Goal: Task Accomplishment & Management: Manage account settings

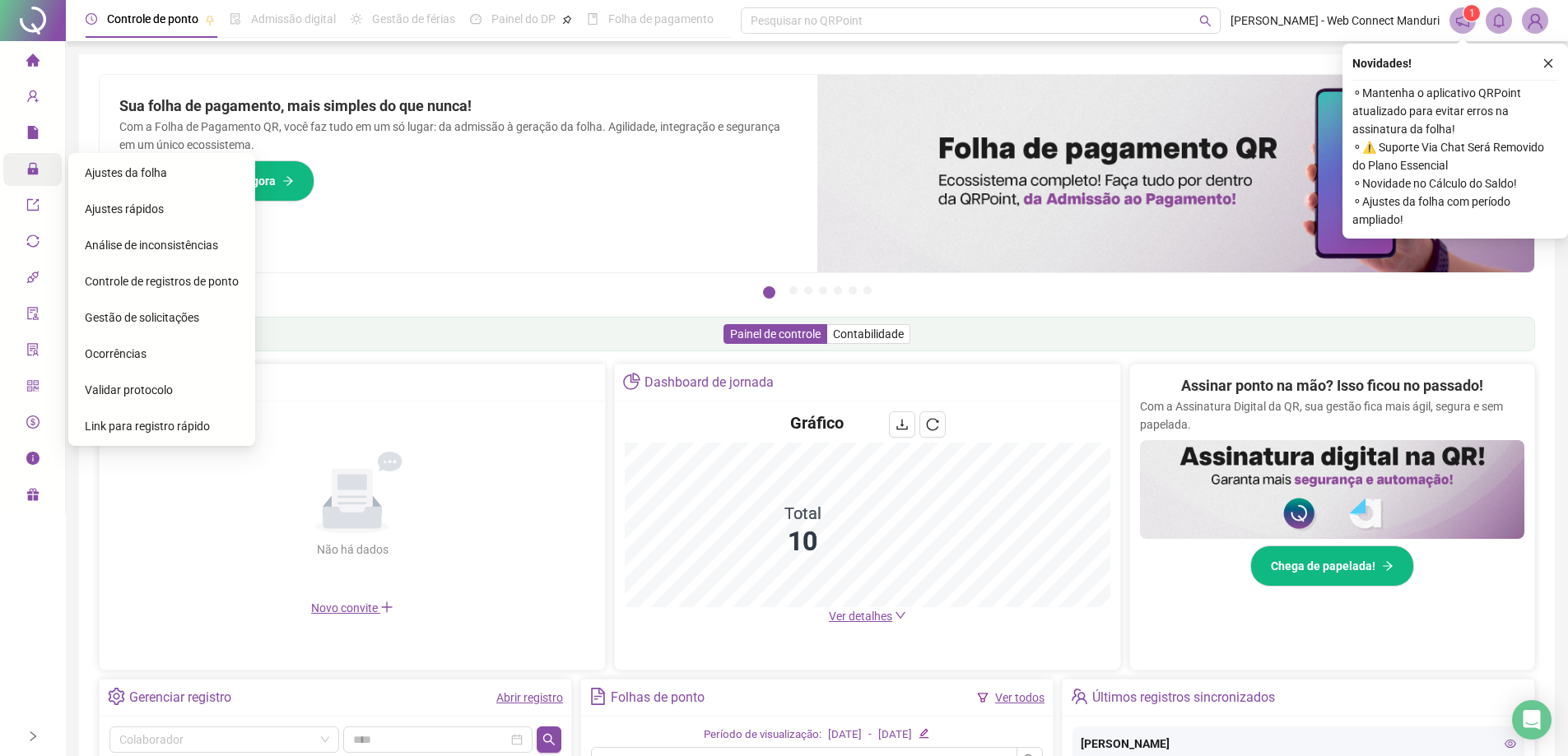
click at [26, 182] on span "lock" at bounding box center [33, 171] width 14 height 33
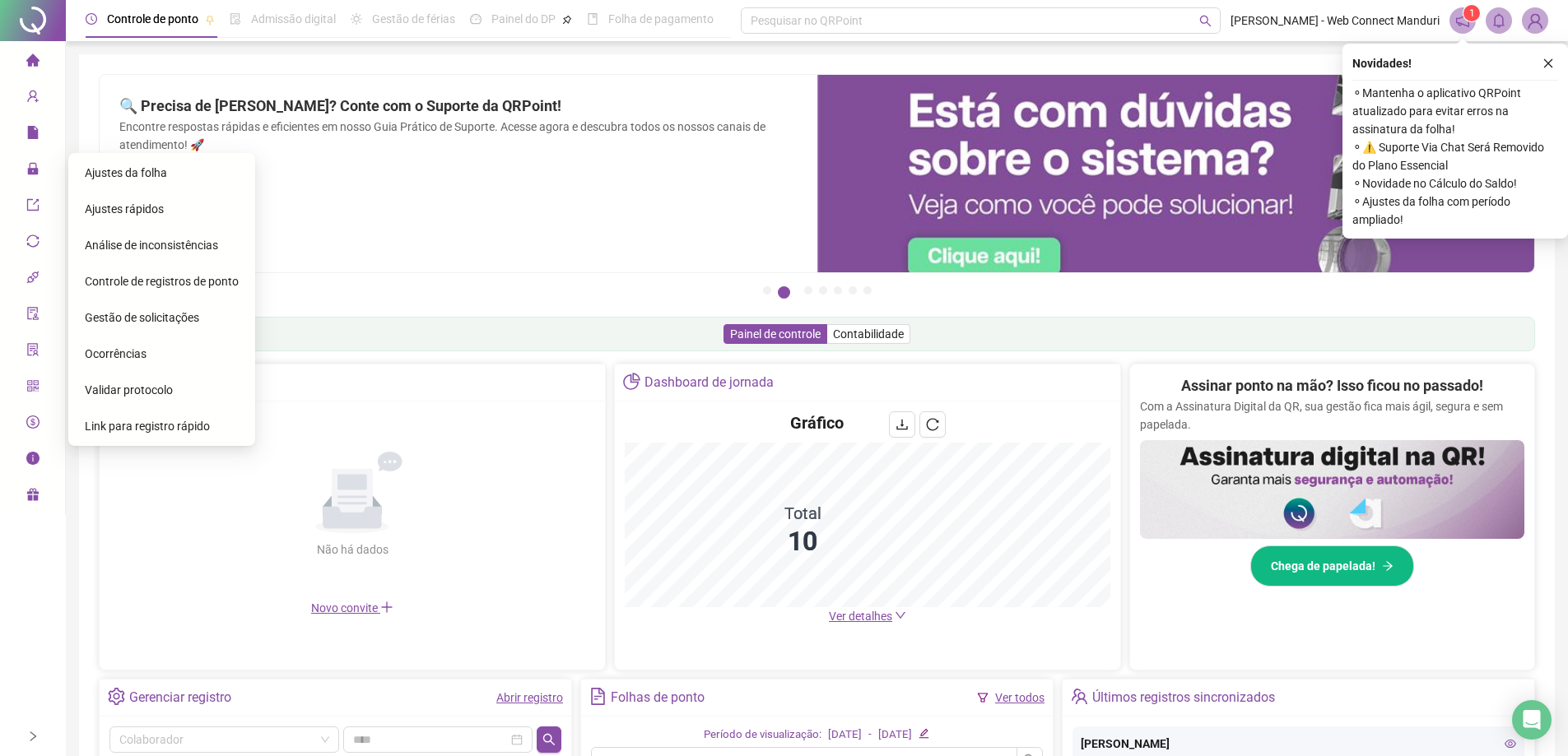
click at [109, 174] on span "Ajustes da folha" at bounding box center [125, 173] width 82 height 14
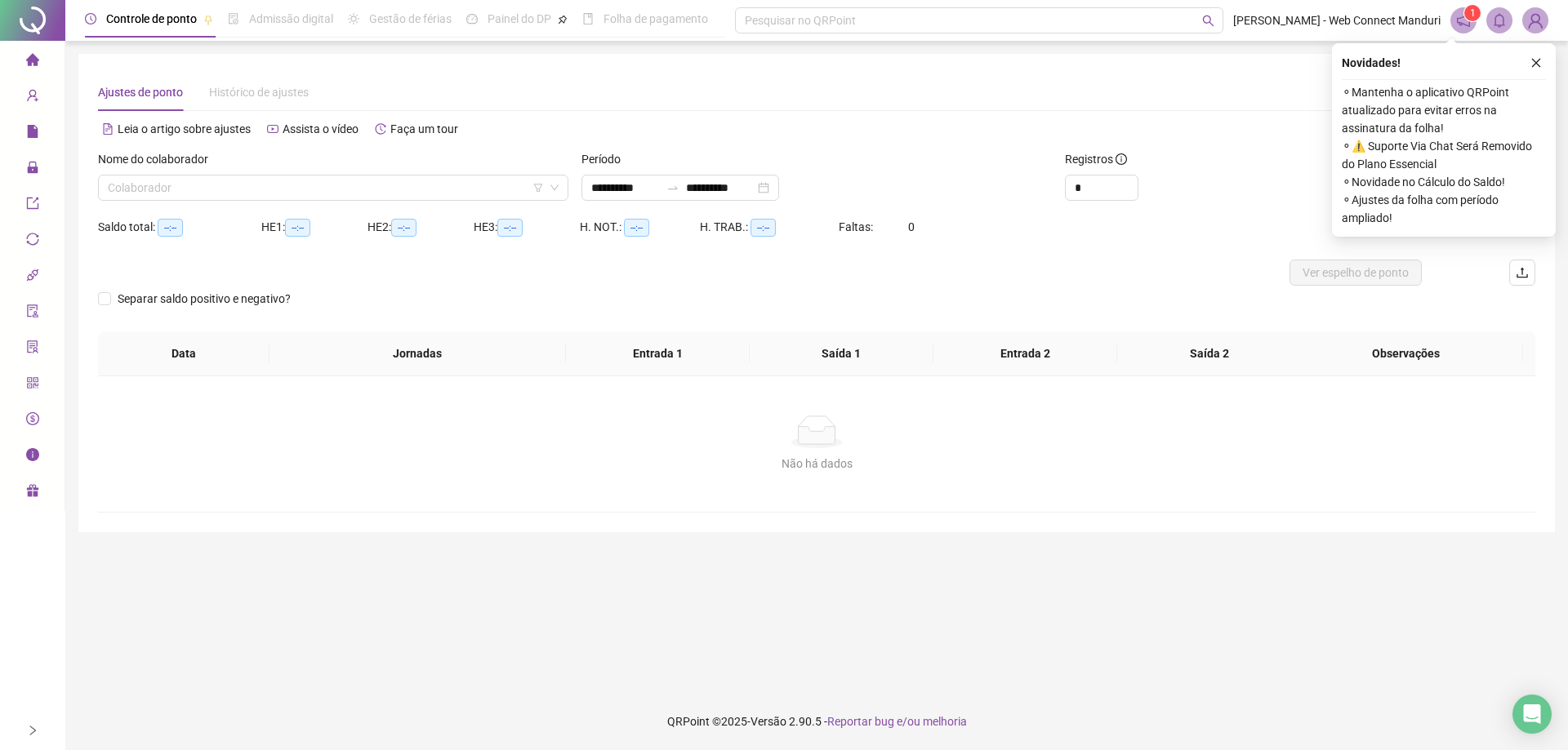
type input "**********"
click at [281, 192] on input "search" at bounding box center [326, 187] width 436 height 24
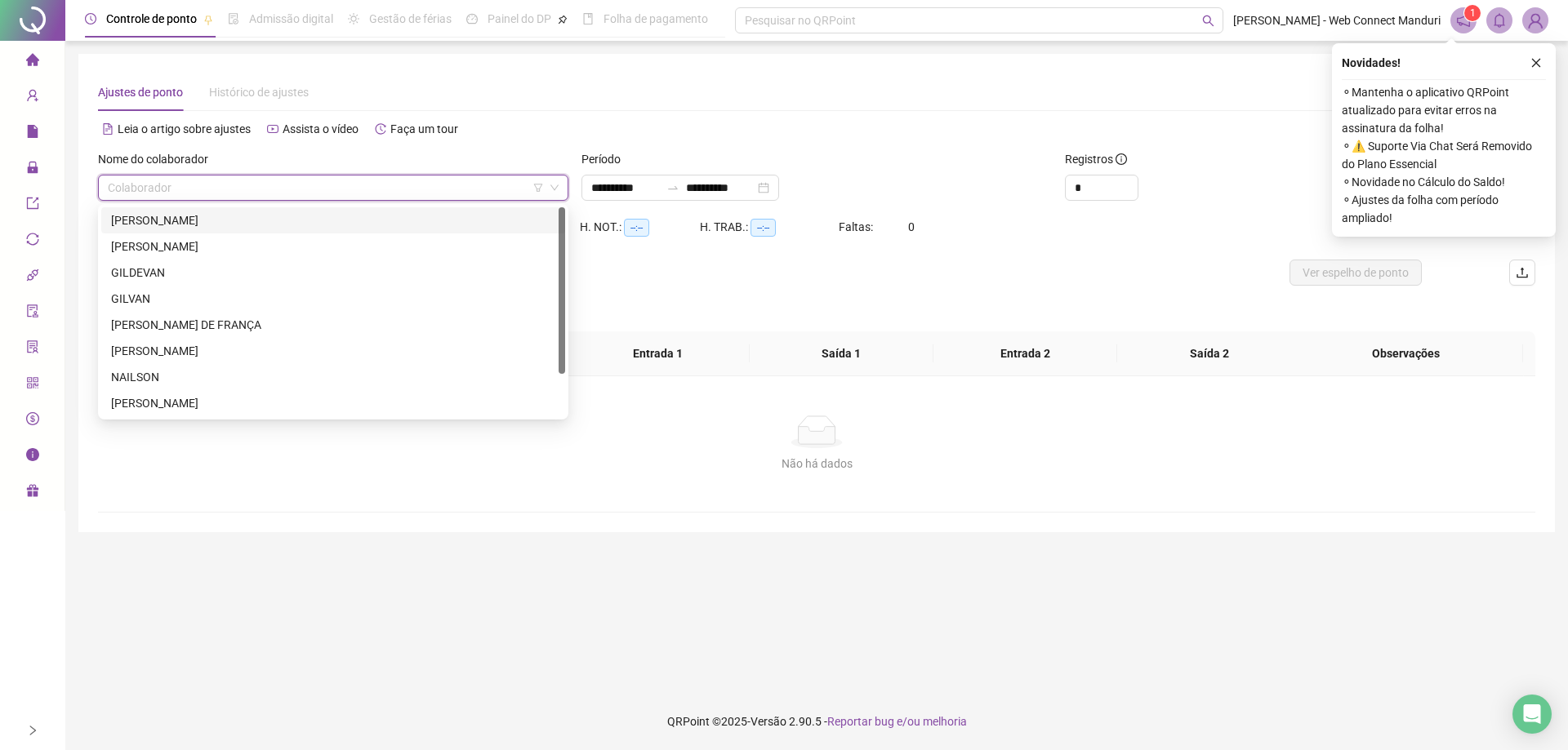
click at [187, 221] on div "[PERSON_NAME]" at bounding box center [332, 220] width 444 height 18
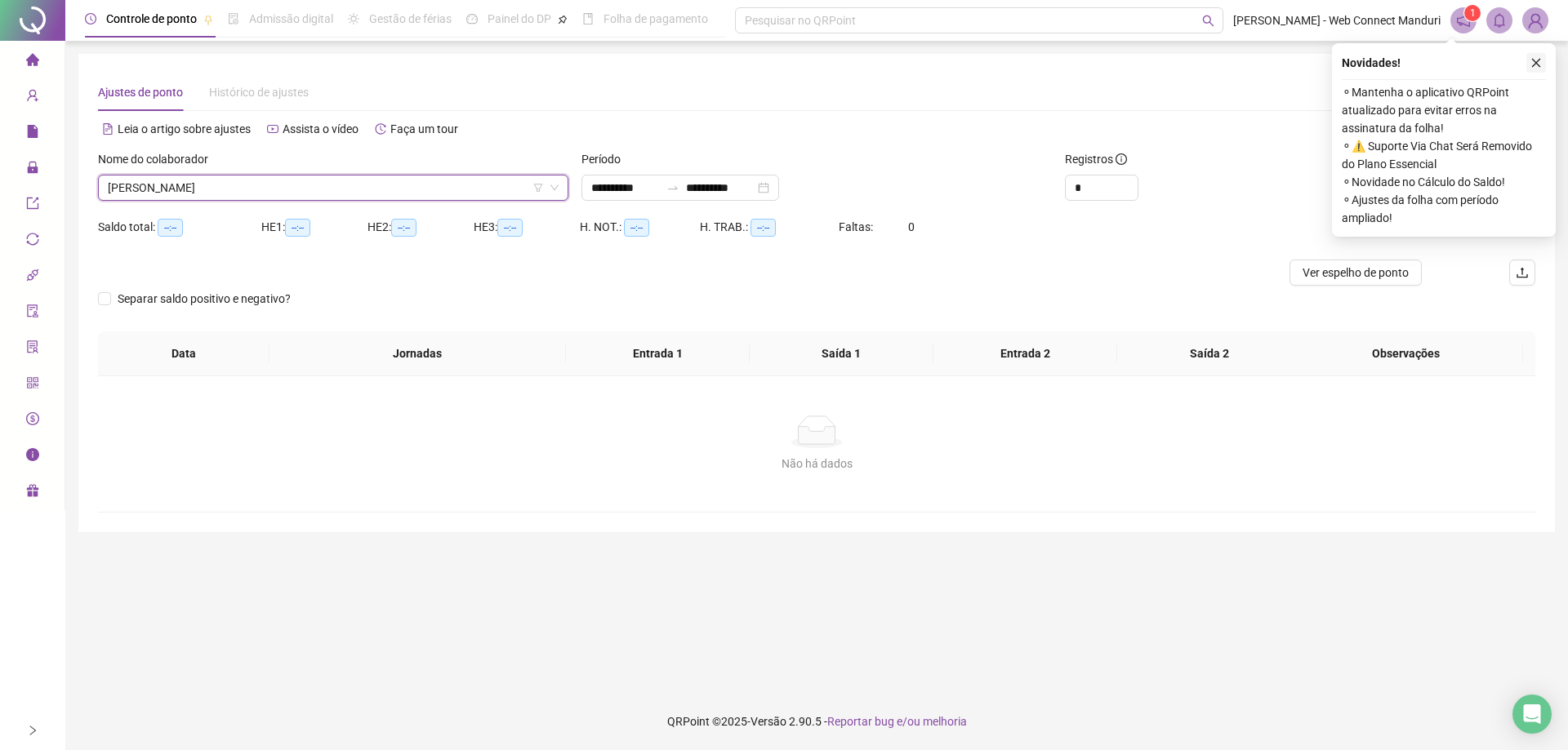
click at [1534, 64] on icon "close" at bounding box center [1537, 63] width 12 height 12
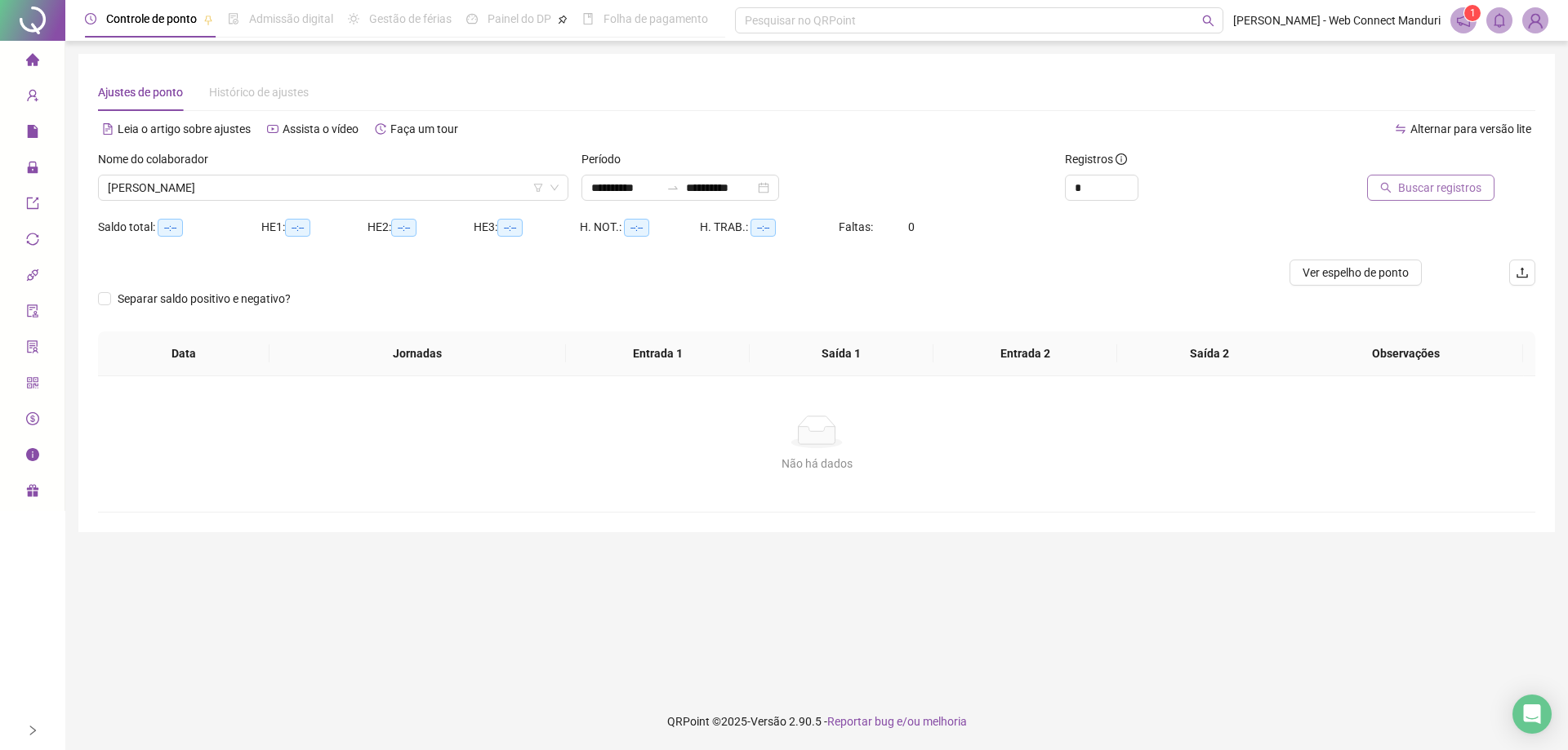
click at [1440, 192] on span "Buscar registros" at bounding box center [1440, 187] width 83 height 18
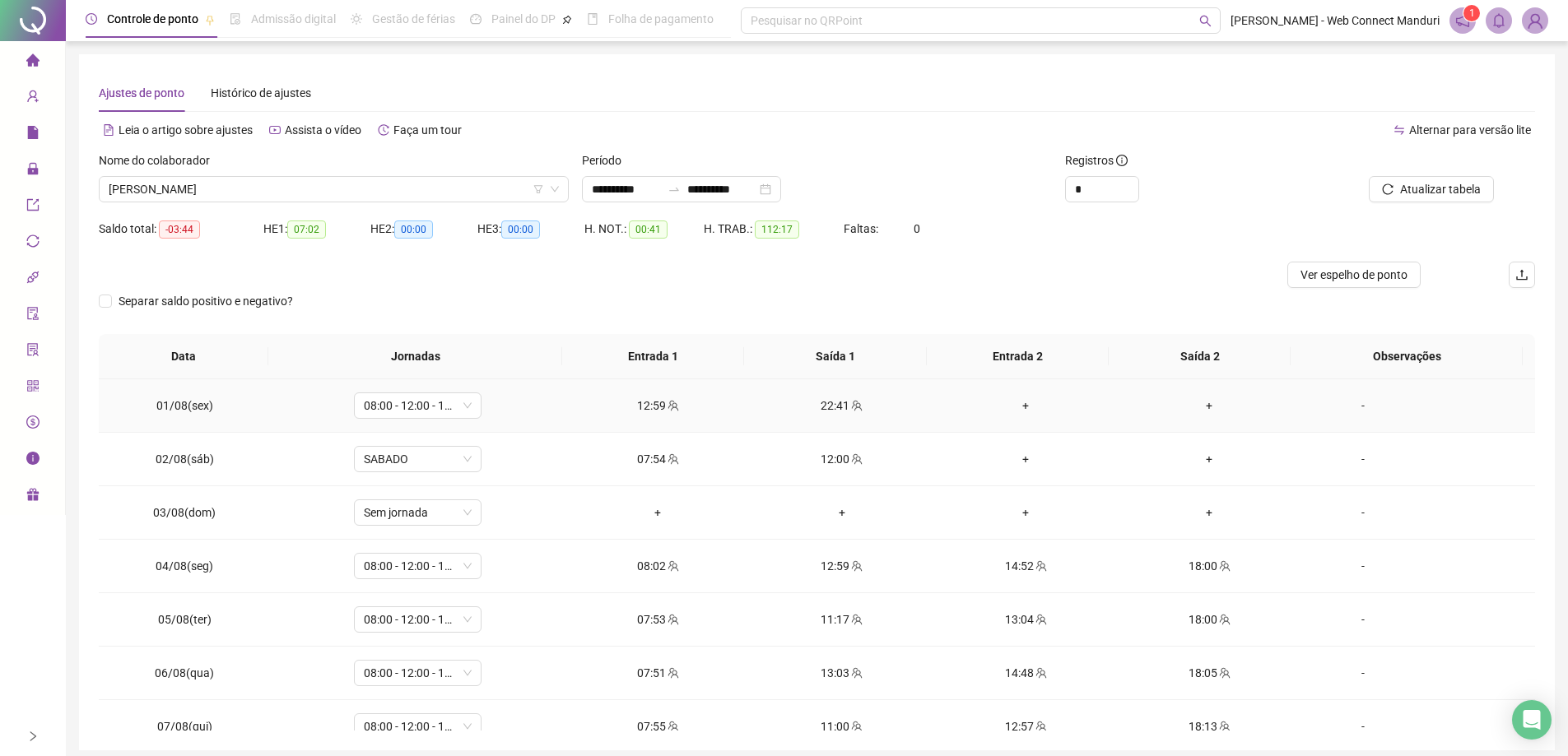
click at [1008, 408] on div "+" at bounding box center [1025, 405] width 157 height 18
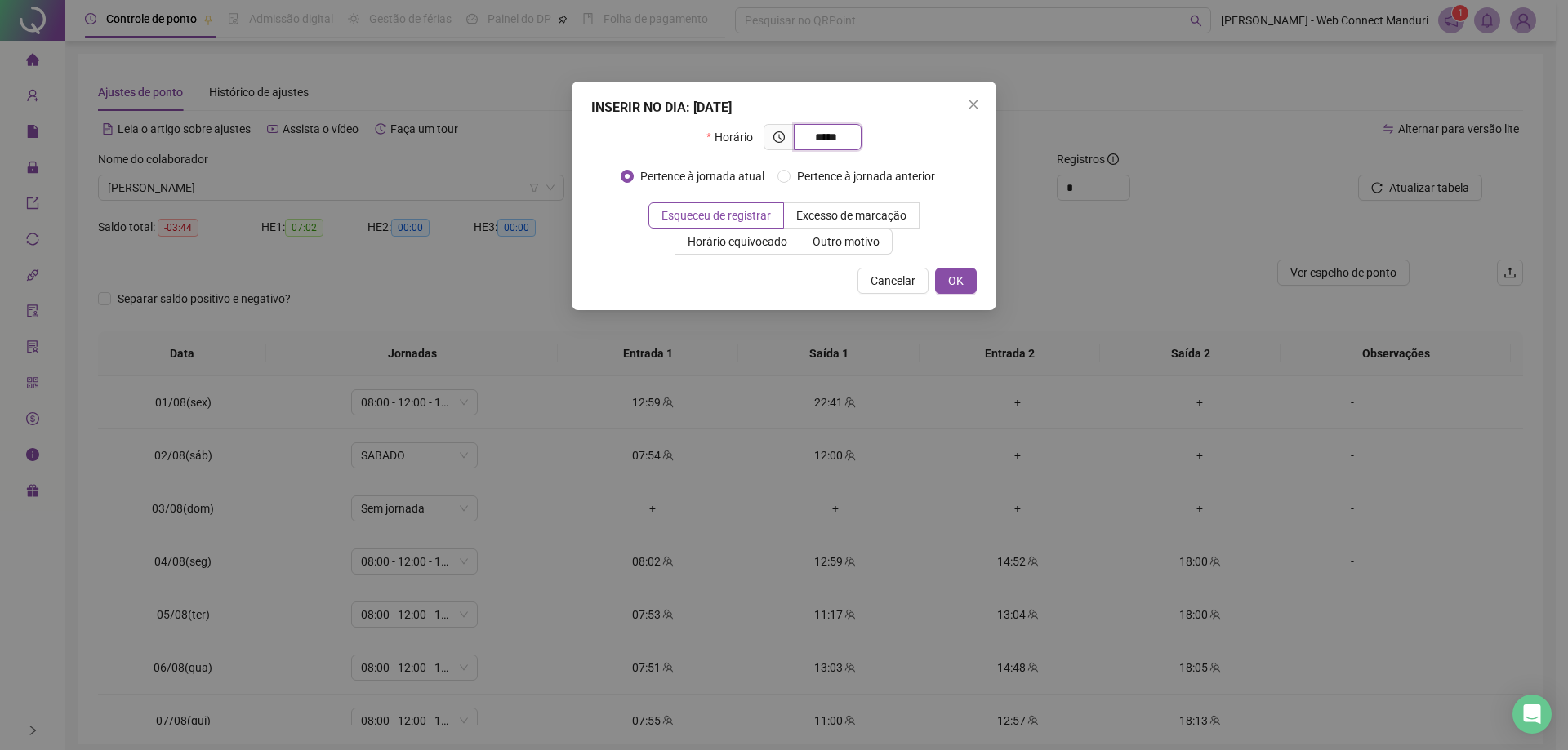
type input "*****"
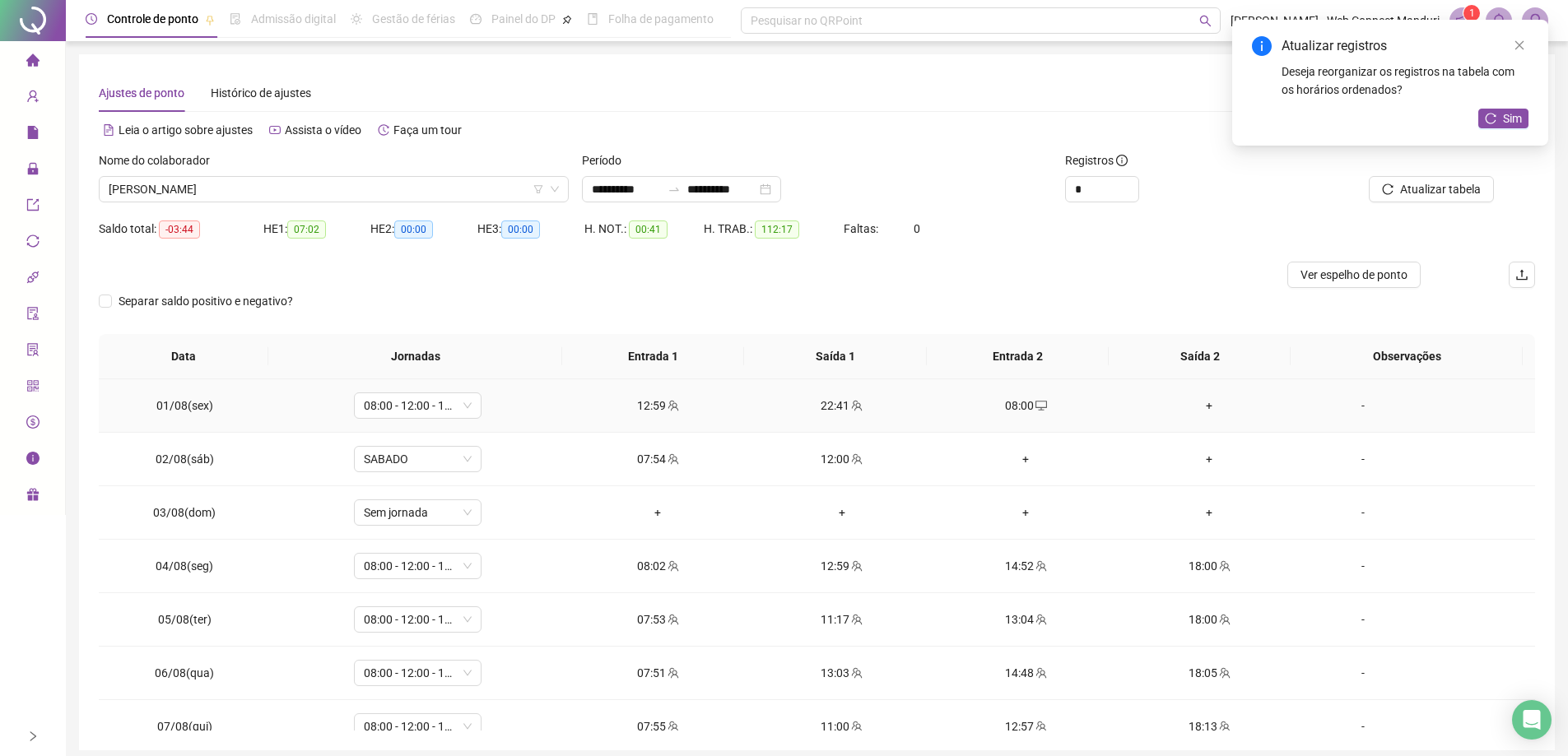
click at [1194, 407] on div "+" at bounding box center [1209, 405] width 157 height 18
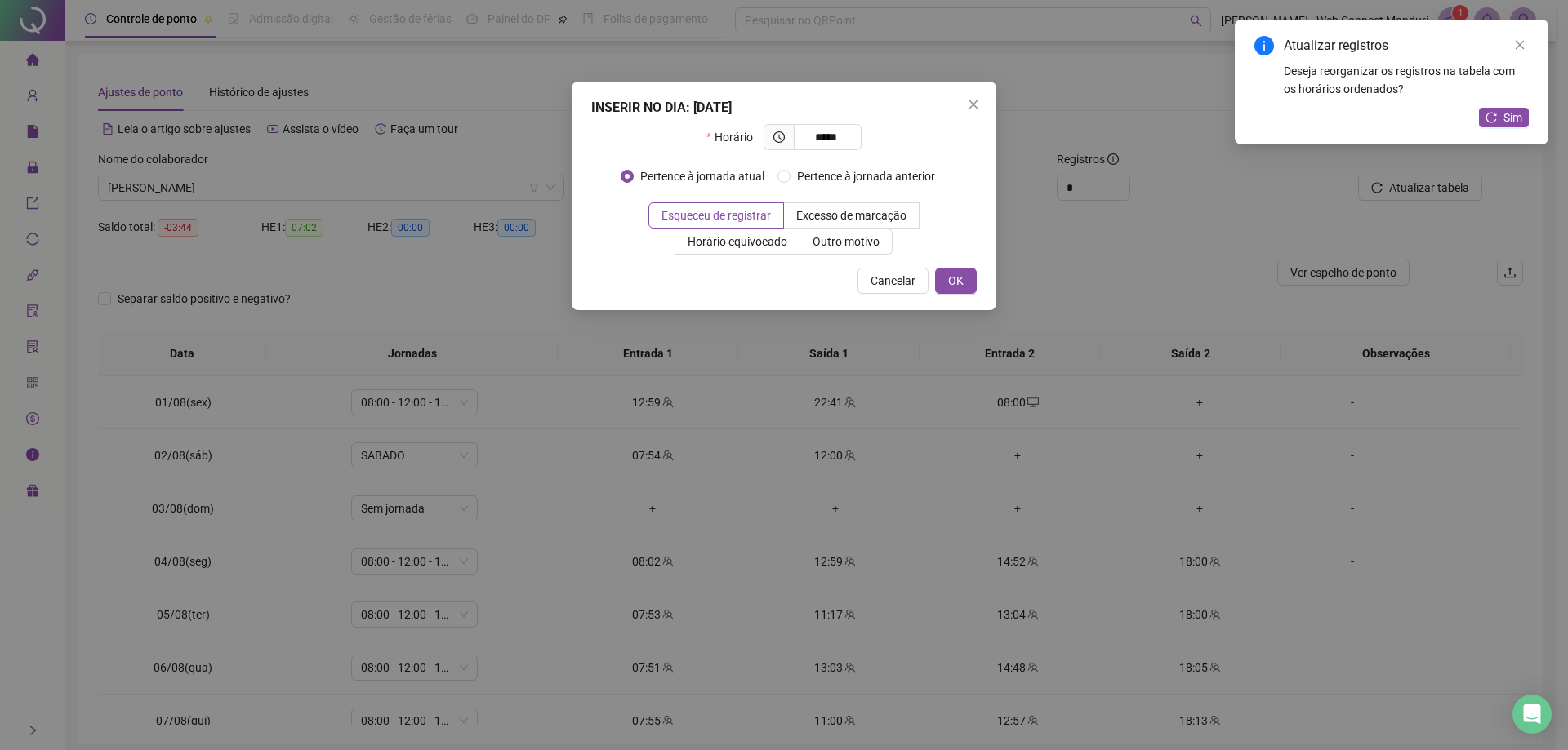
type input "*****"
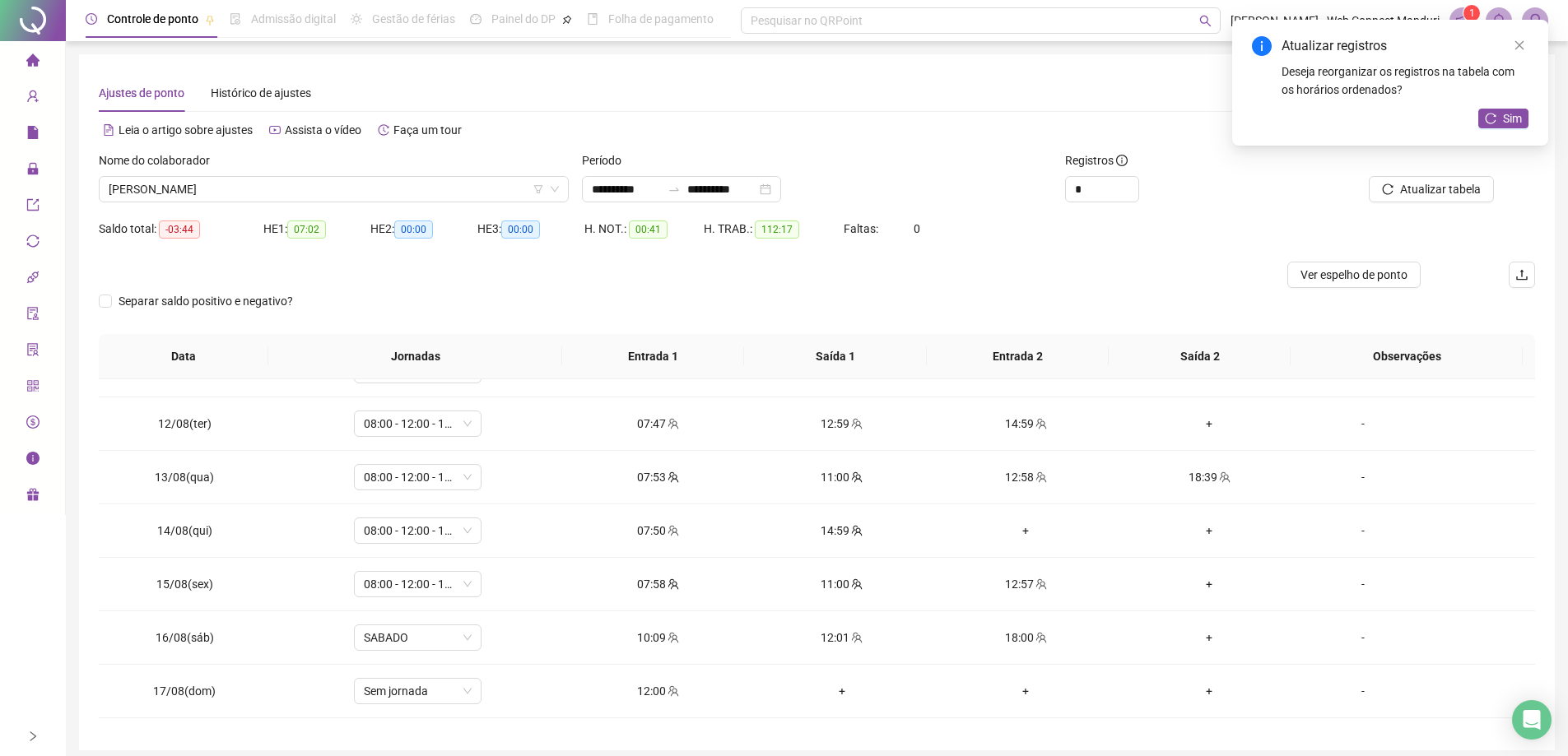
scroll to position [576, 0]
click at [1190, 419] on div "+" at bounding box center [1209, 418] width 157 height 18
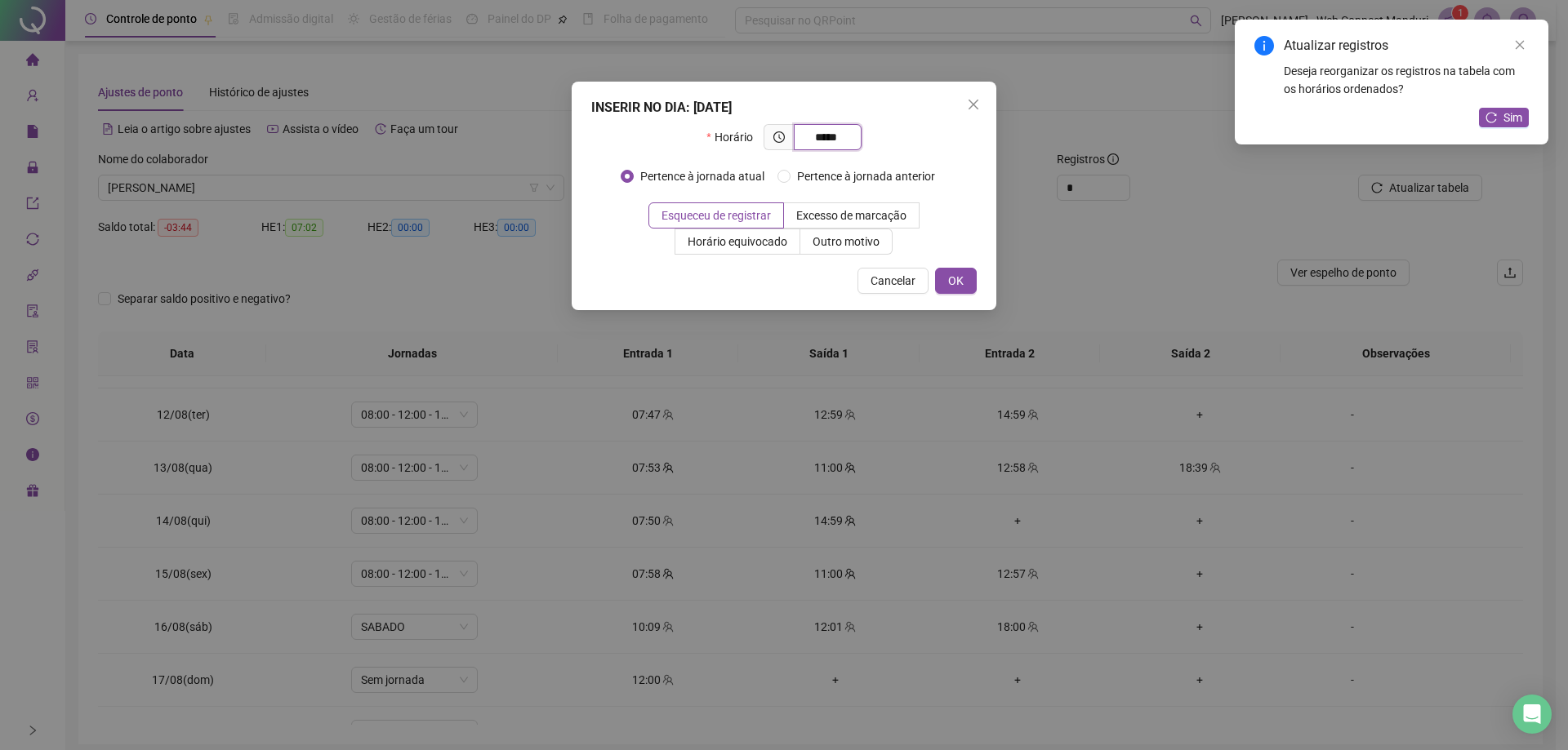
type input "*****"
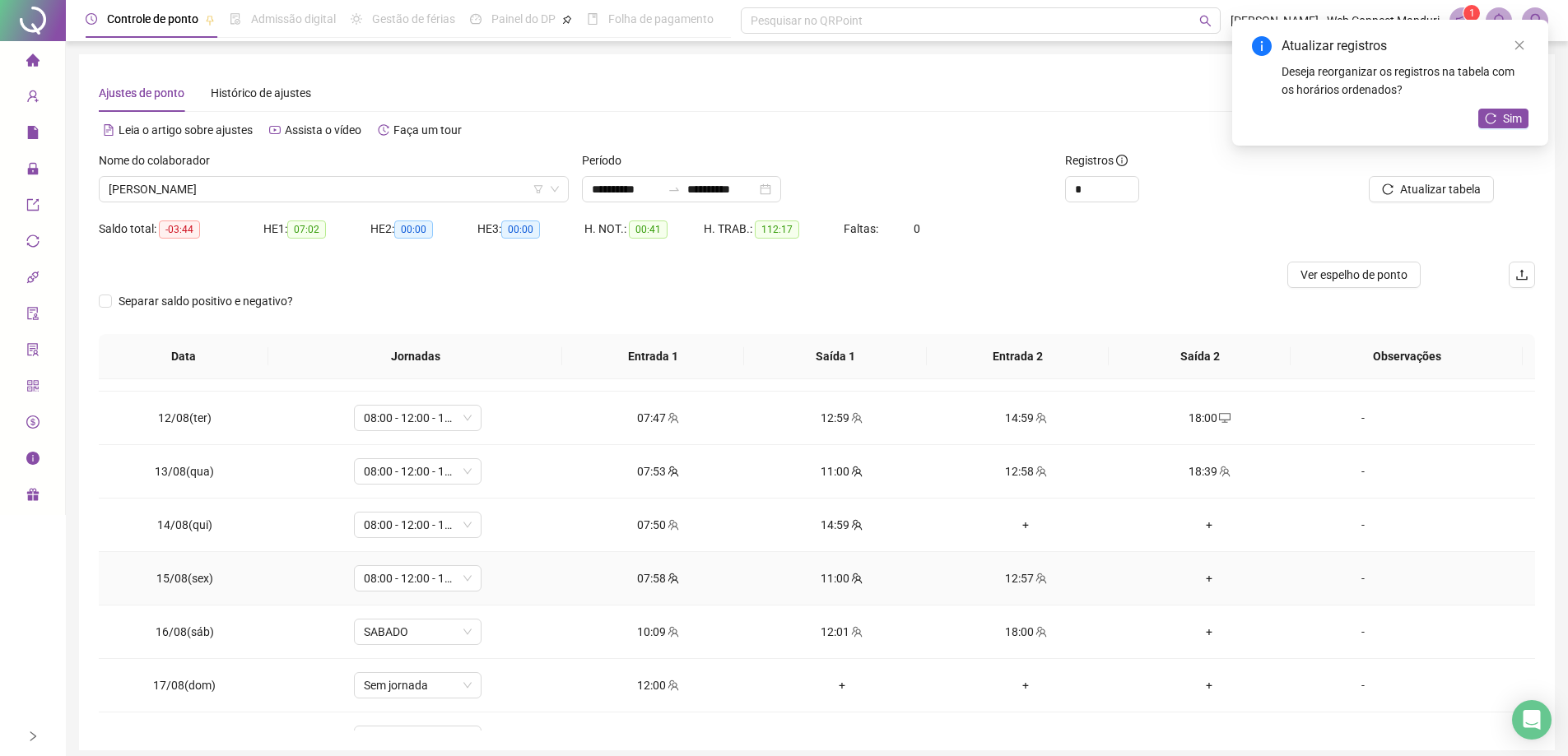
click at [1197, 582] on div "+" at bounding box center [1209, 578] width 157 height 18
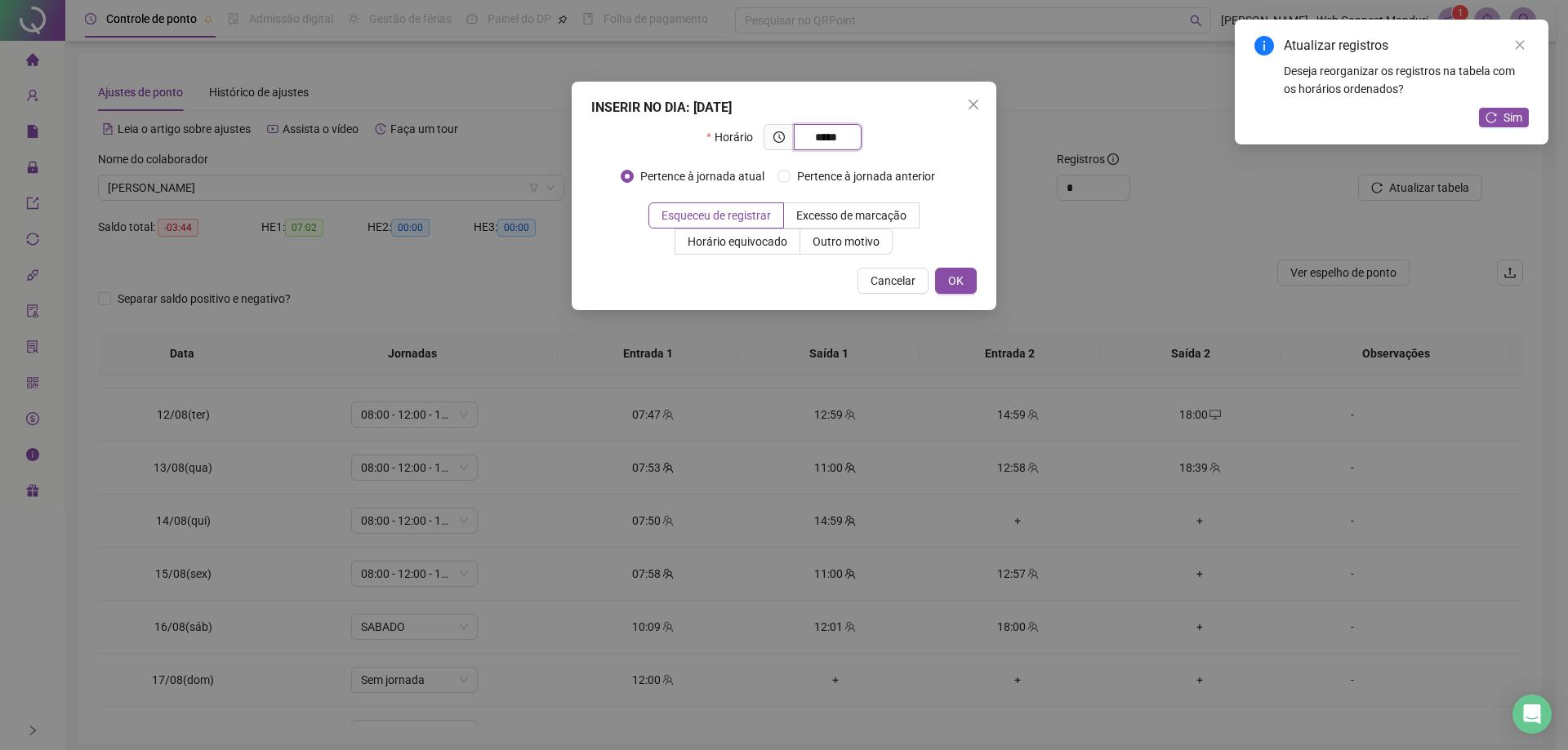
type input "*****"
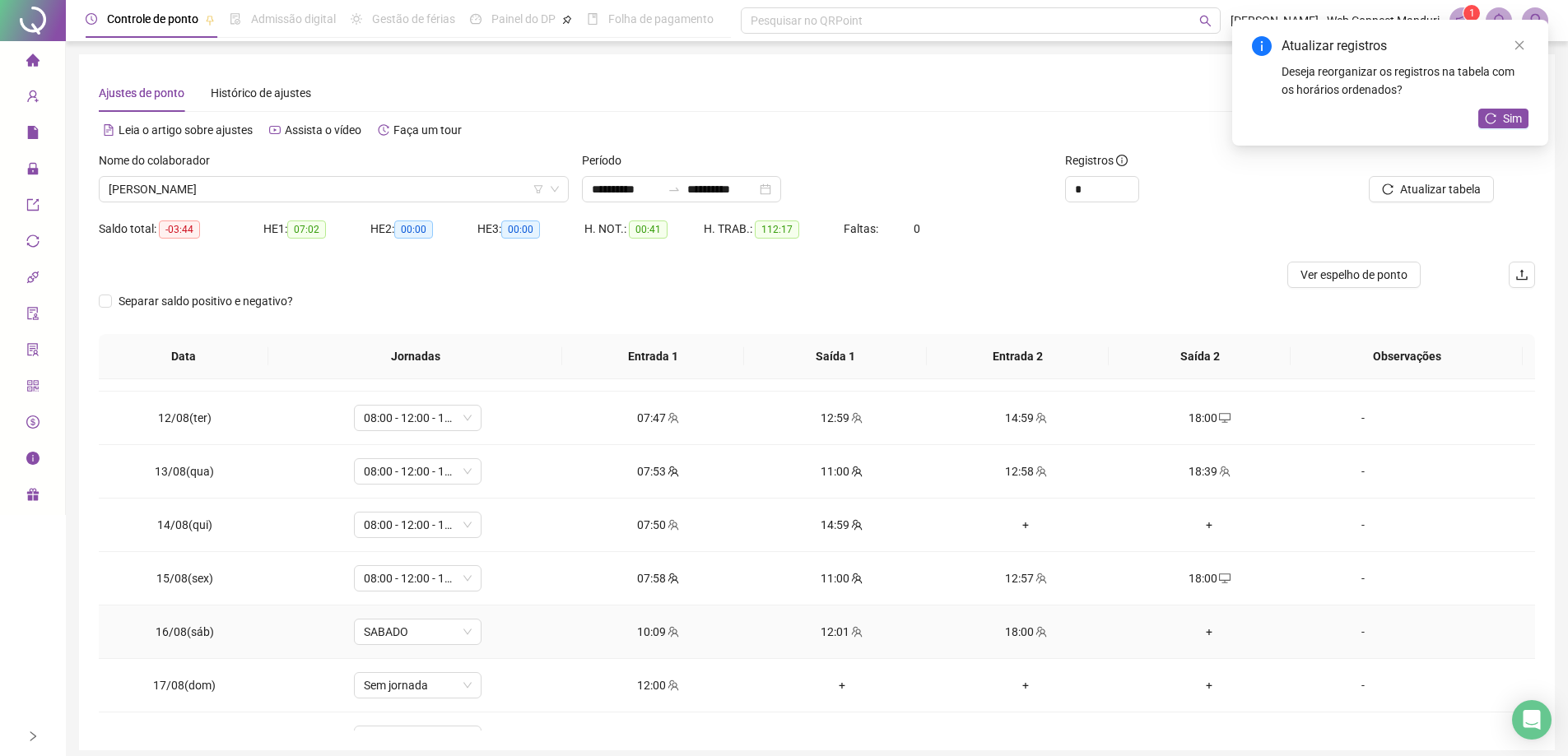
click at [1196, 632] on div "+" at bounding box center [1209, 632] width 157 height 18
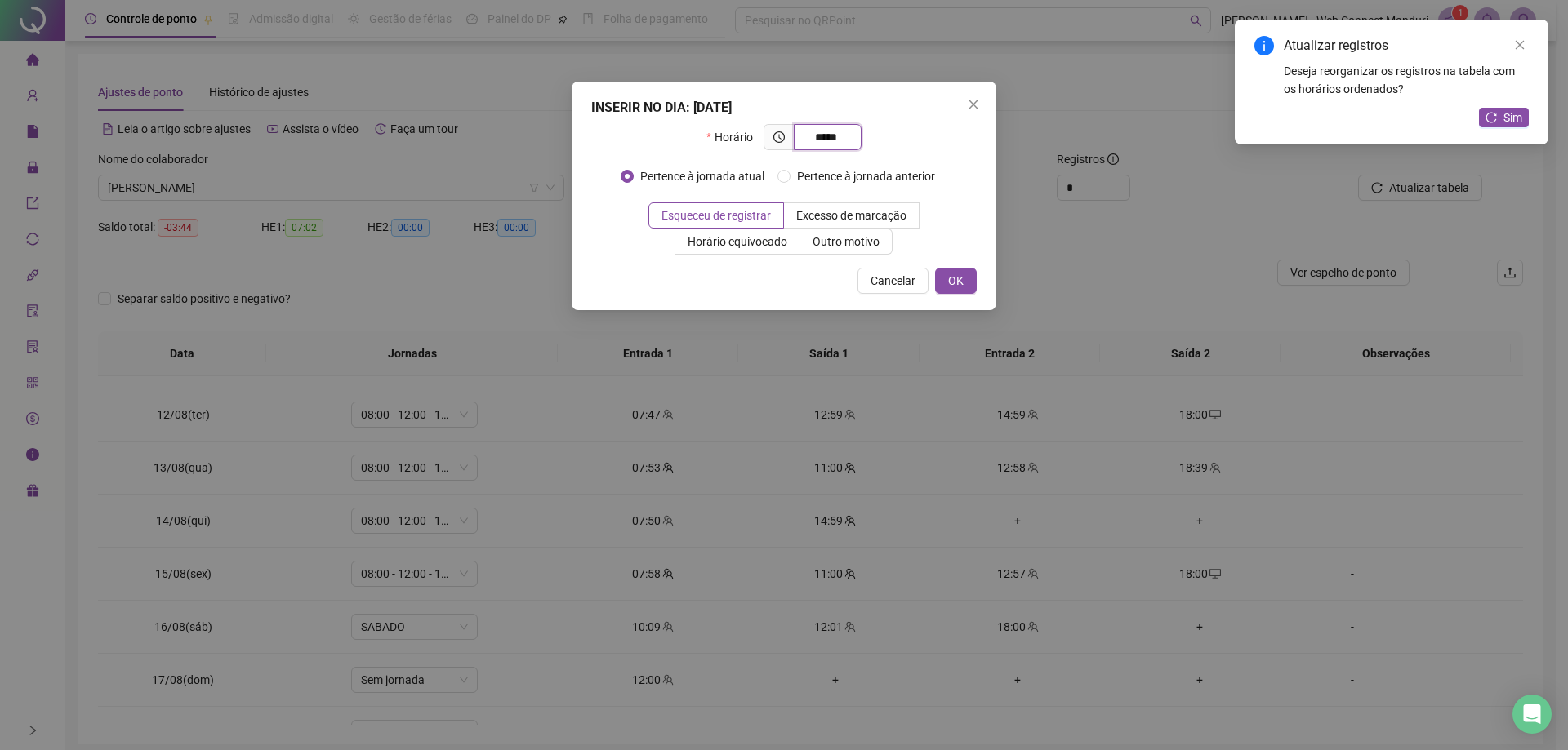
type input "*****"
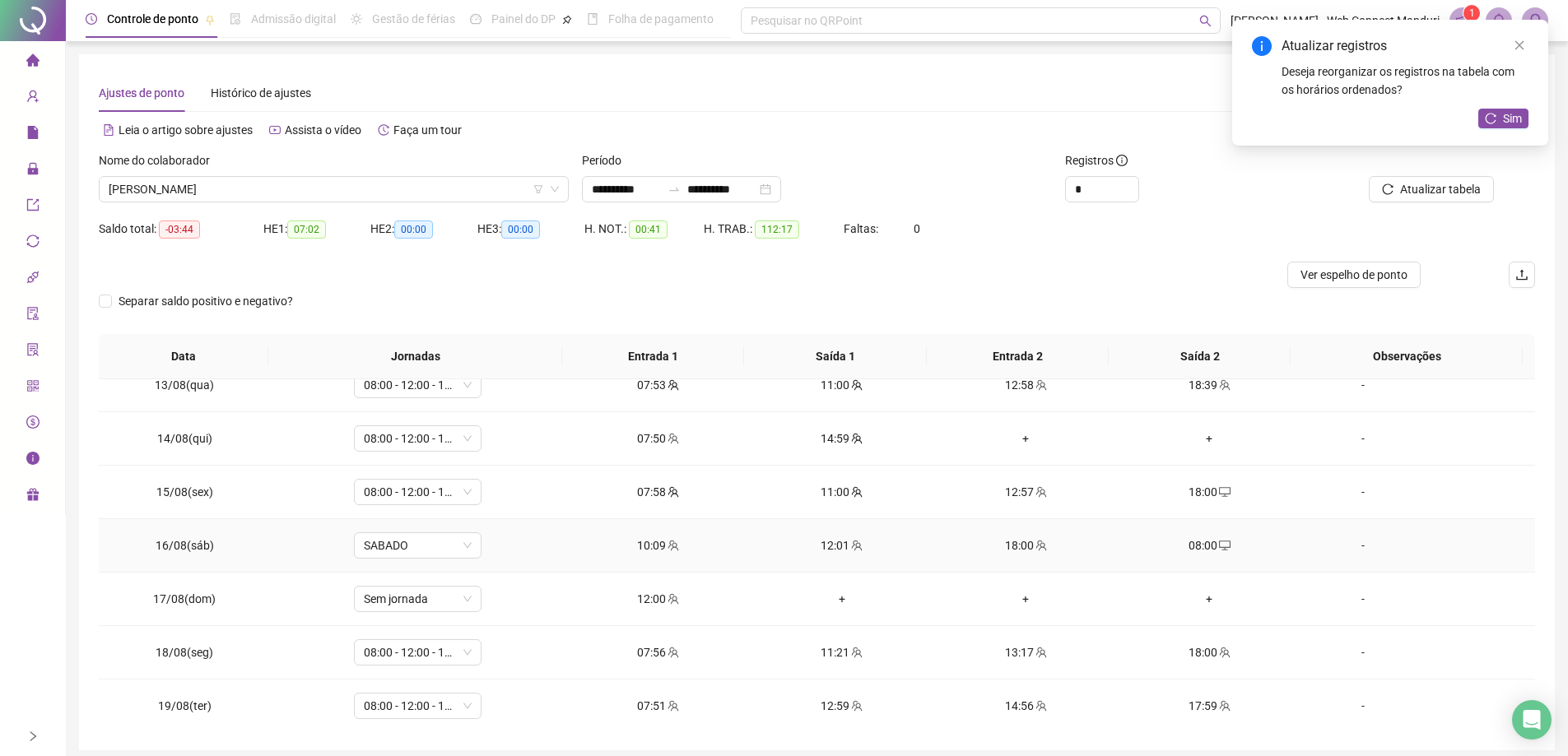
scroll to position [665, 0]
drag, startPoint x: 824, startPoint y: 595, endPoint x: 803, endPoint y: 608, distance: 24.7
click at [825, 595] on div "+" at bounding box center [842, 596] width 157 height 18
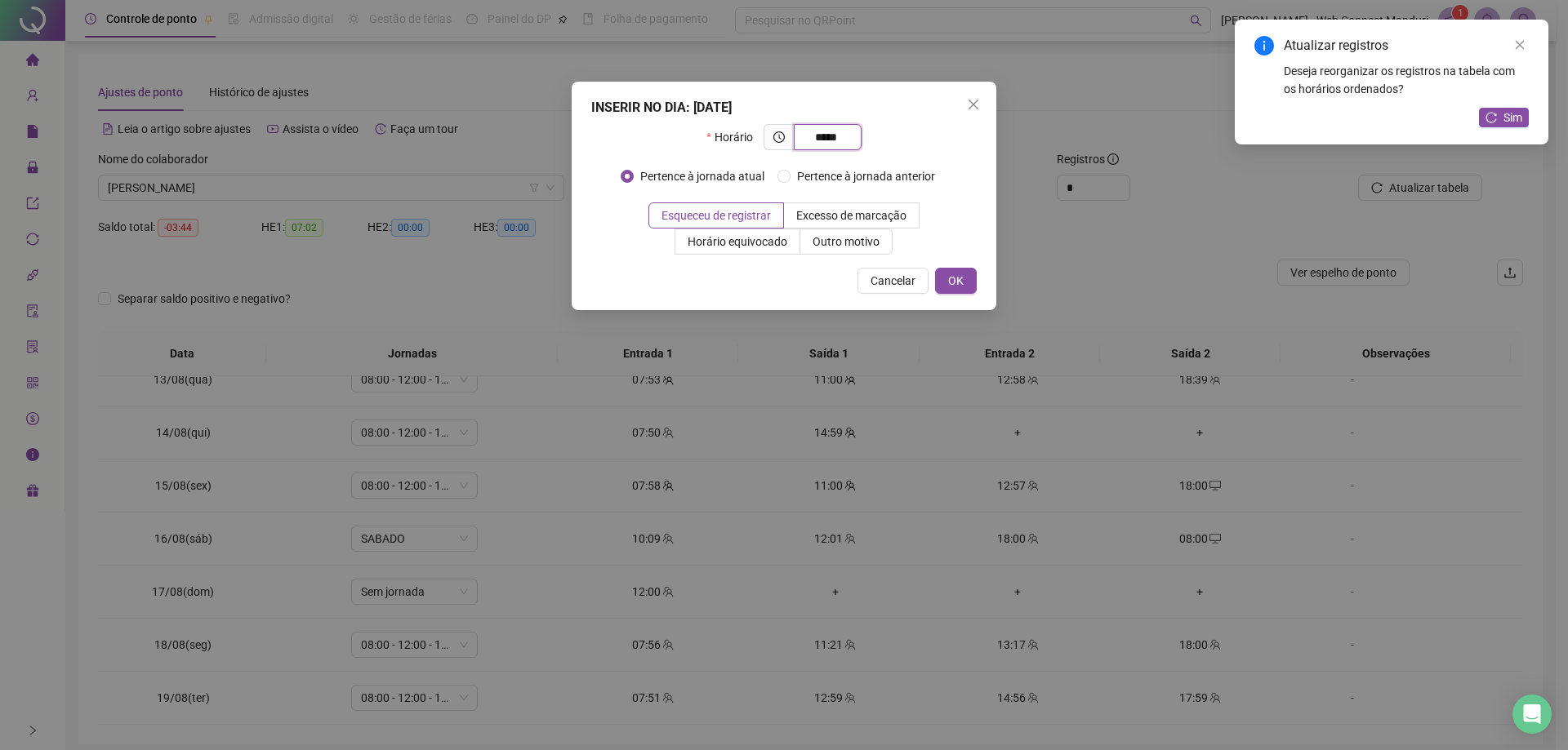
type input "*****"
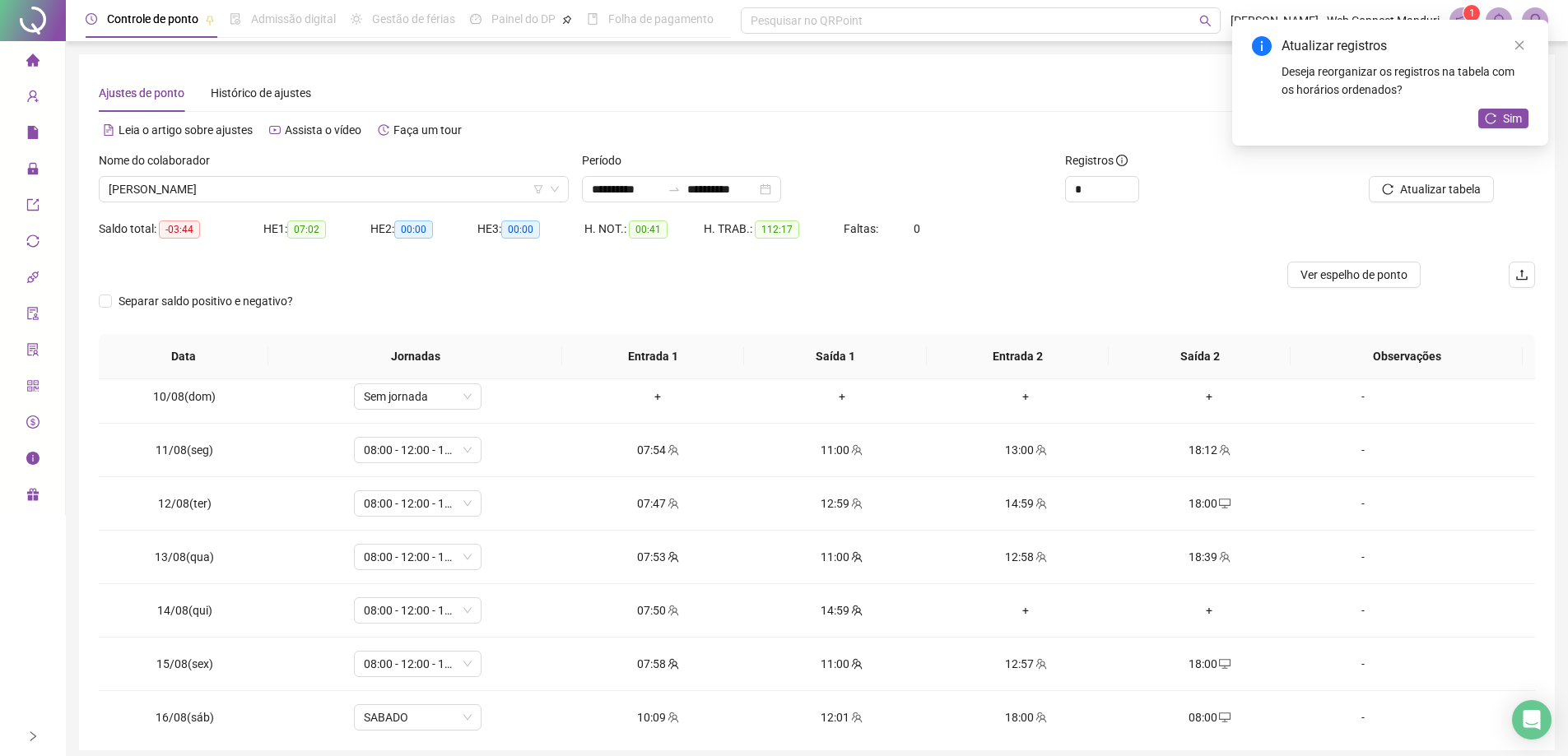
scroll to position [501, 0]
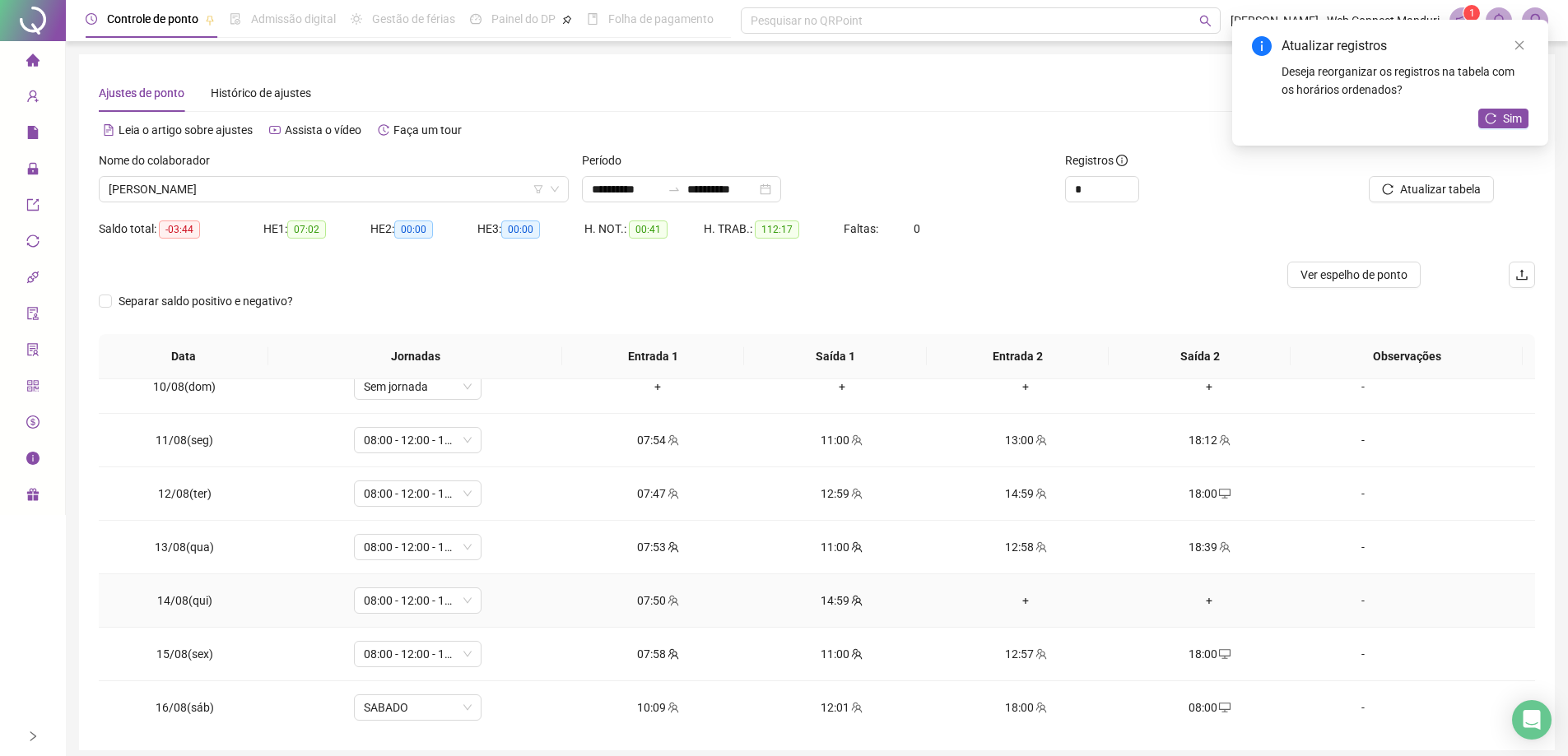
click at [1011, 600] on div "+" at bounding box center [1025, 600] width 157 height 18
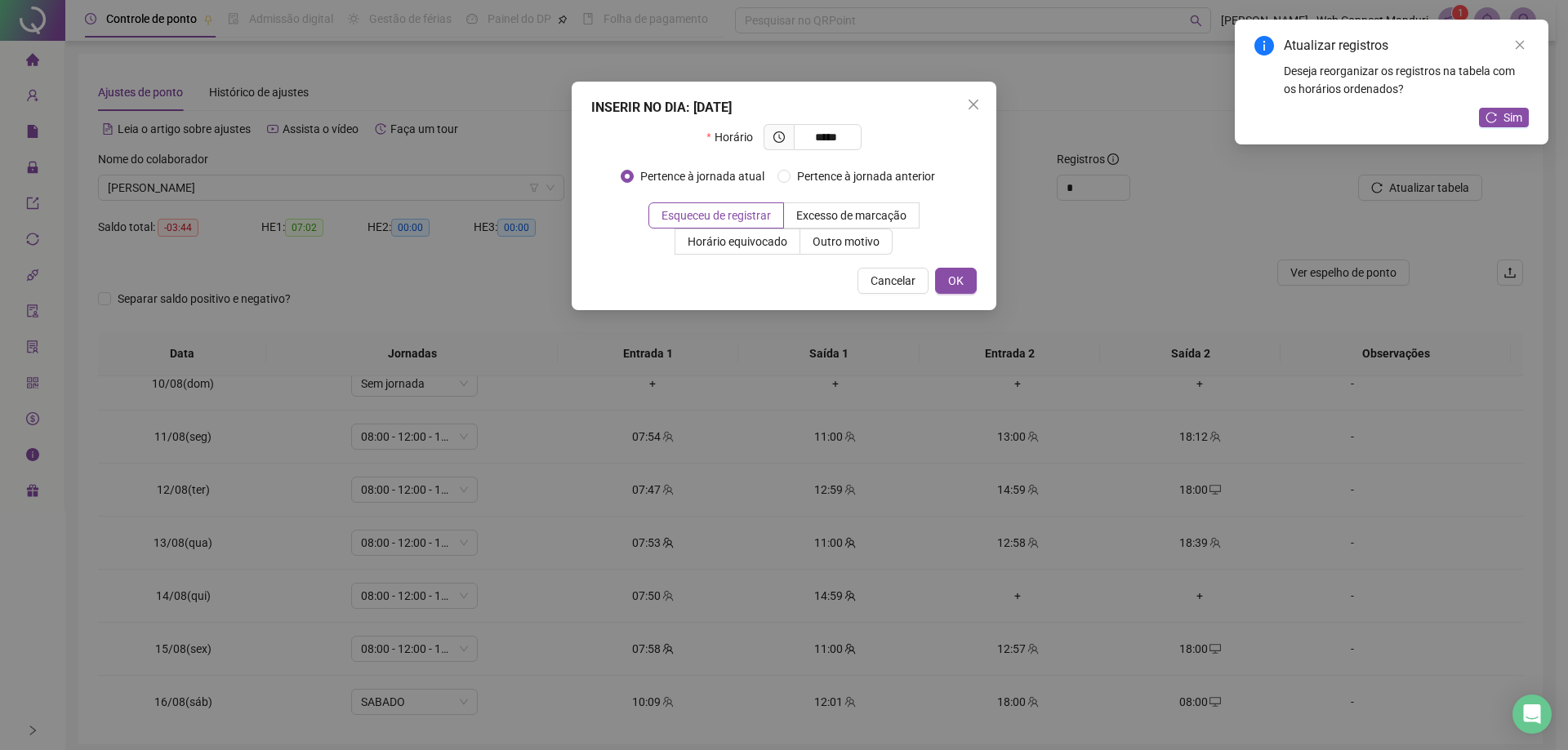
type input "*****"
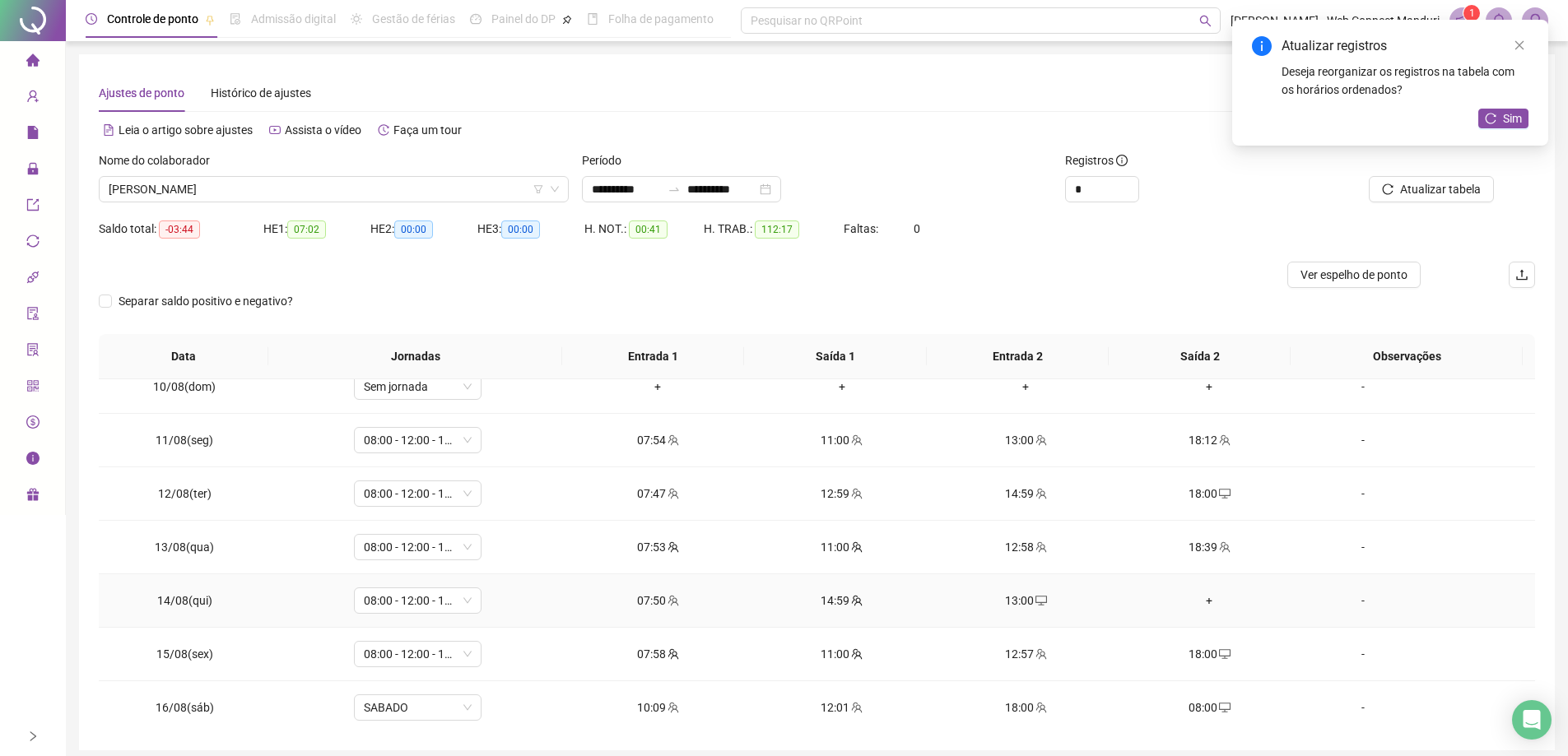
click at [1196, 600] on div "+" at bounding box center [1209, 600] width 157 height 18
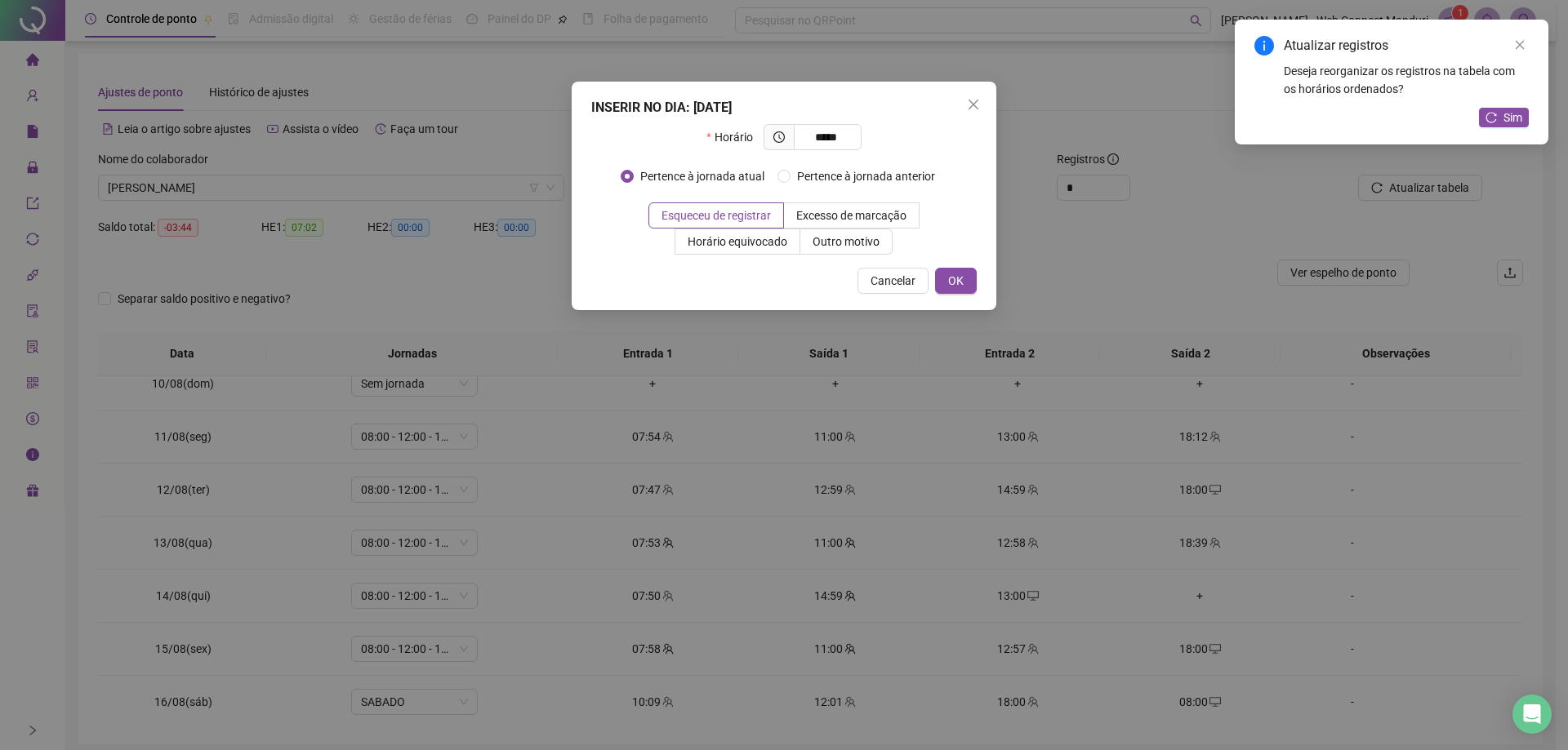
type input "*****"
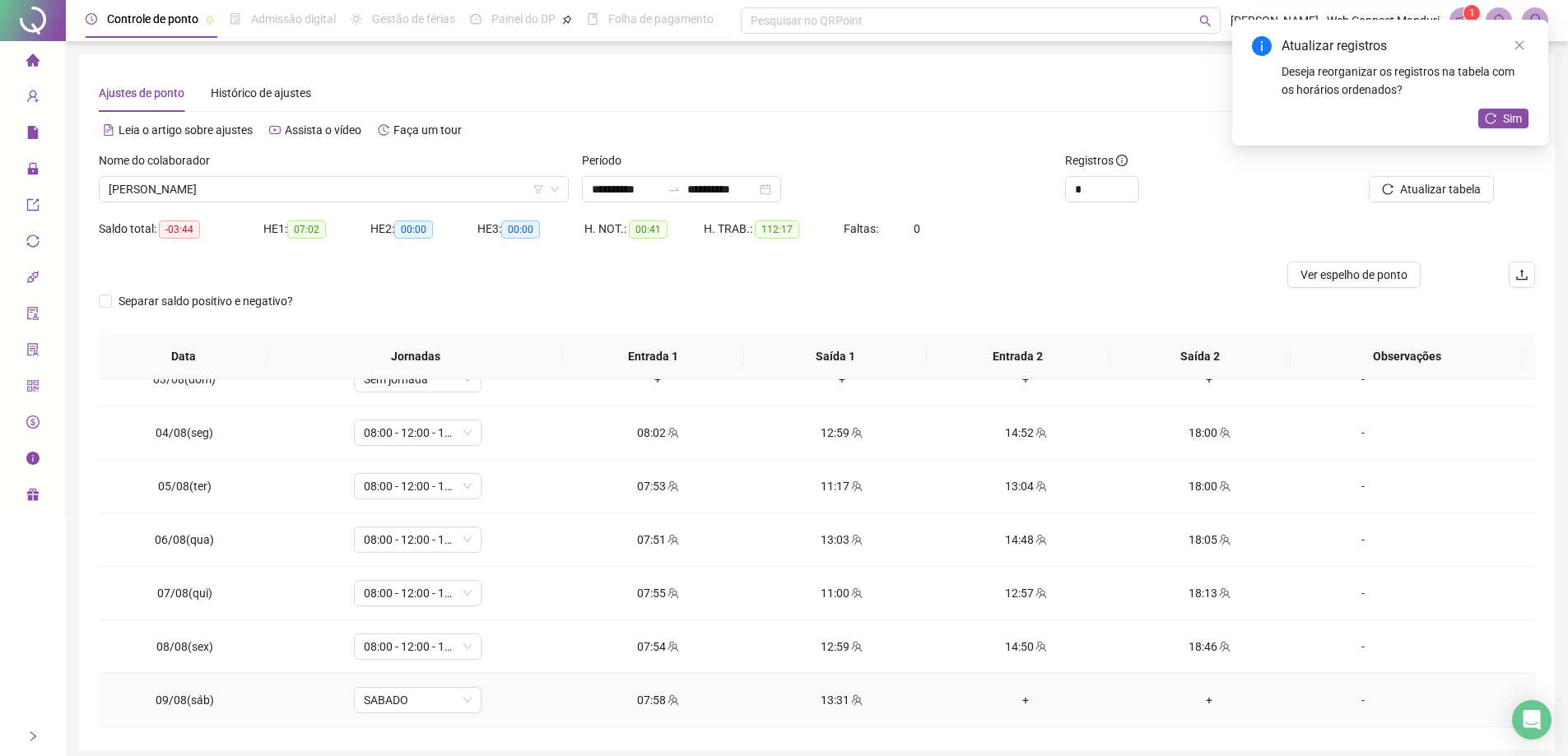
scroll to position [0, 0]
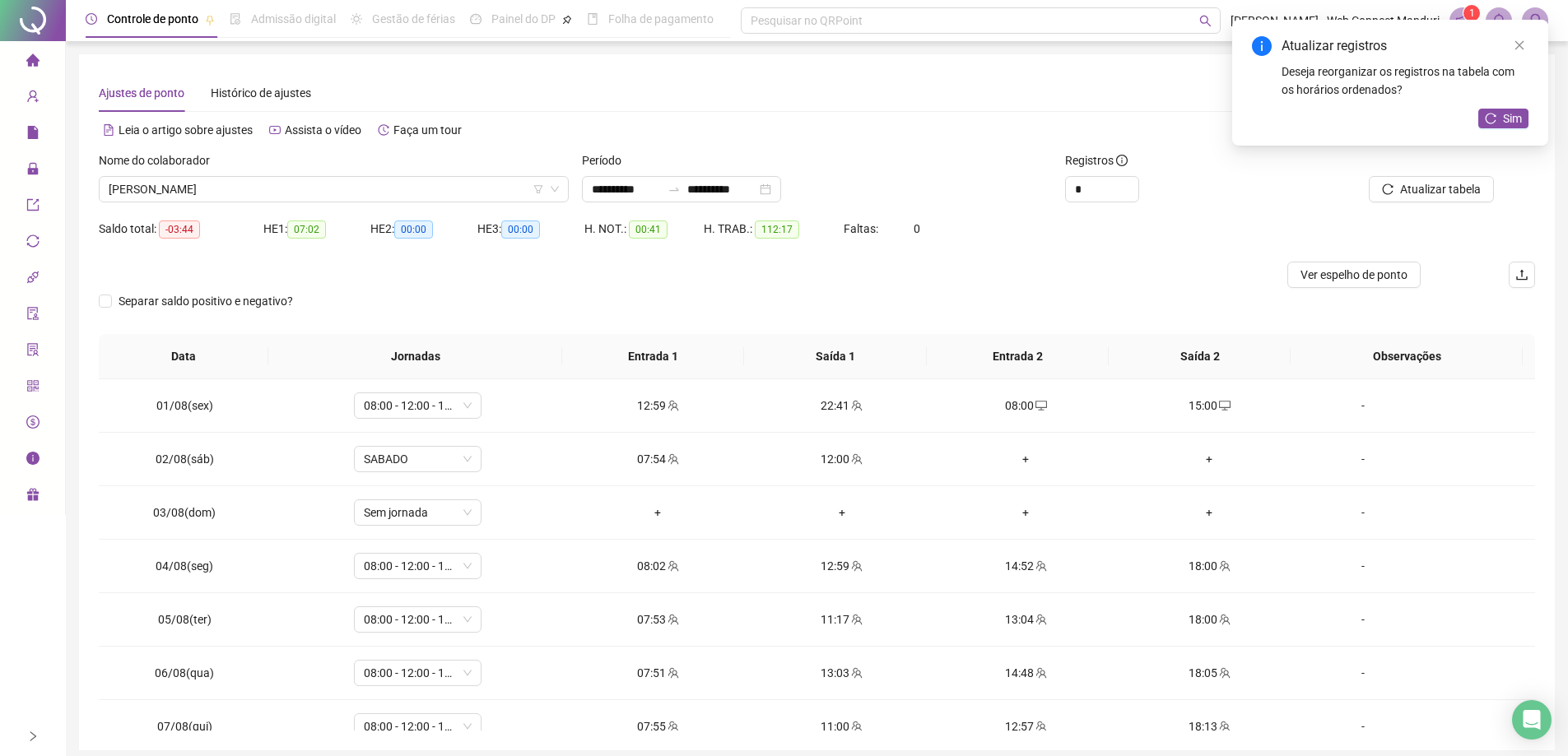
click at [1516, 131] on div "Atualizar registros Deseja reorganizar os registros na tabela com os horários o…" at bounding box center [1390, 82] width 316 height 126
click at [1516, 126] on span "Sim" at bounding box center [1512, 118] width 19 height 18
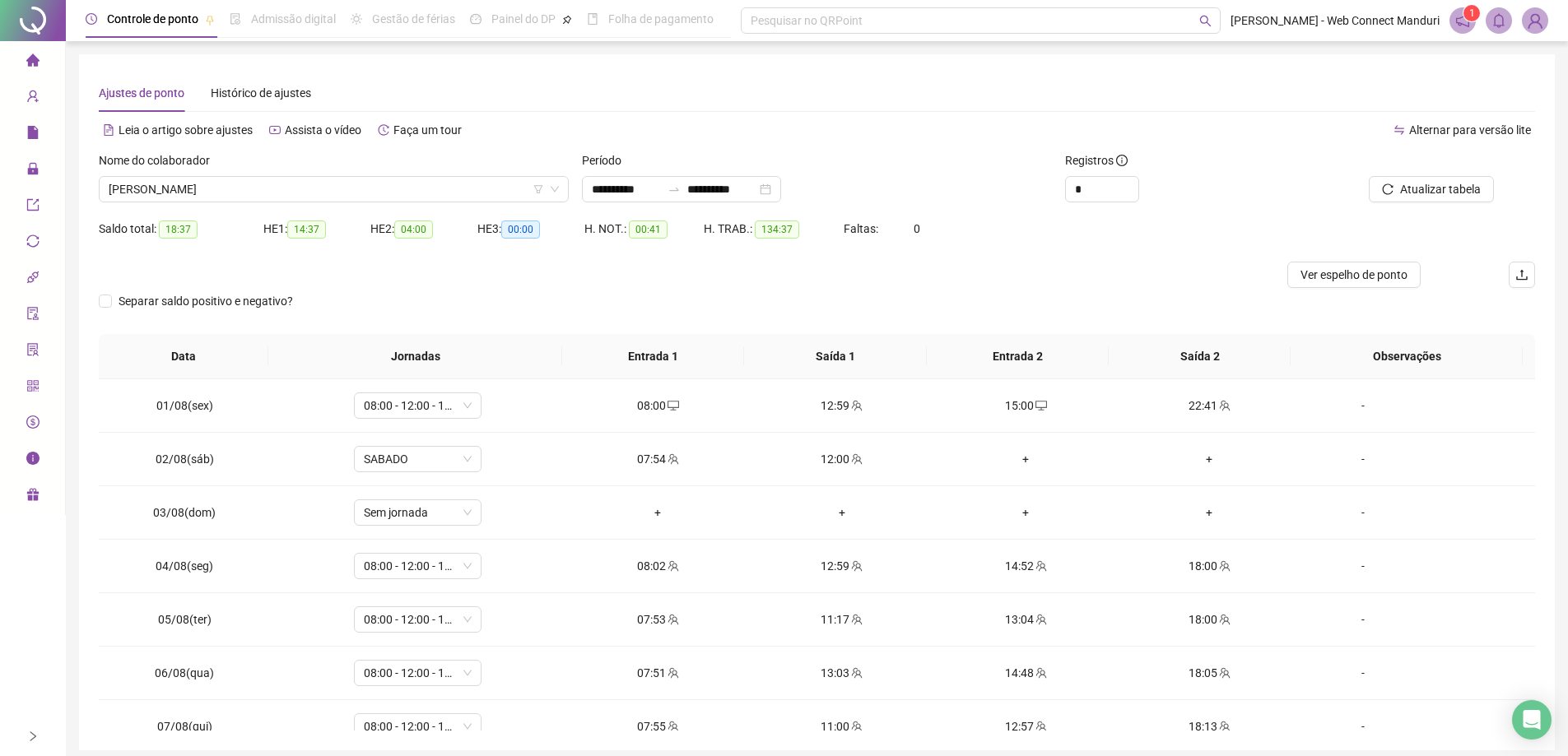
click at [317, 193] on span "[PERSON_NAME]" at bounding box center [333, 189] width 450 height 25
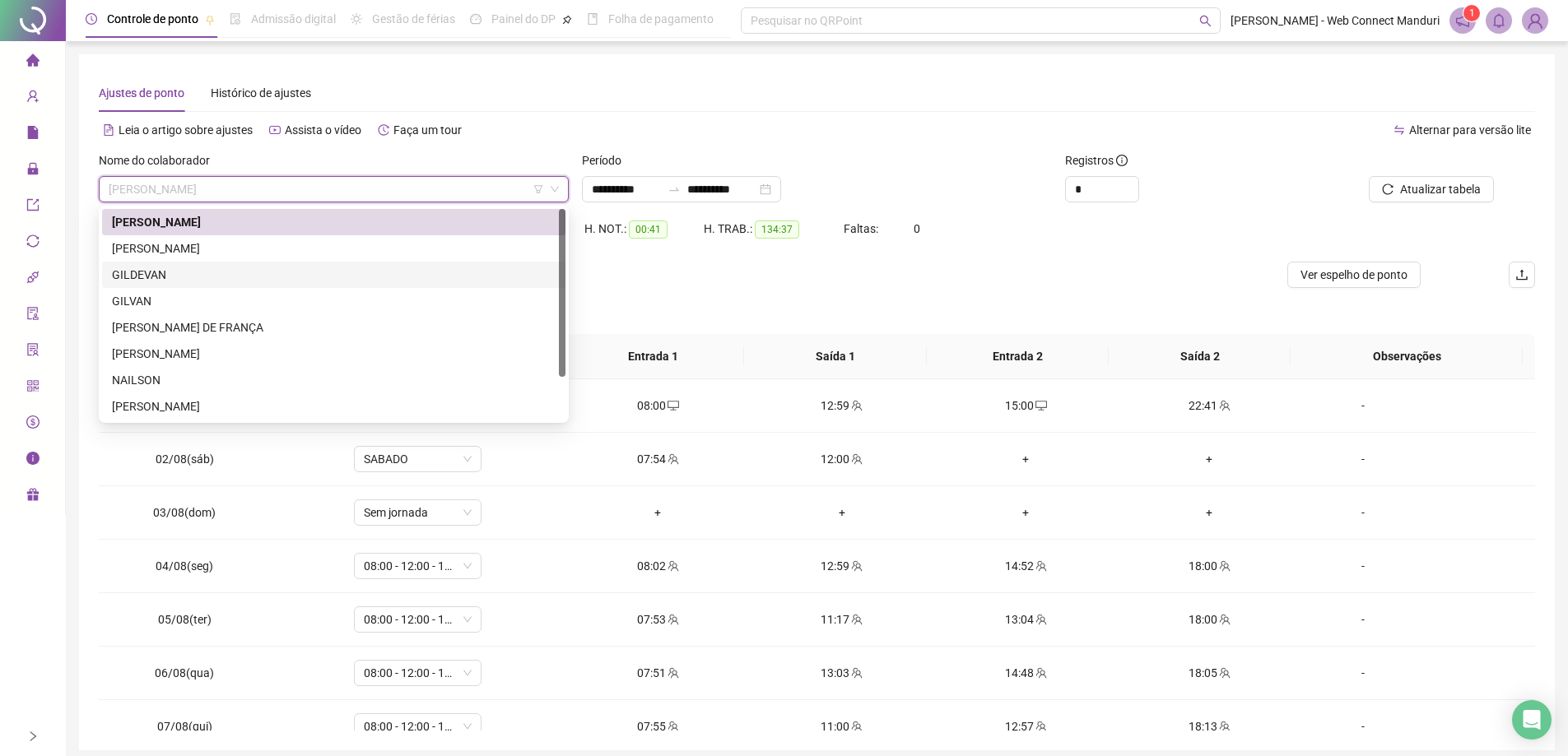
click at [135, 270] on div "GILDEVAN" at bounding box center [333, 274] width 443 height 18
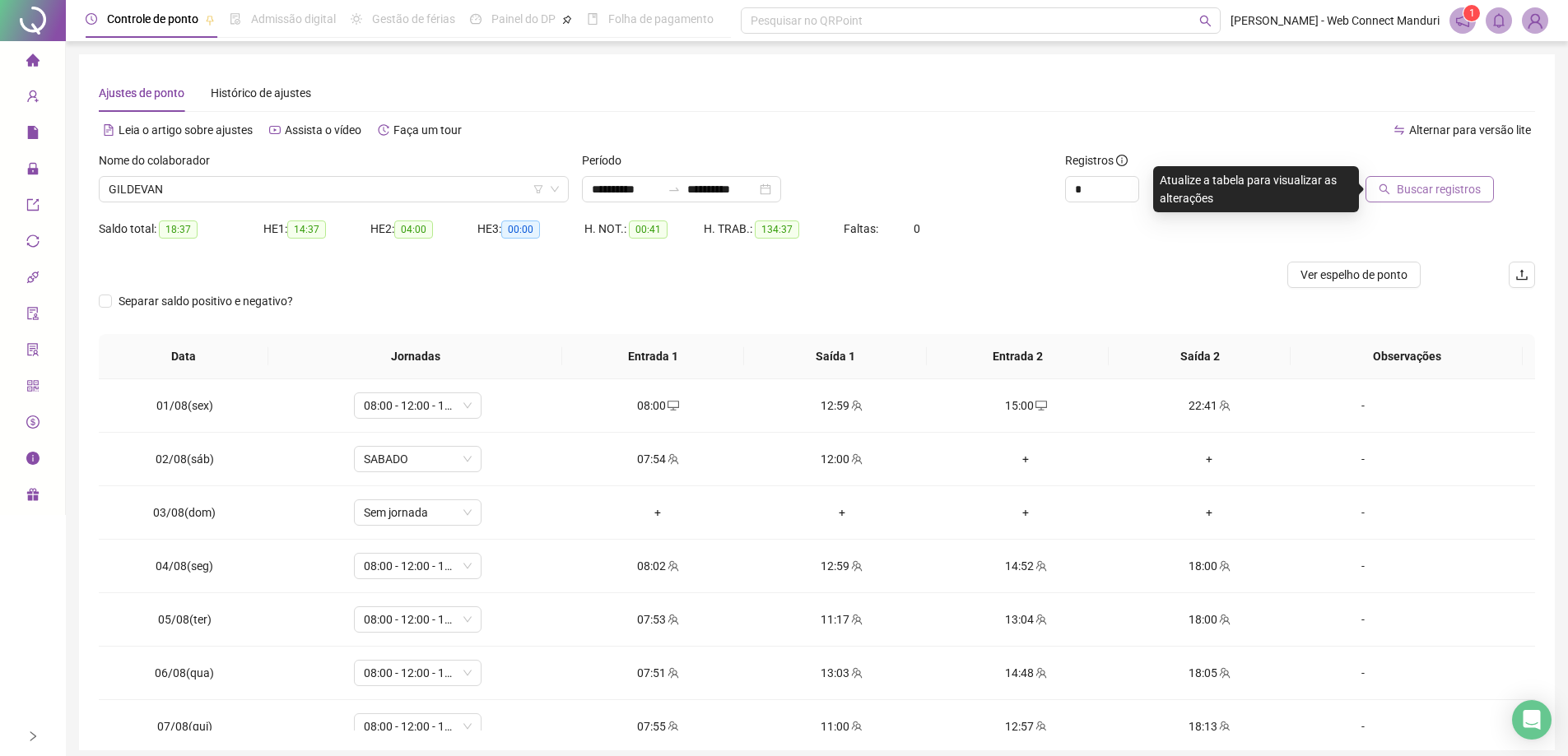
click at [1437, 190] on span "Buscar registros" at bounding box center [1438, 189] width 84 height 18
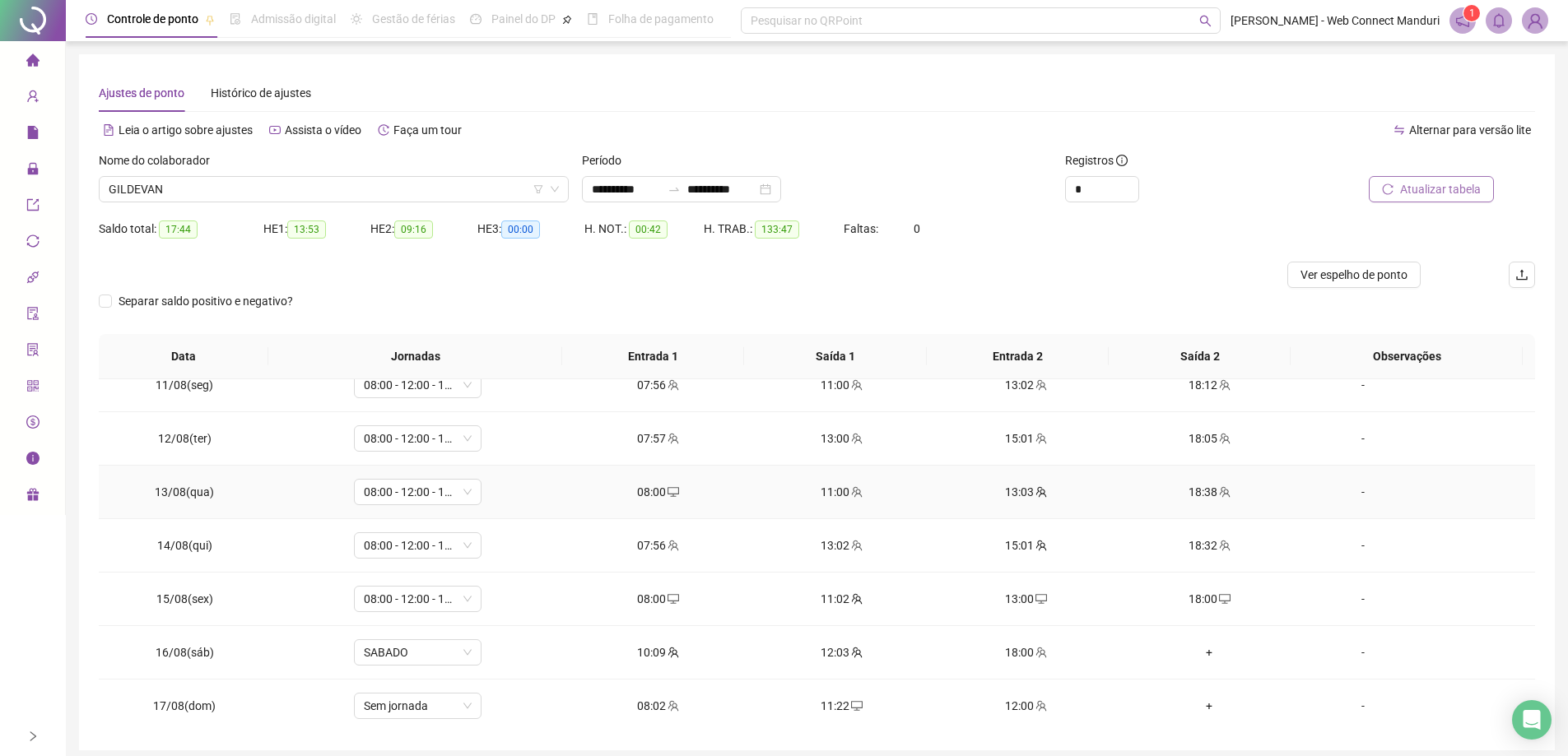
scroll to position [658, 0]
click at [832, 606] on div "11:22" at bounding box center [842, 603] width 157 height 18
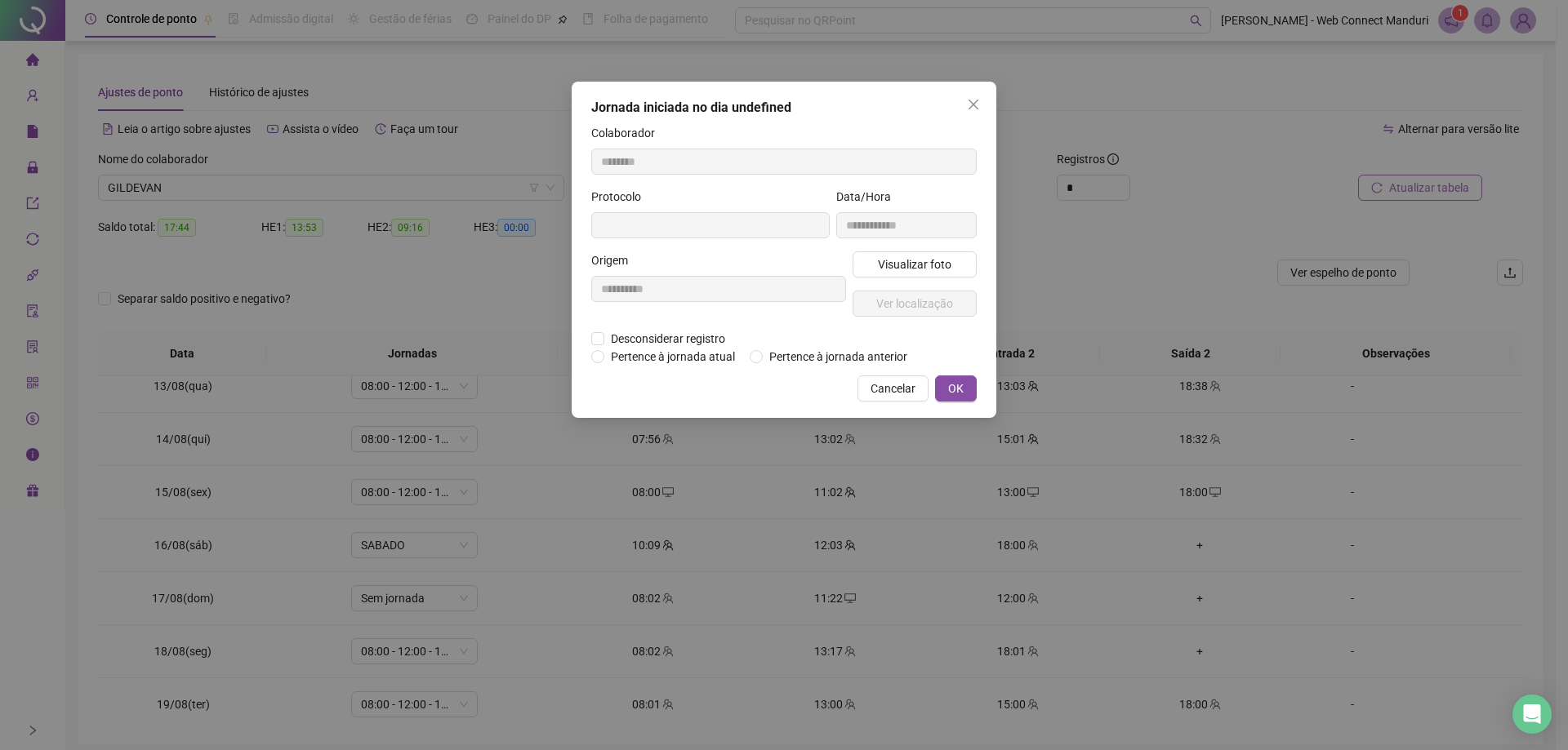
type input "**********"
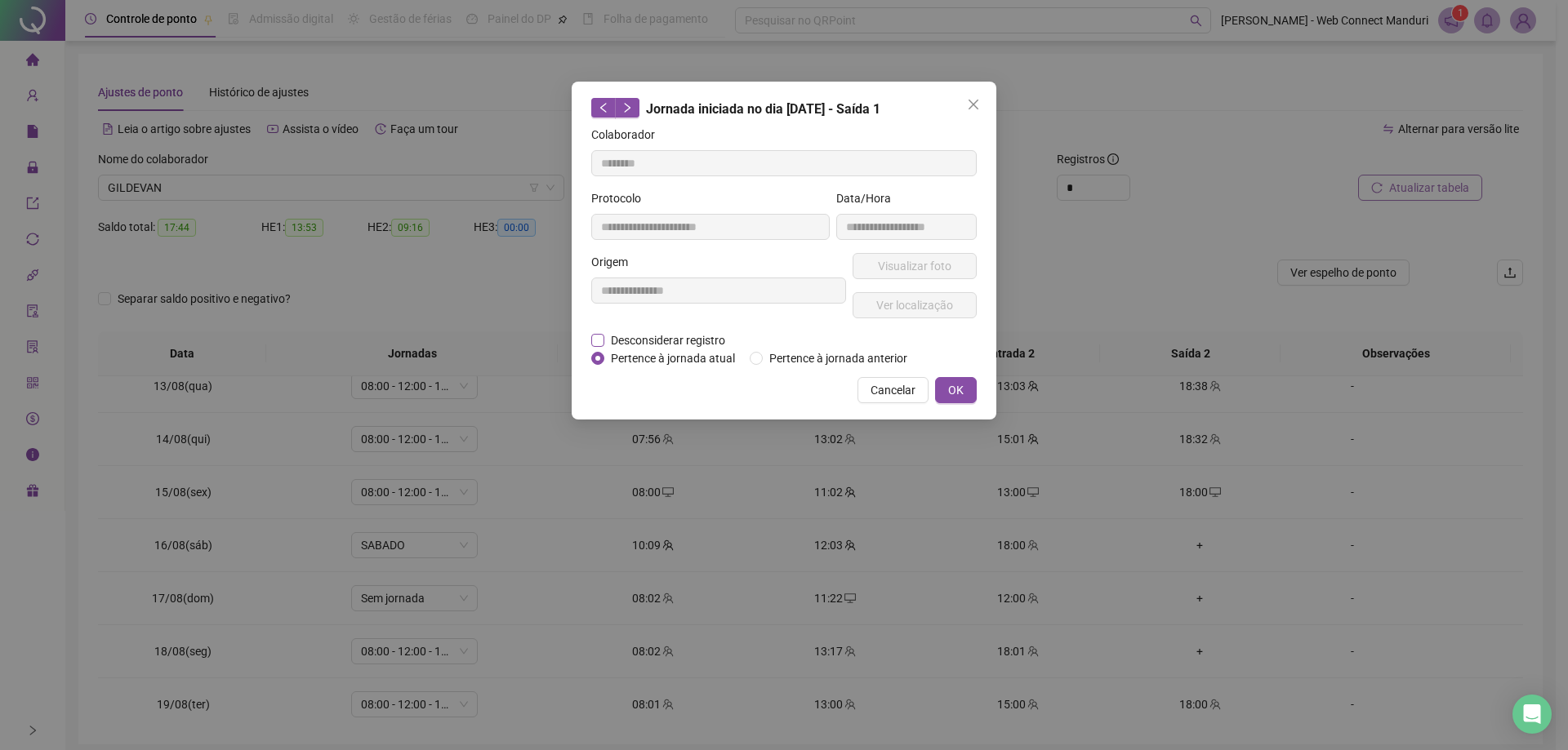
click at [611, 336] on span "Desconsiderar registro" at bounding box center [668, 340] width 128 height 18
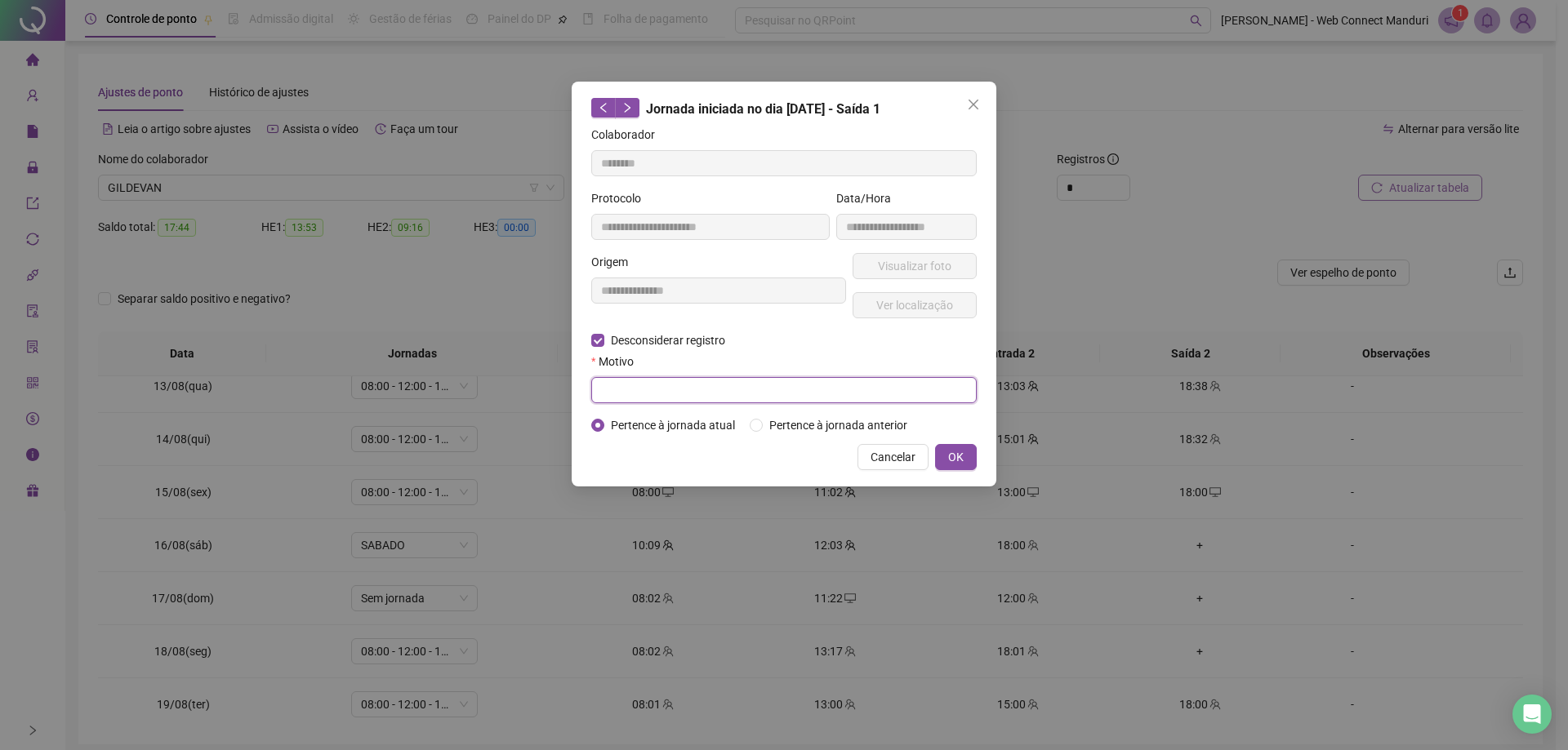
click at [640, 379] on input "text" at bounding box center [783, 390] width 385 height 26
type input "********"
click at [954, 449] on span "OK" at bounding box center [956, 456] width 15 height 18
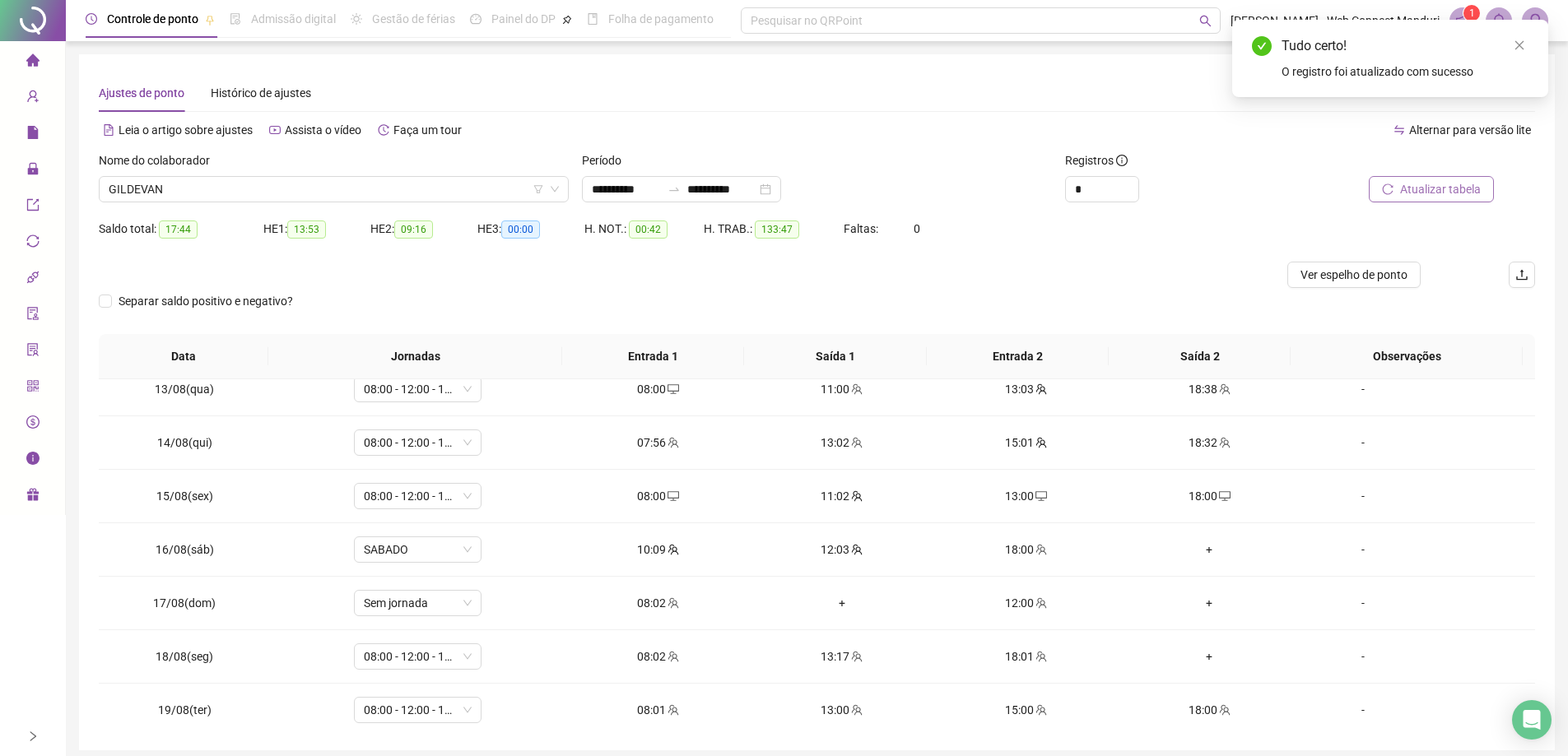
click at [1391, 197] on button "Atualizar tabela" at bounding box center [1431, 189] width 125 height 26
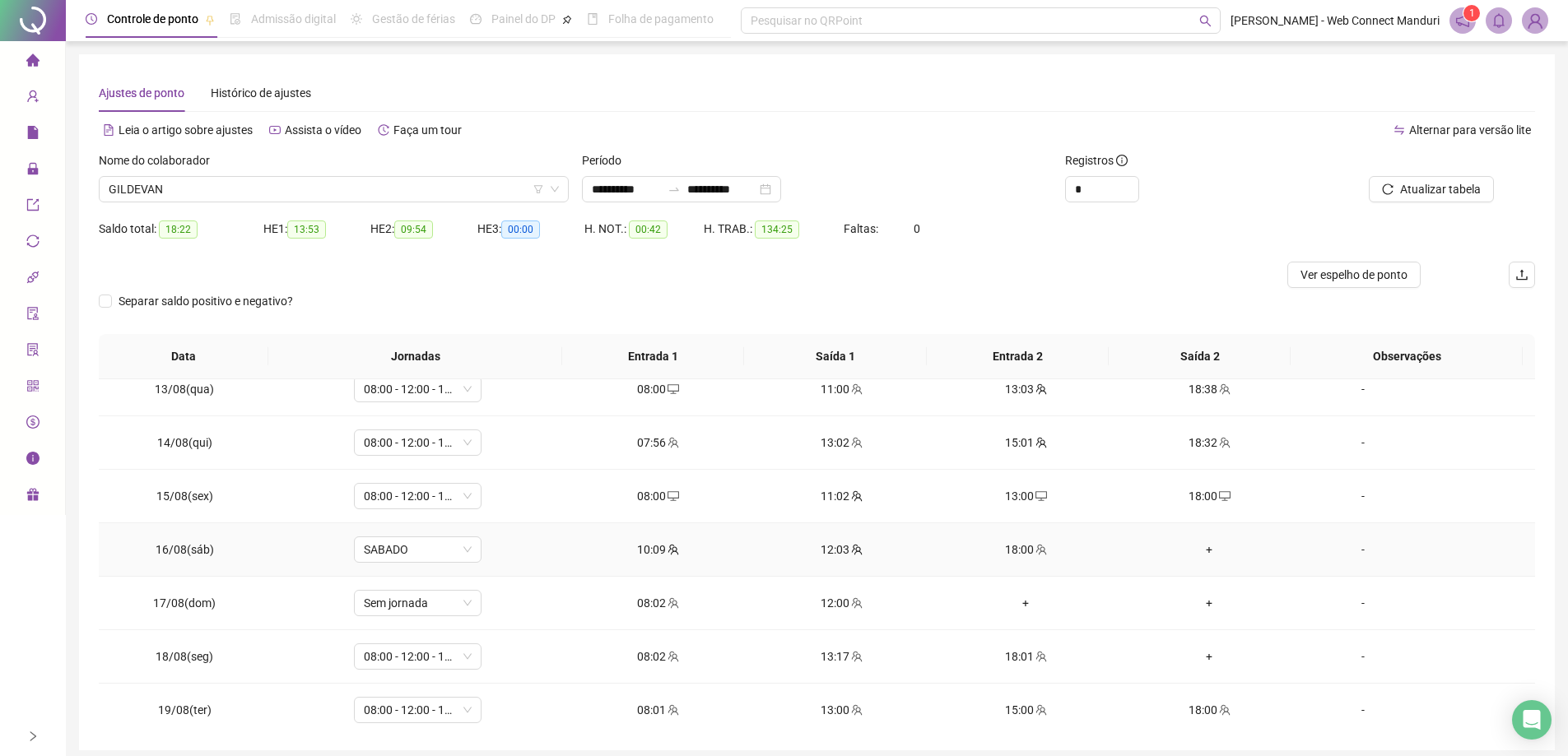
click at [1202, 551] on div "+" at bounding box center [1209, 549] width 157 height 18
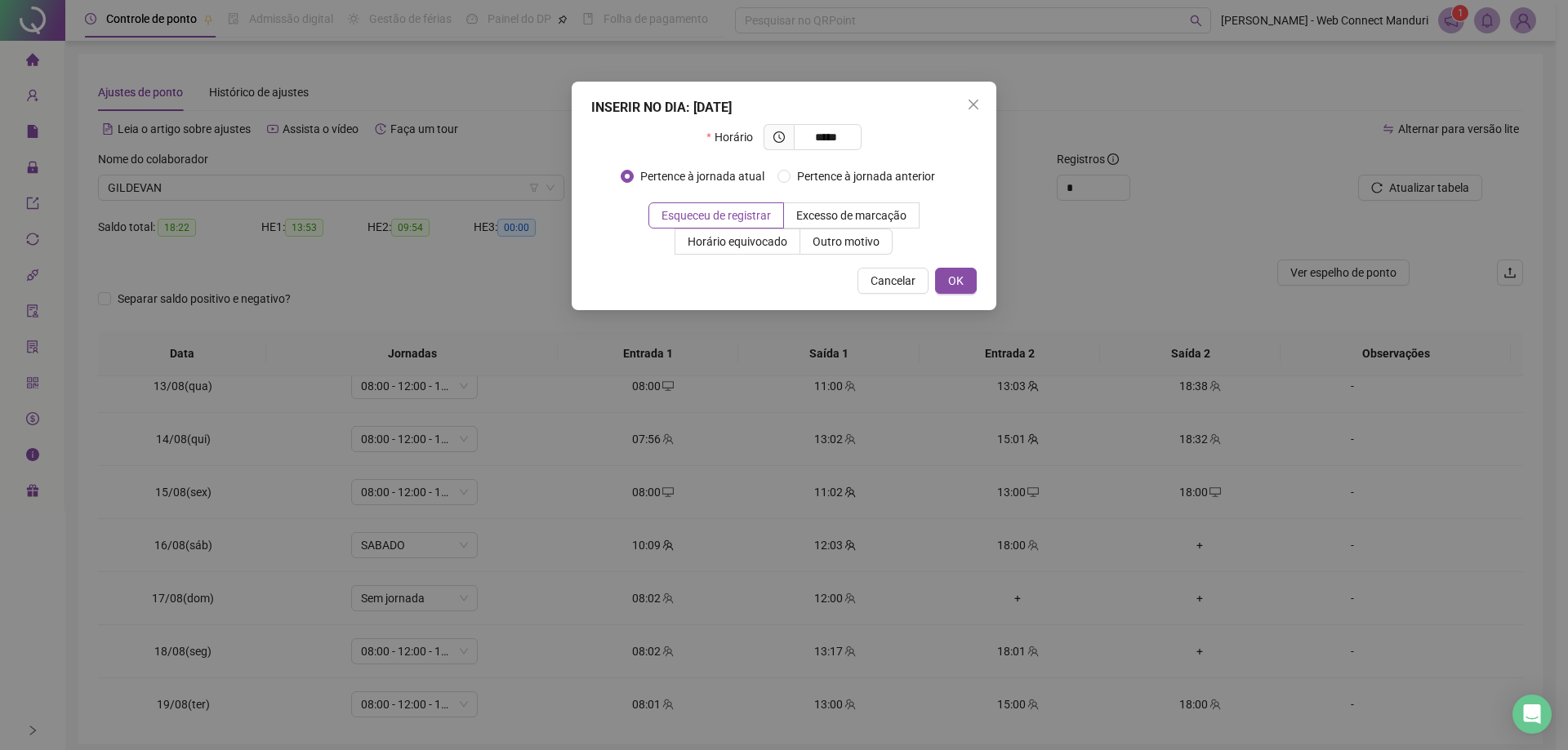
type input "*****"
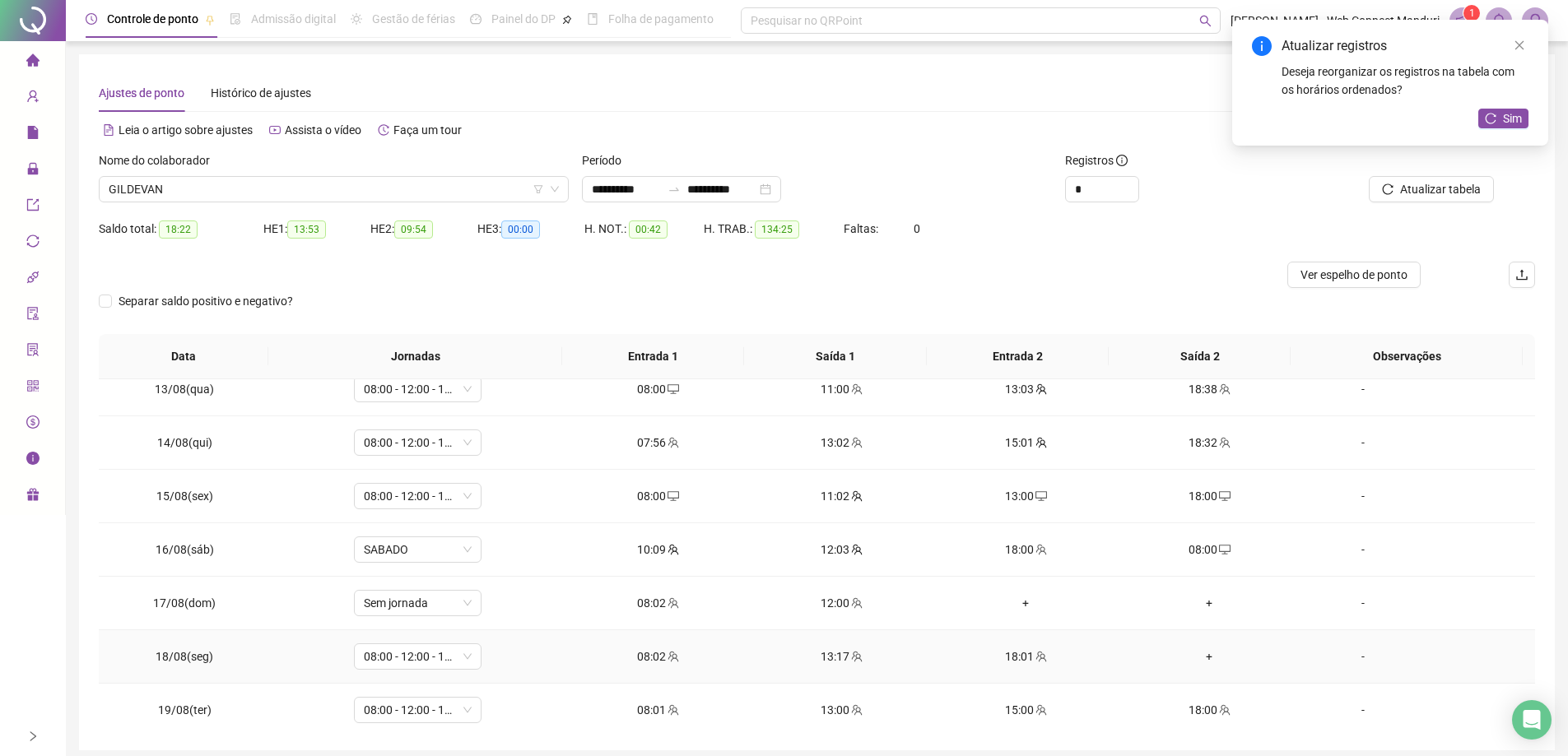
click at [1200, 657] on div "+" at bounding box center [1209, 656] width 157 height 18
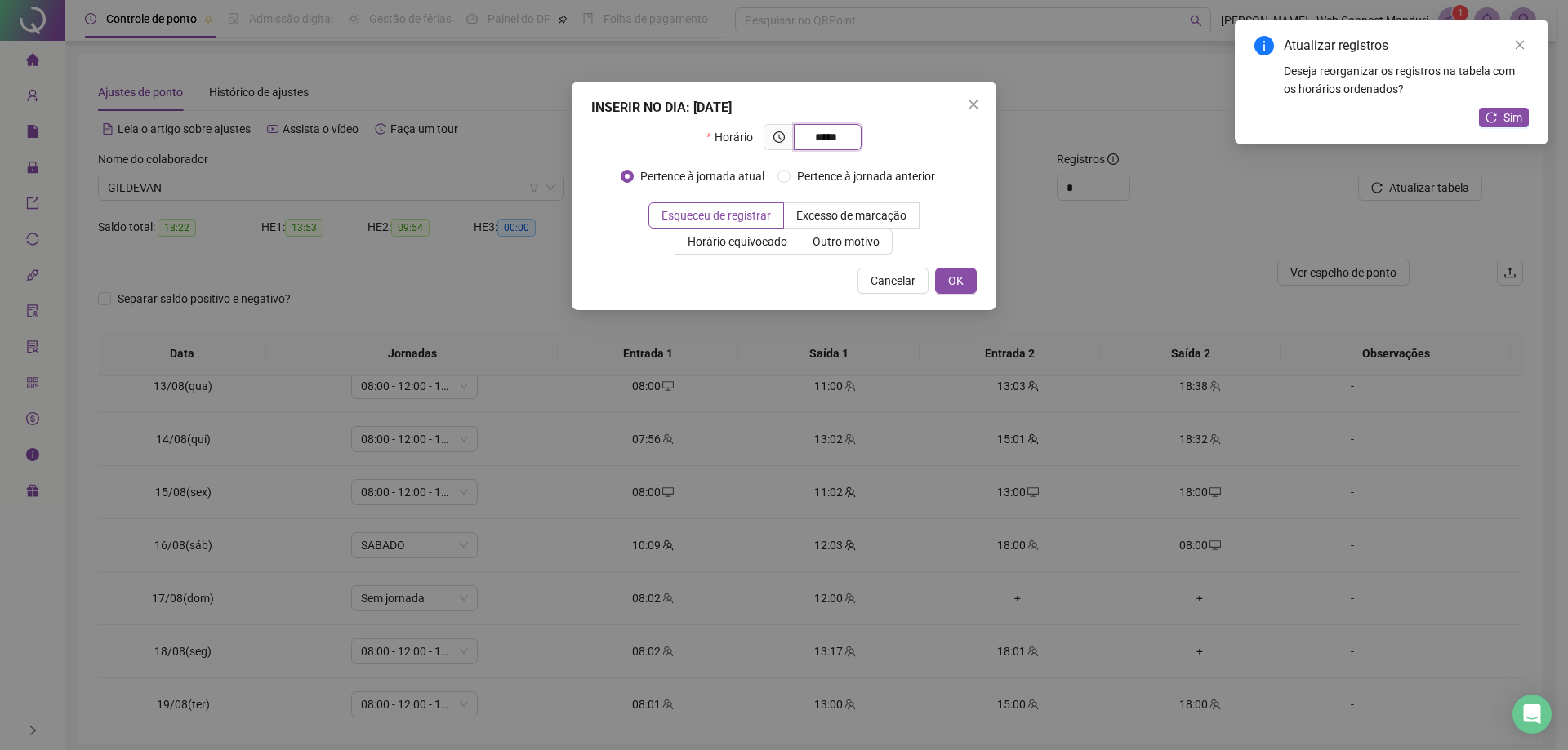
type input "*****"
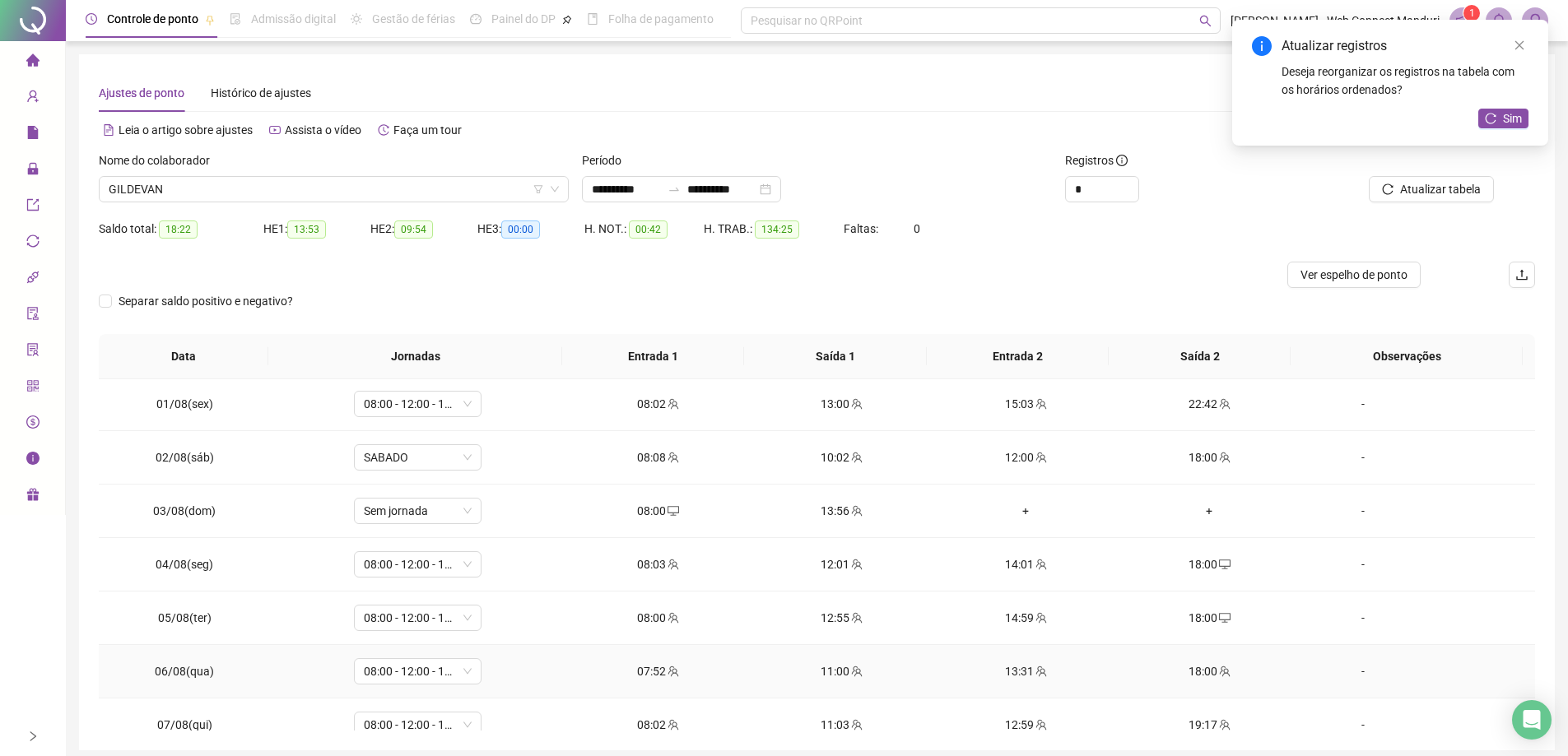
scroll to position [0, 0]
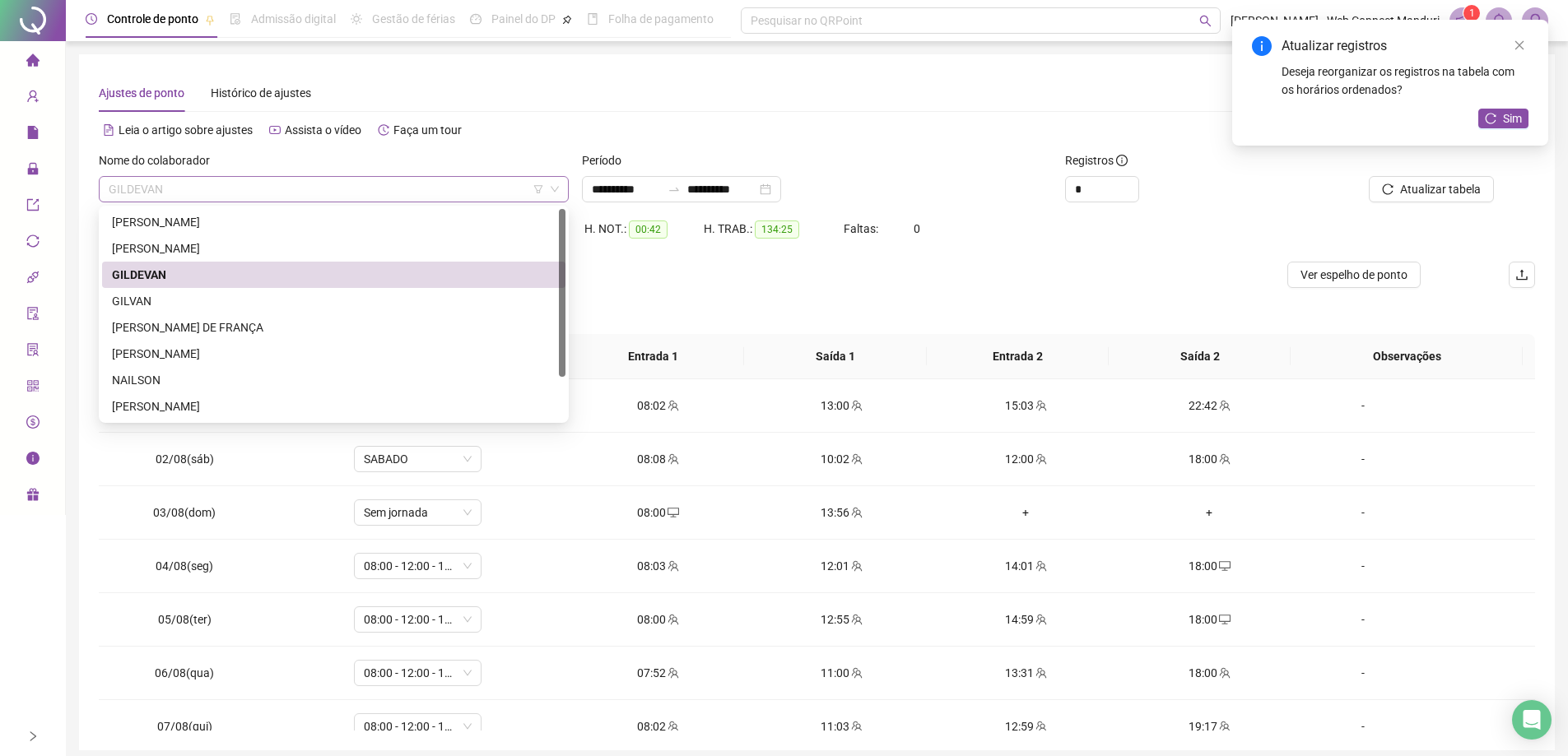
click at [350, 195] on span "GILDEVAN" at bounding box center [333, 189] width 450 height 25
click at [199, 310] on div "GILVAN" at bounding box center [334, 301] width 463 height 26
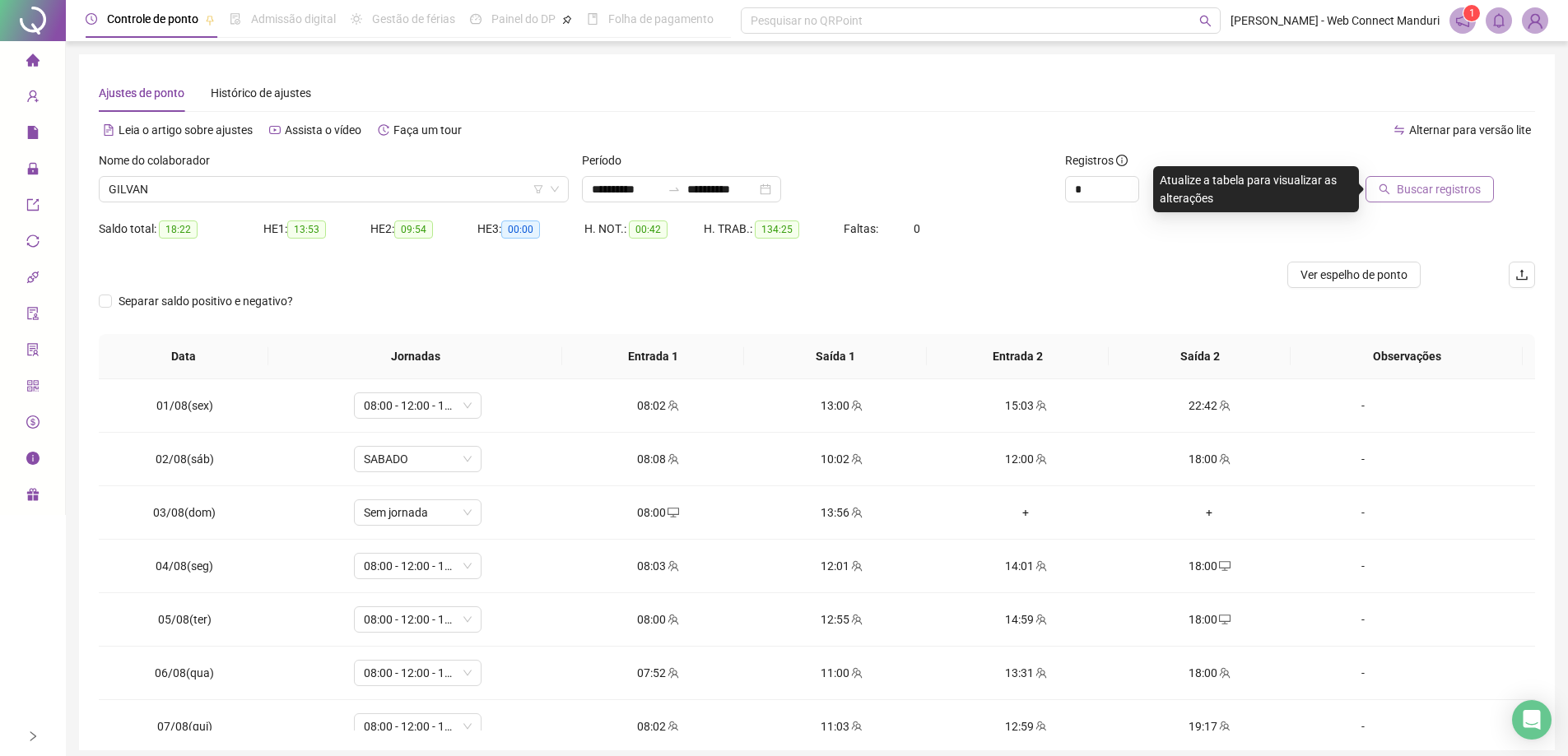
click at [1428, 183] on span "Buscar registros" at bounding box center [1438, 189] width 84 height 18
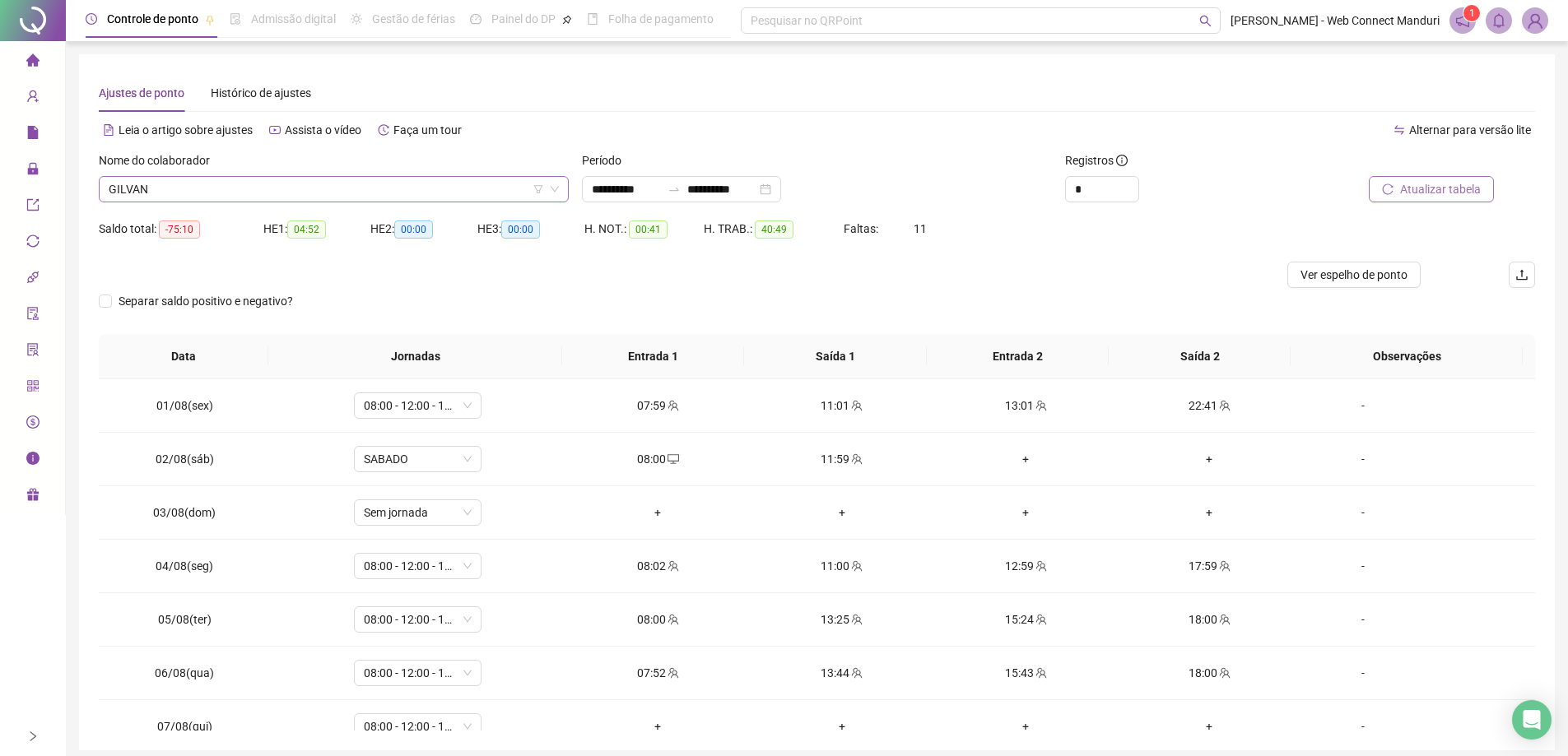
click at [397, 199] on span "GILVAN" at bounding box center [333, 189] width 450 height 25
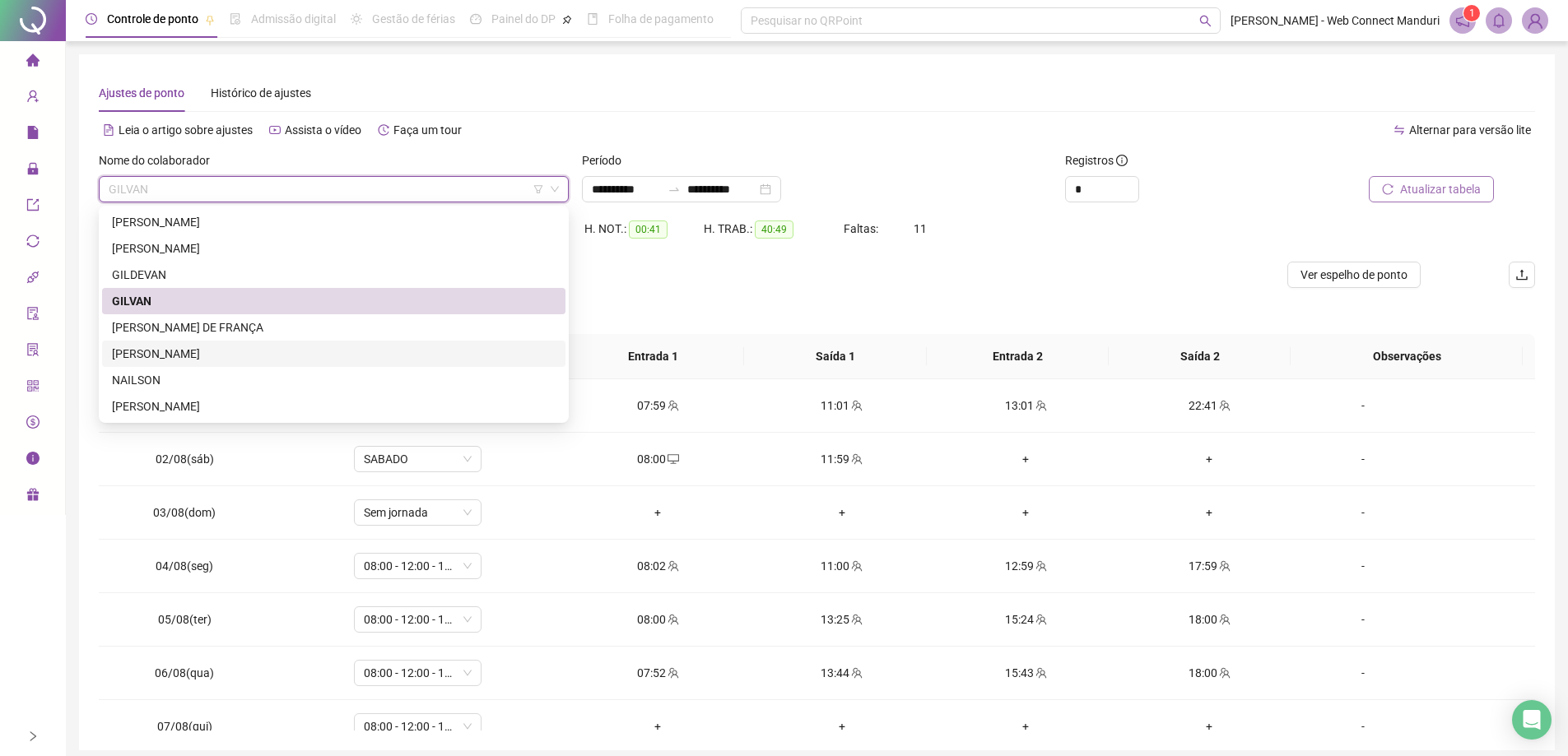
click at [185, 350] on div "[PERSON_NAME]" at bounding box center [333, 353] width 443 height 18
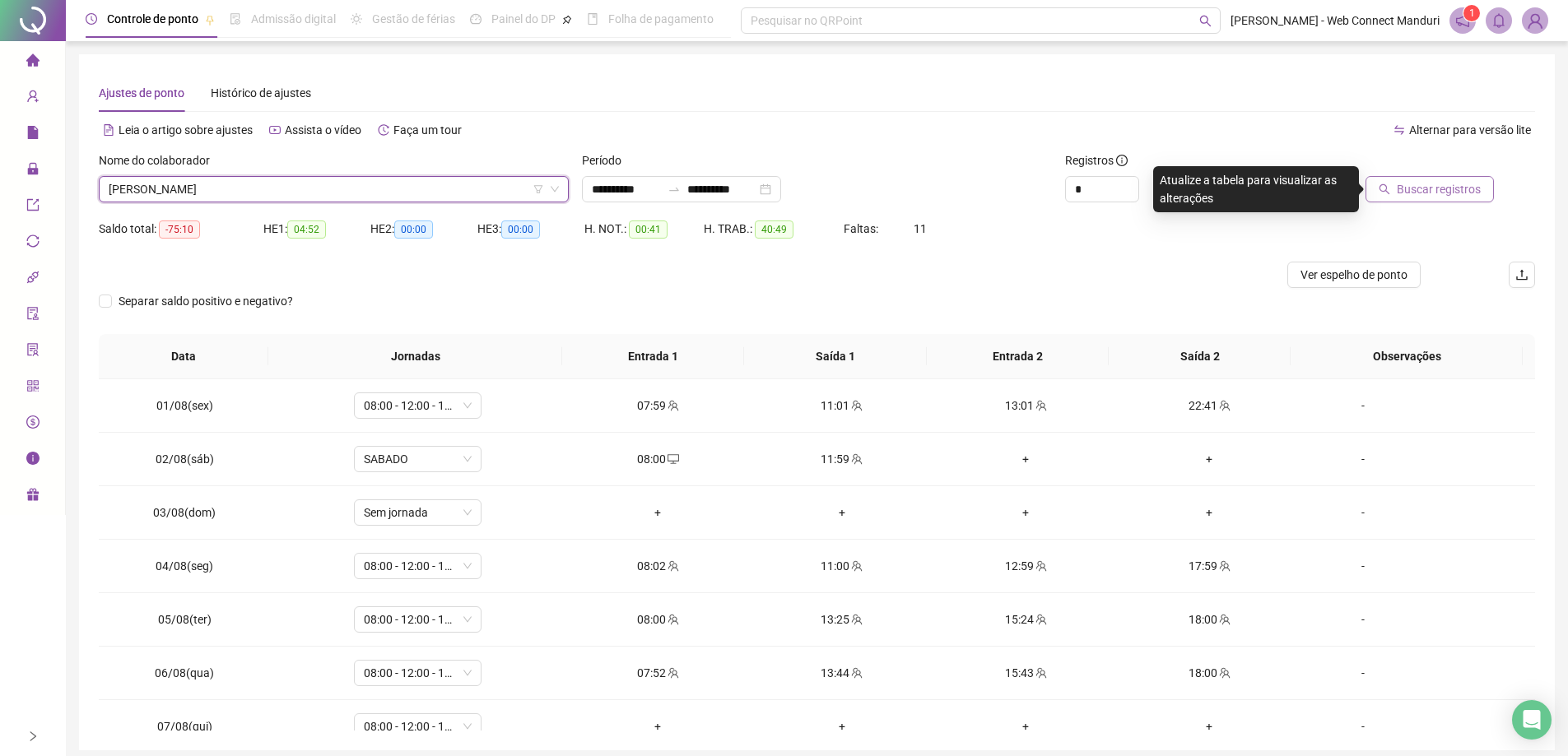
click at [1402, 188] on span "Buscar registros" at bounding box center [1438, 189] width 84 height 18
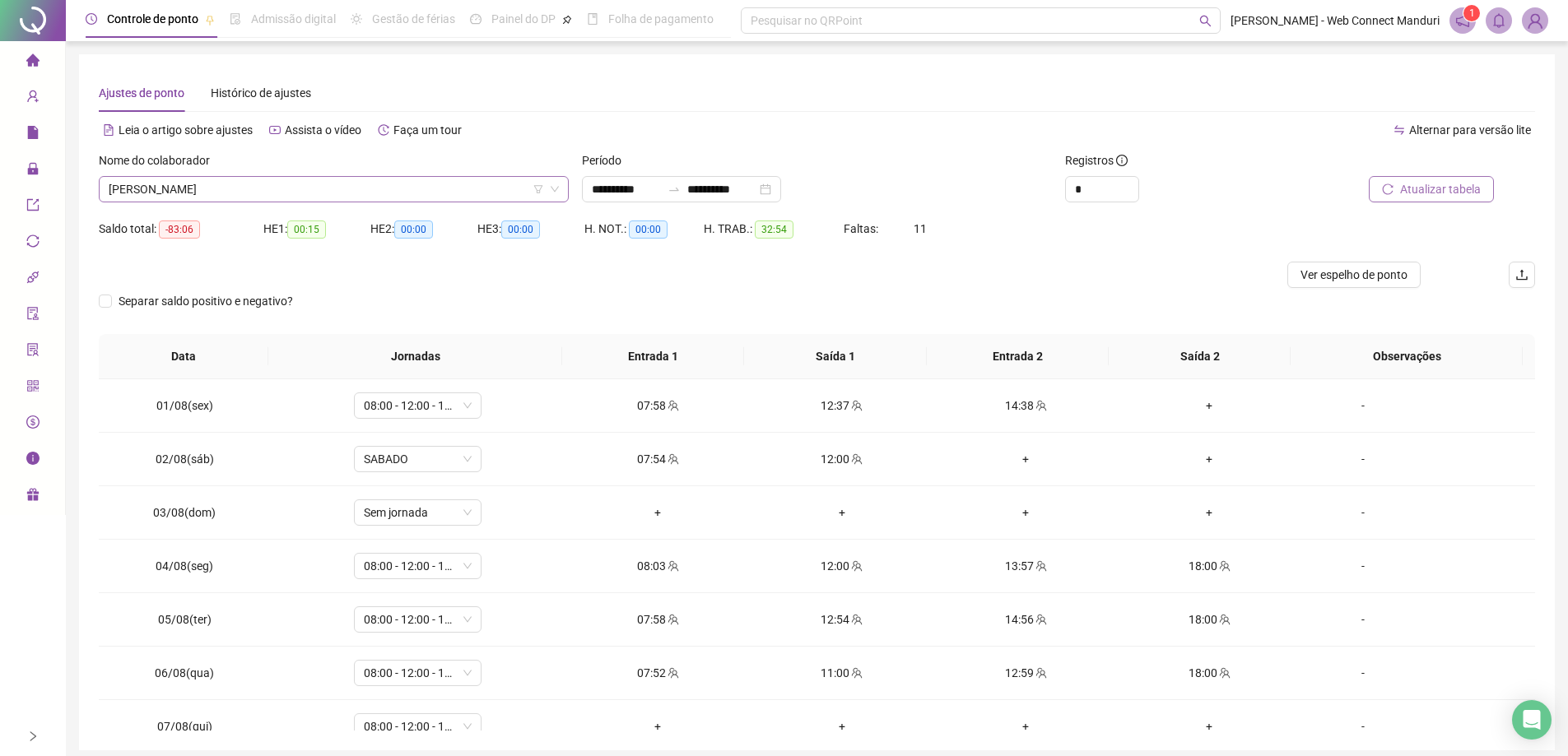
click at [415, 188] on span "[PERSON_NAME]" at bounding box center [333, 189] width 450 height 25
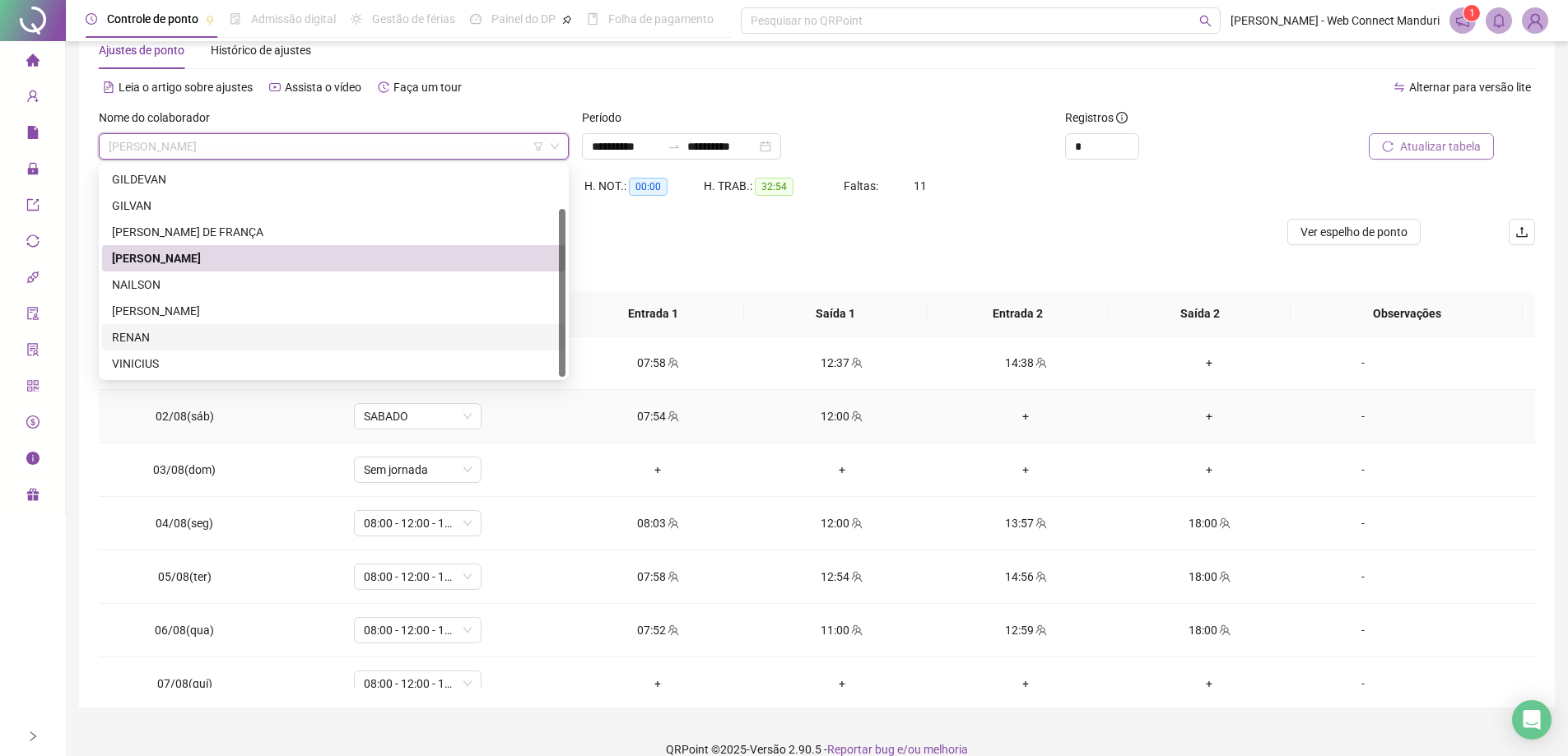
scroll to position [65, 0]
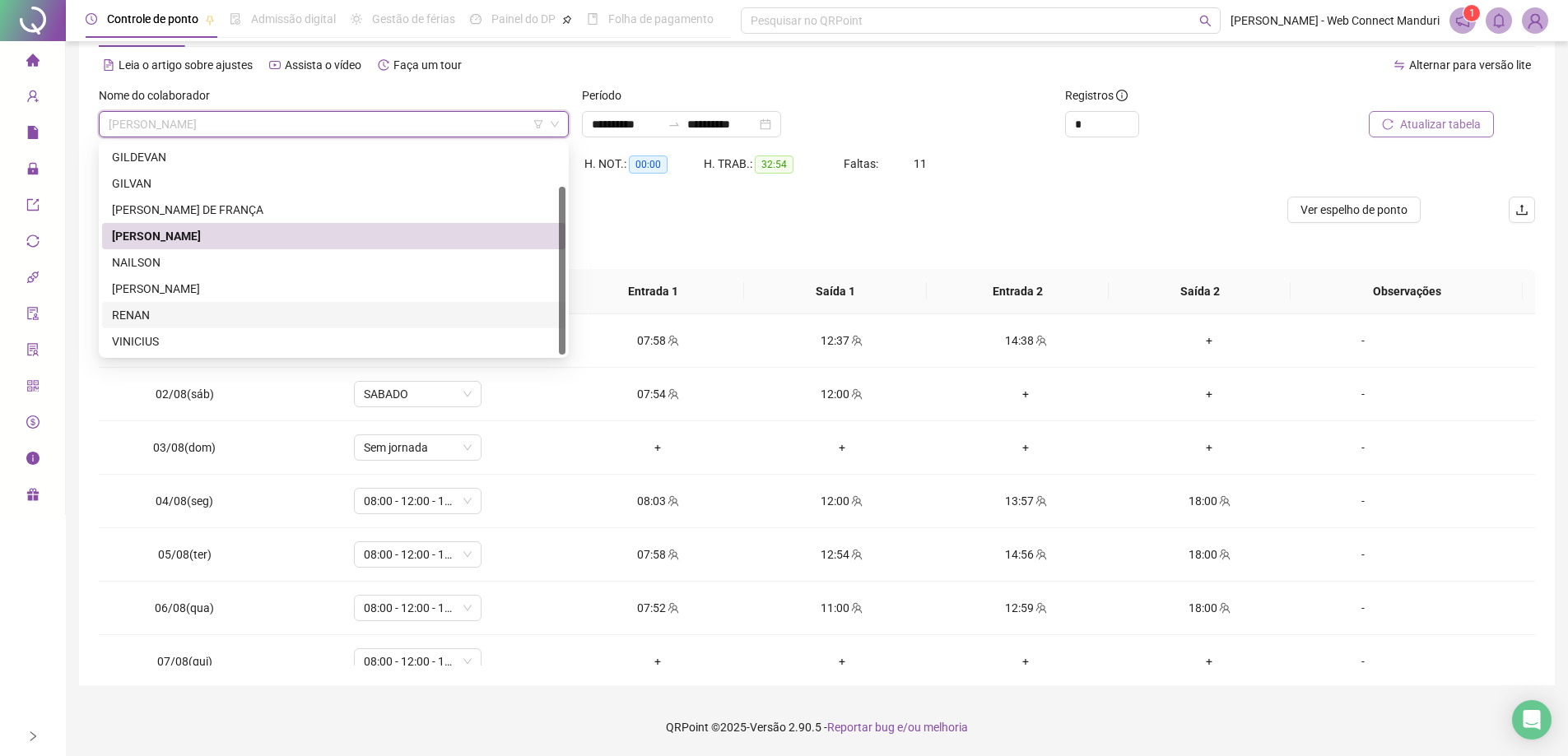
click at [129, 312] on div "RENAN" at bounding box center [333, 315] width 443 height 18
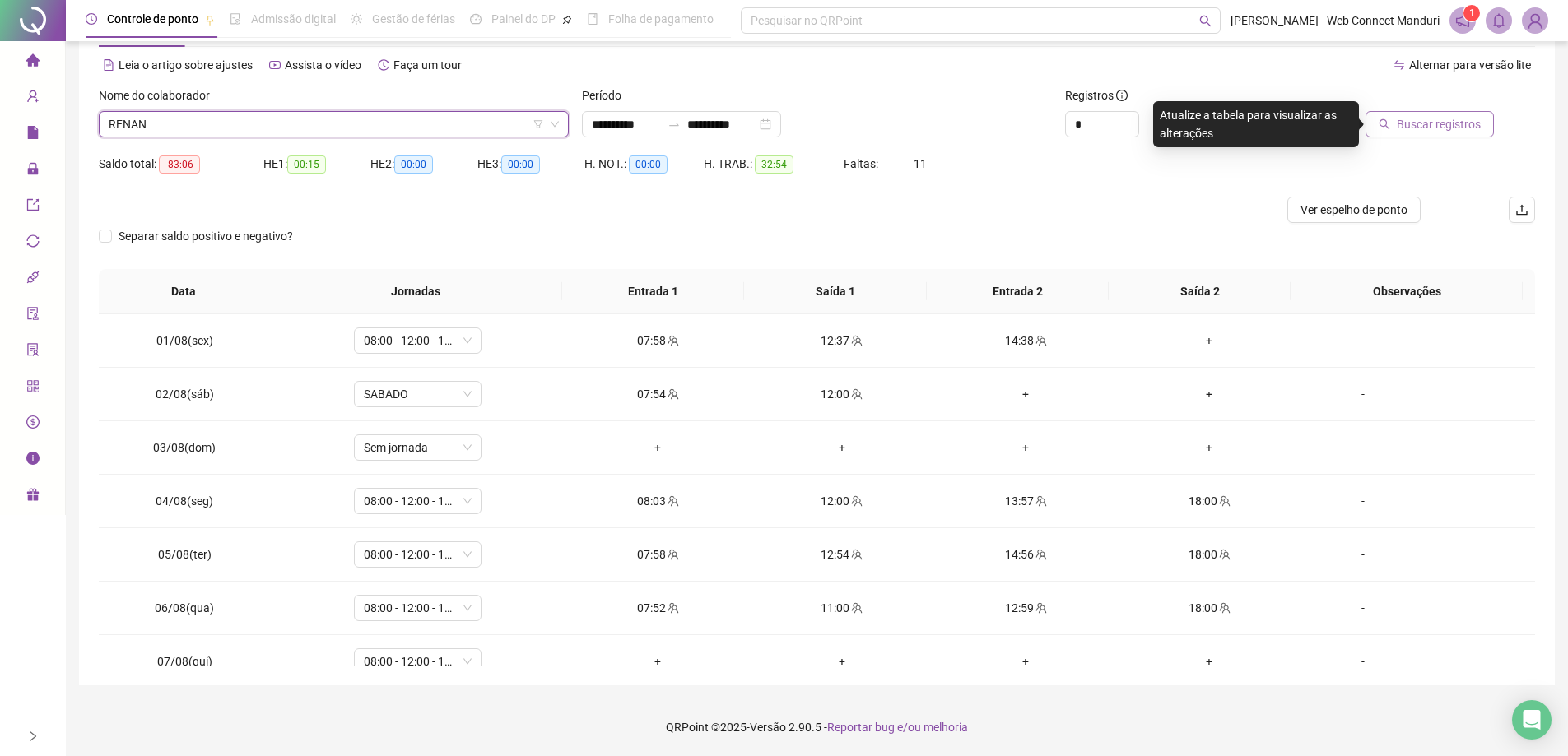
click at [1468, 127] on span "Buscar registros" at bounding box center [1438, 123] width 84 height 18
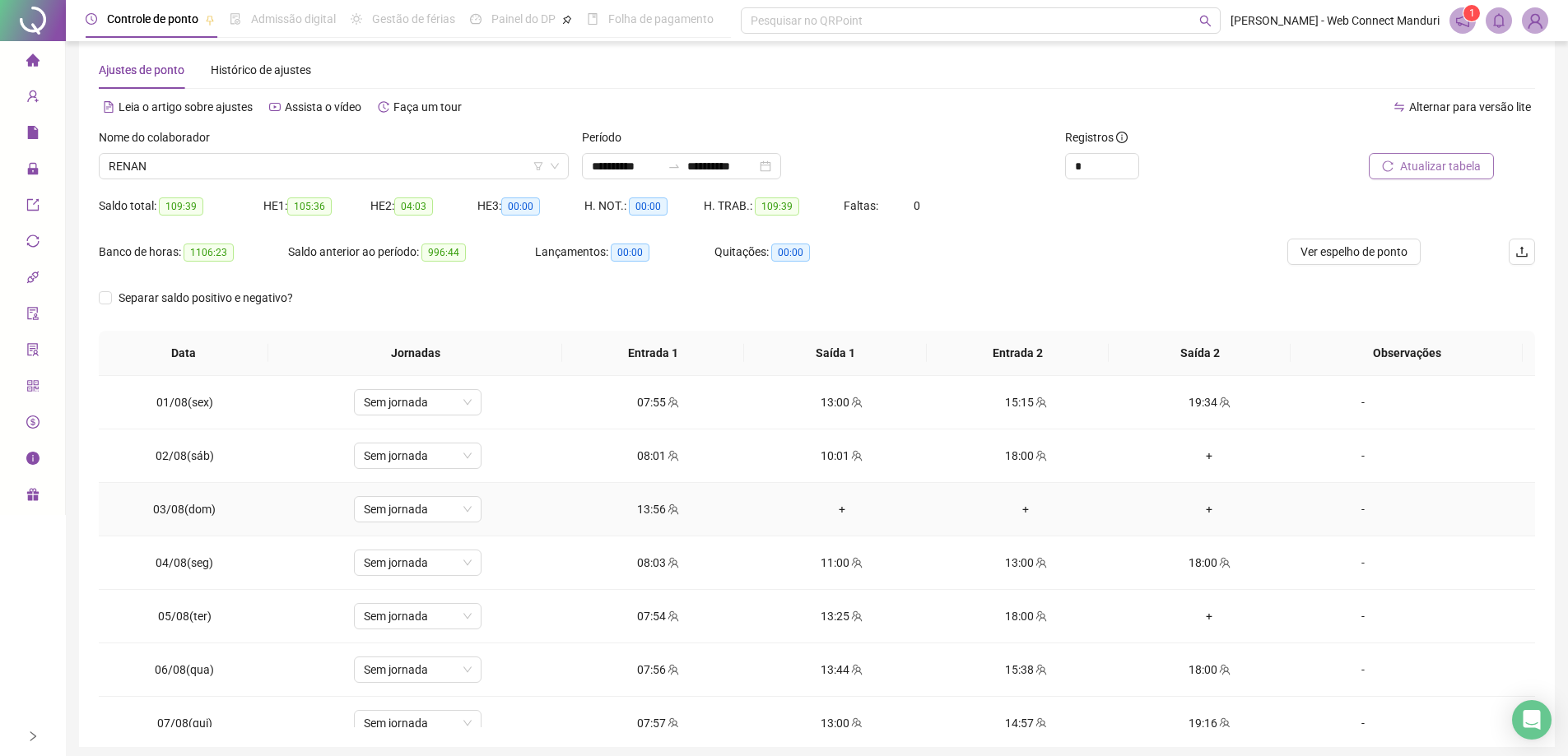
scroll to position [0, 0]
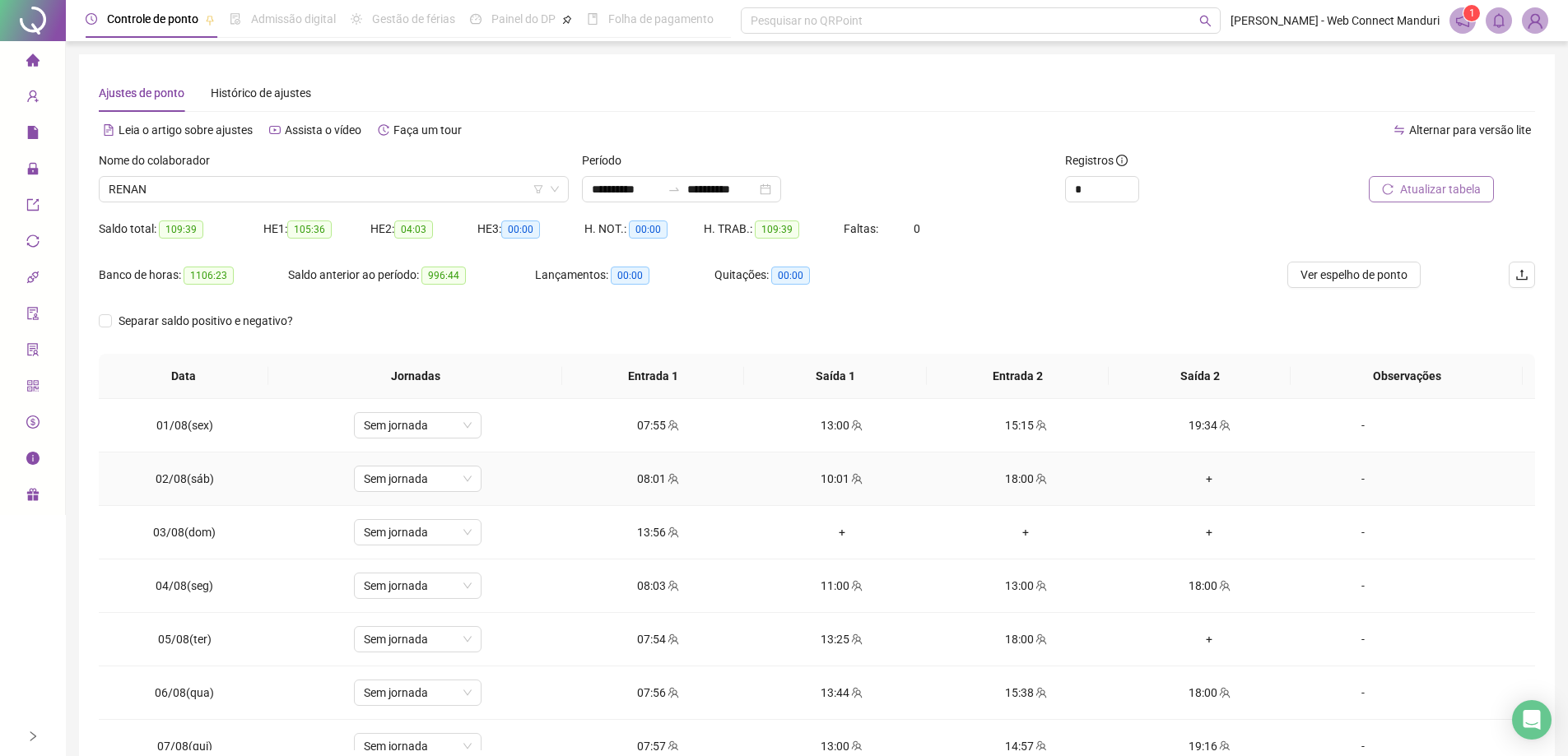
click at [1207, 479] on div "+" at bounding box center [1209, 479] width 157 height 18
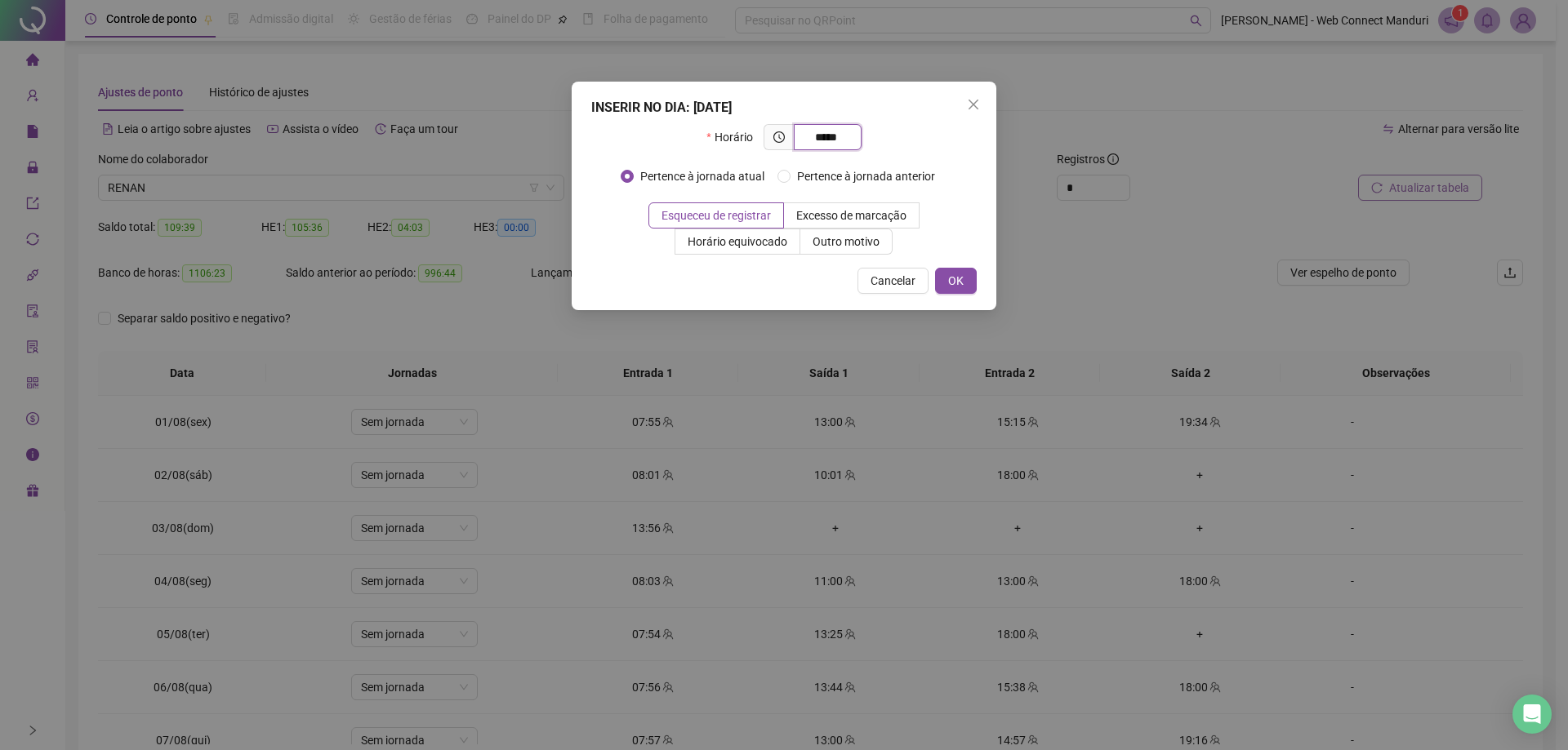
type input "*****"
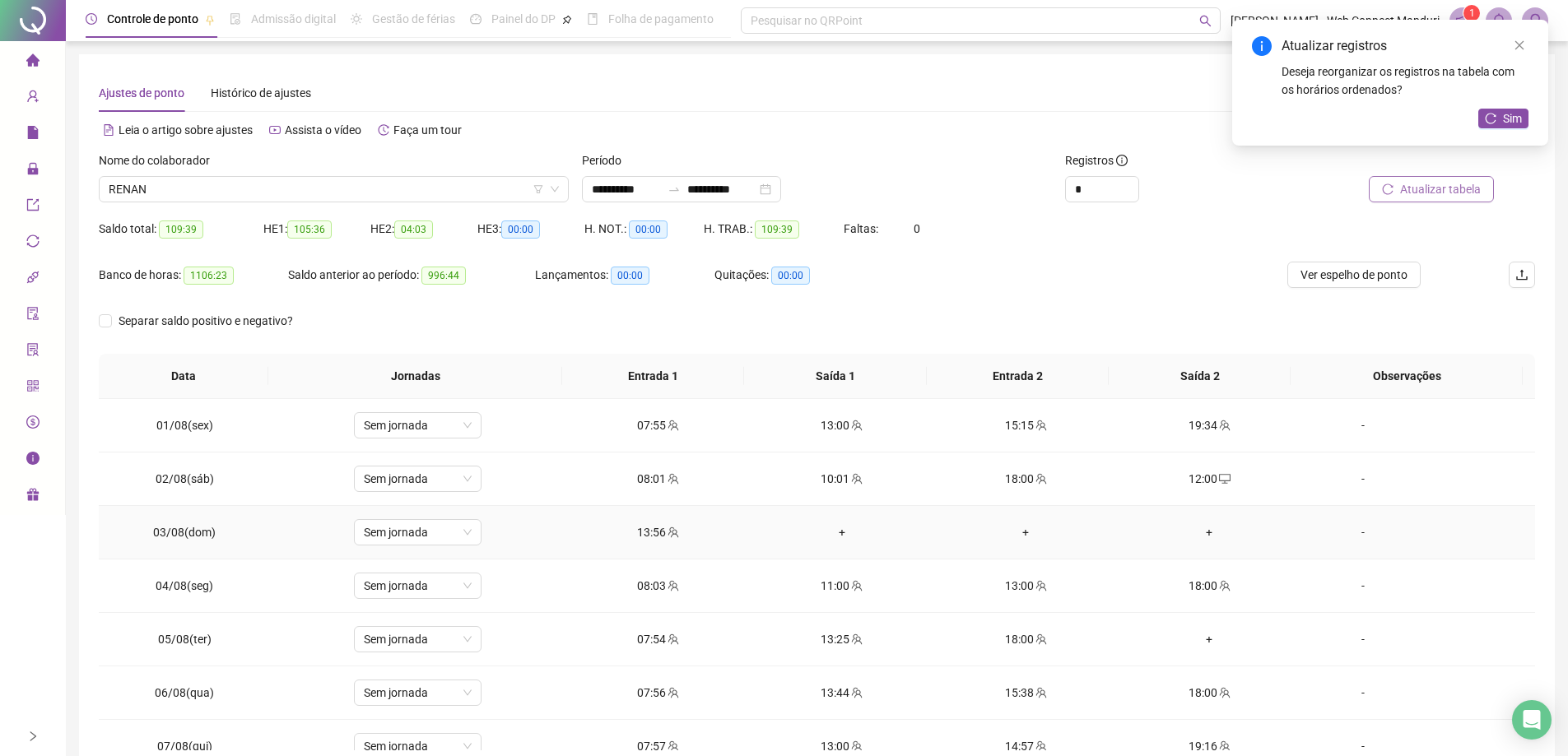
click at [828, 536] on div "+" at bounding box center [842, 532] width 157 height 18
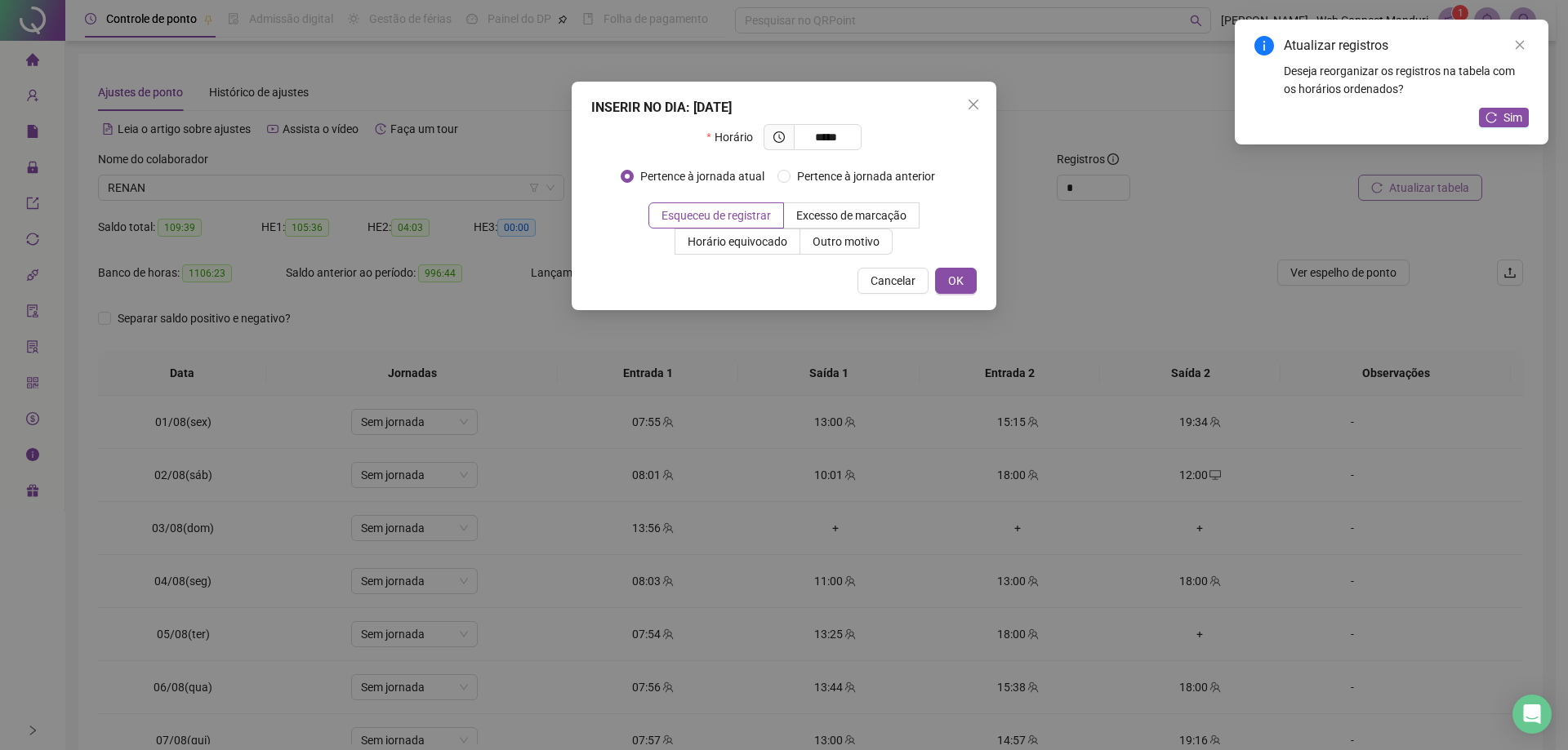
type input "*****"
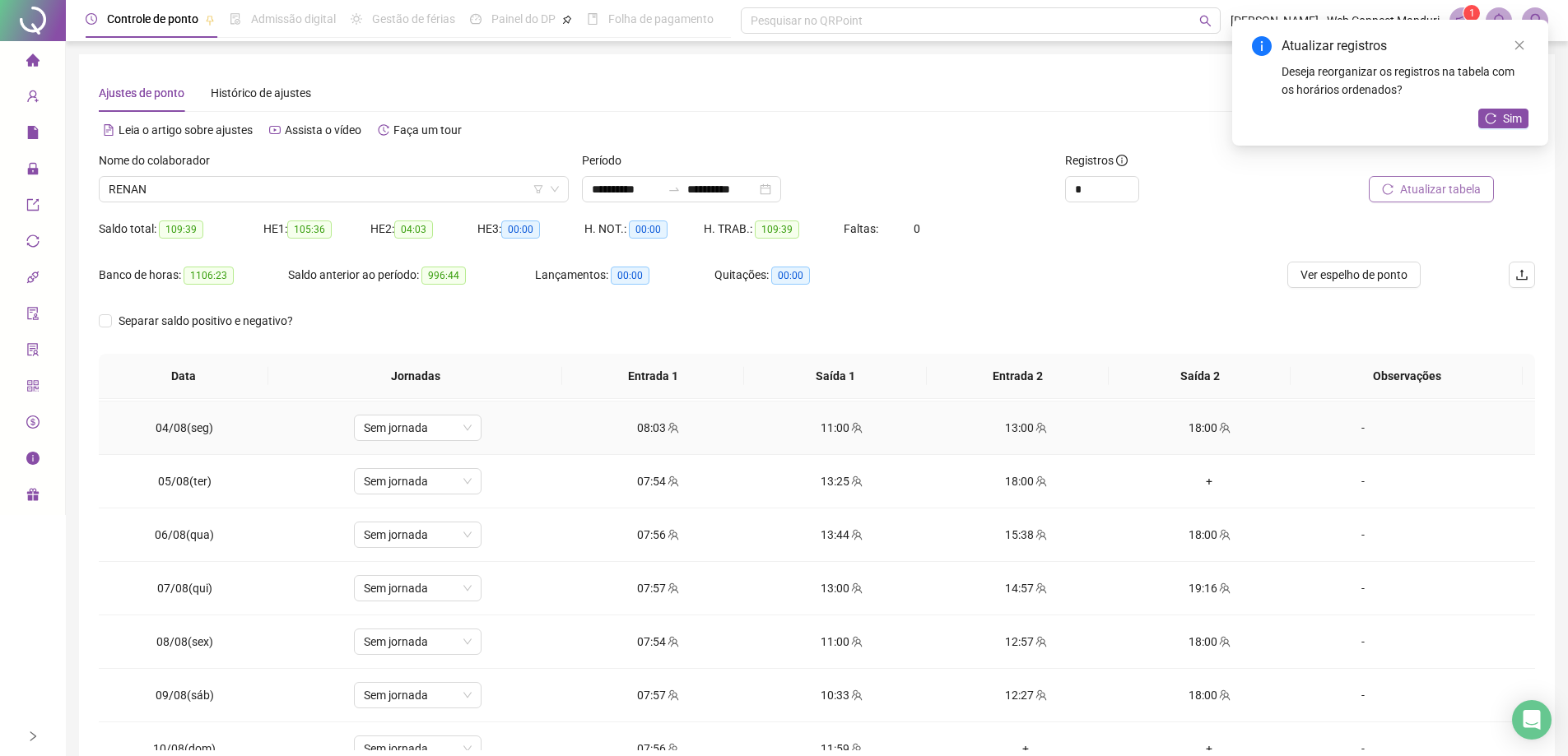
scroll to position [165, 0]
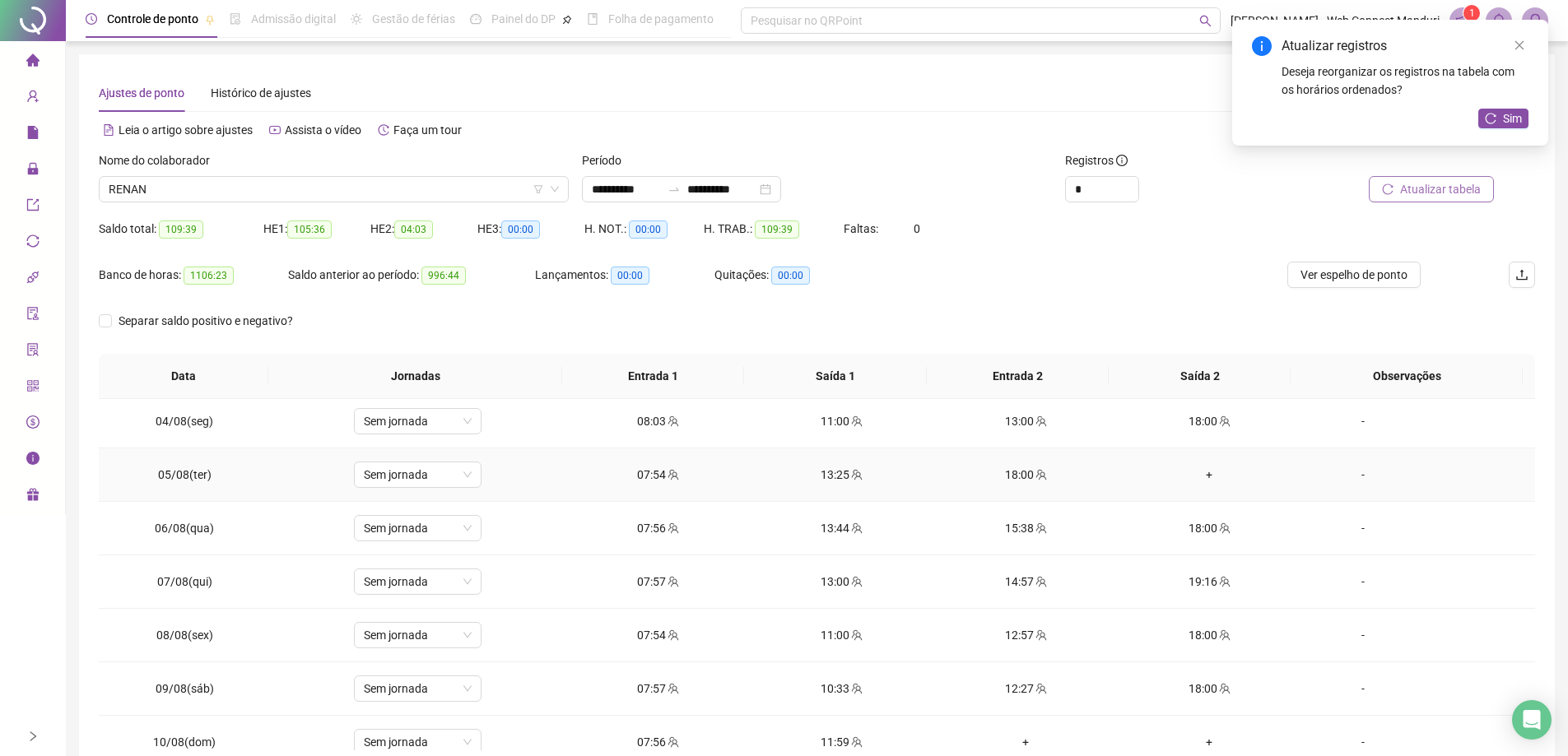
click at [1206, 472] on div "+" at bounding box center [1209, 474] width 157 height 18
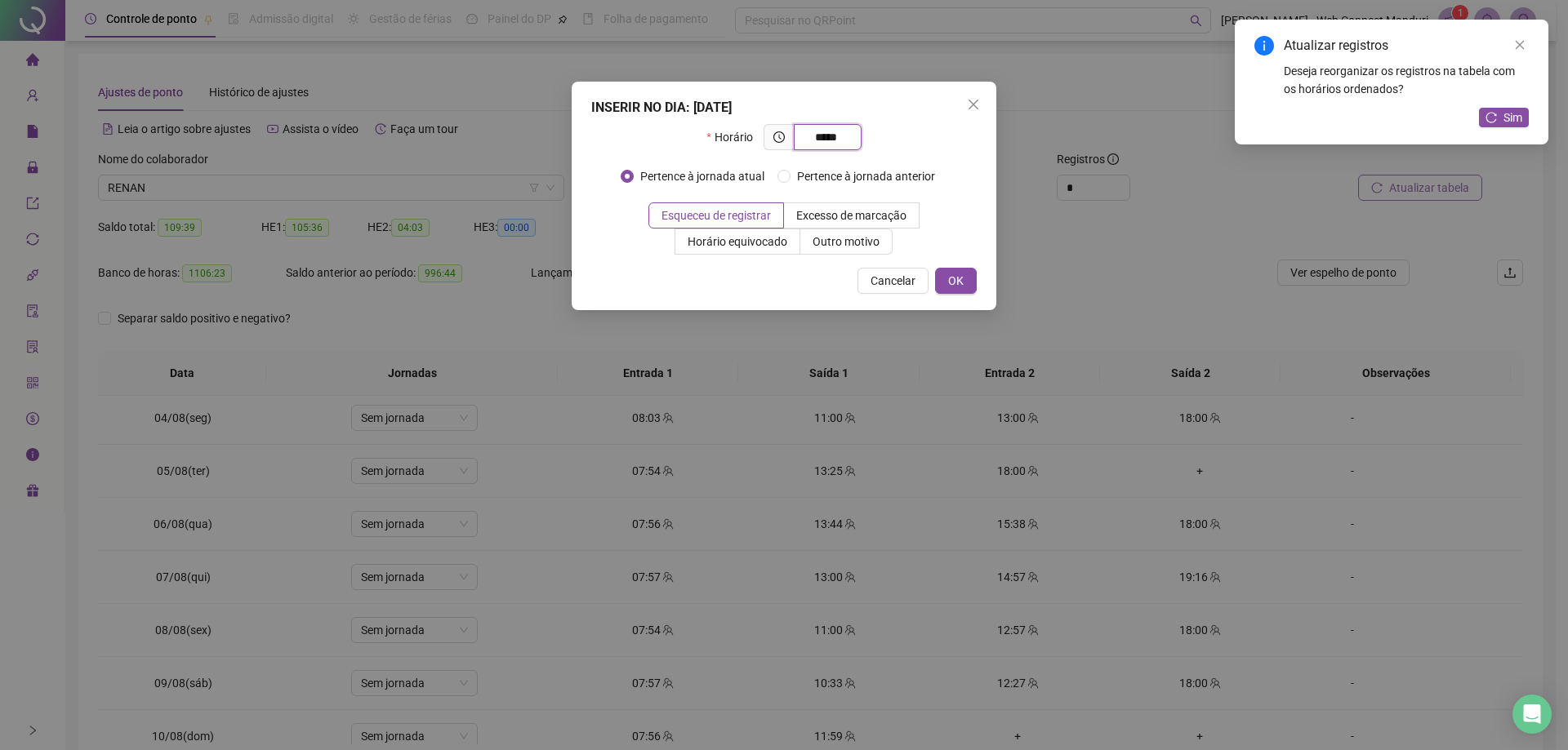
type input "*****"
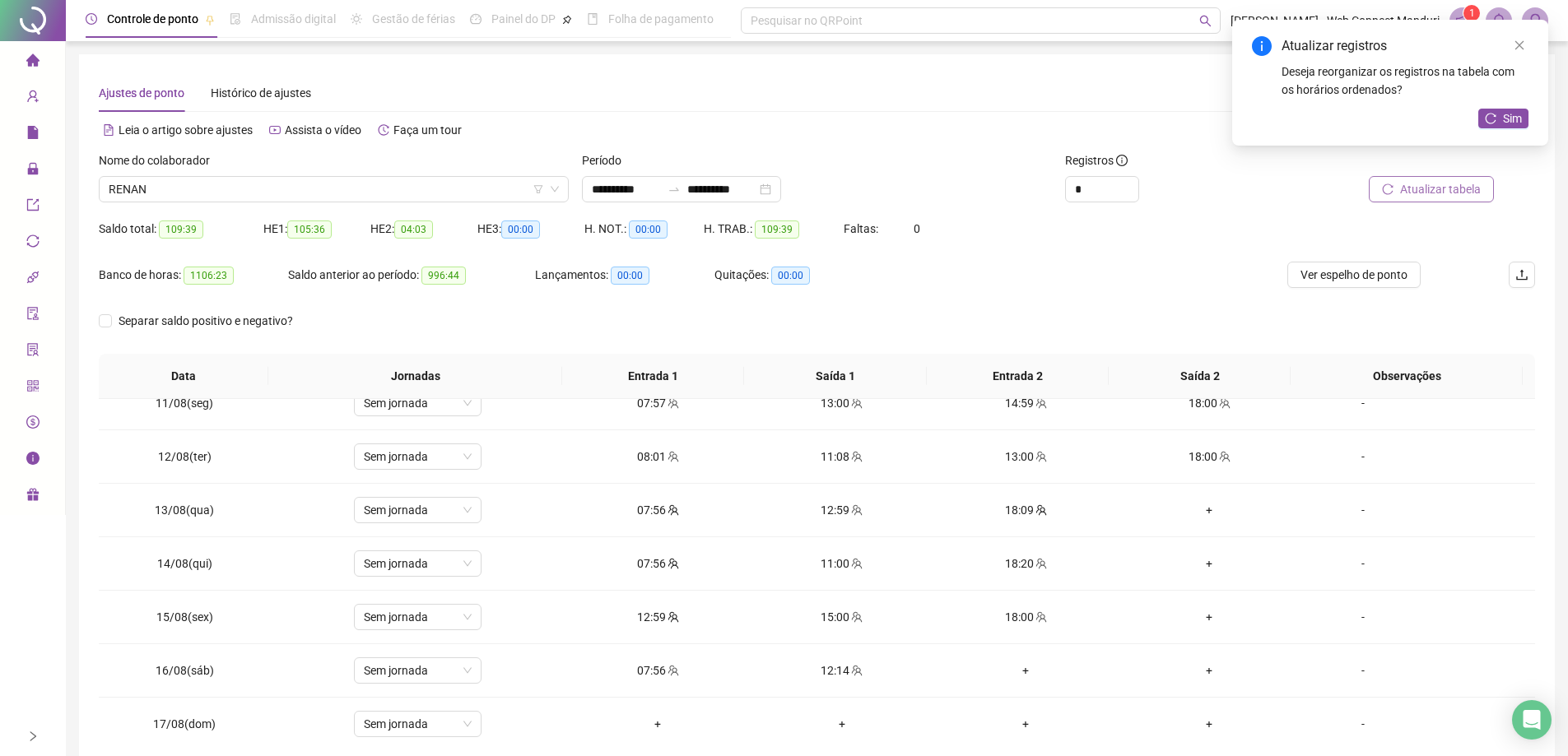
scroll to position [576, 0]
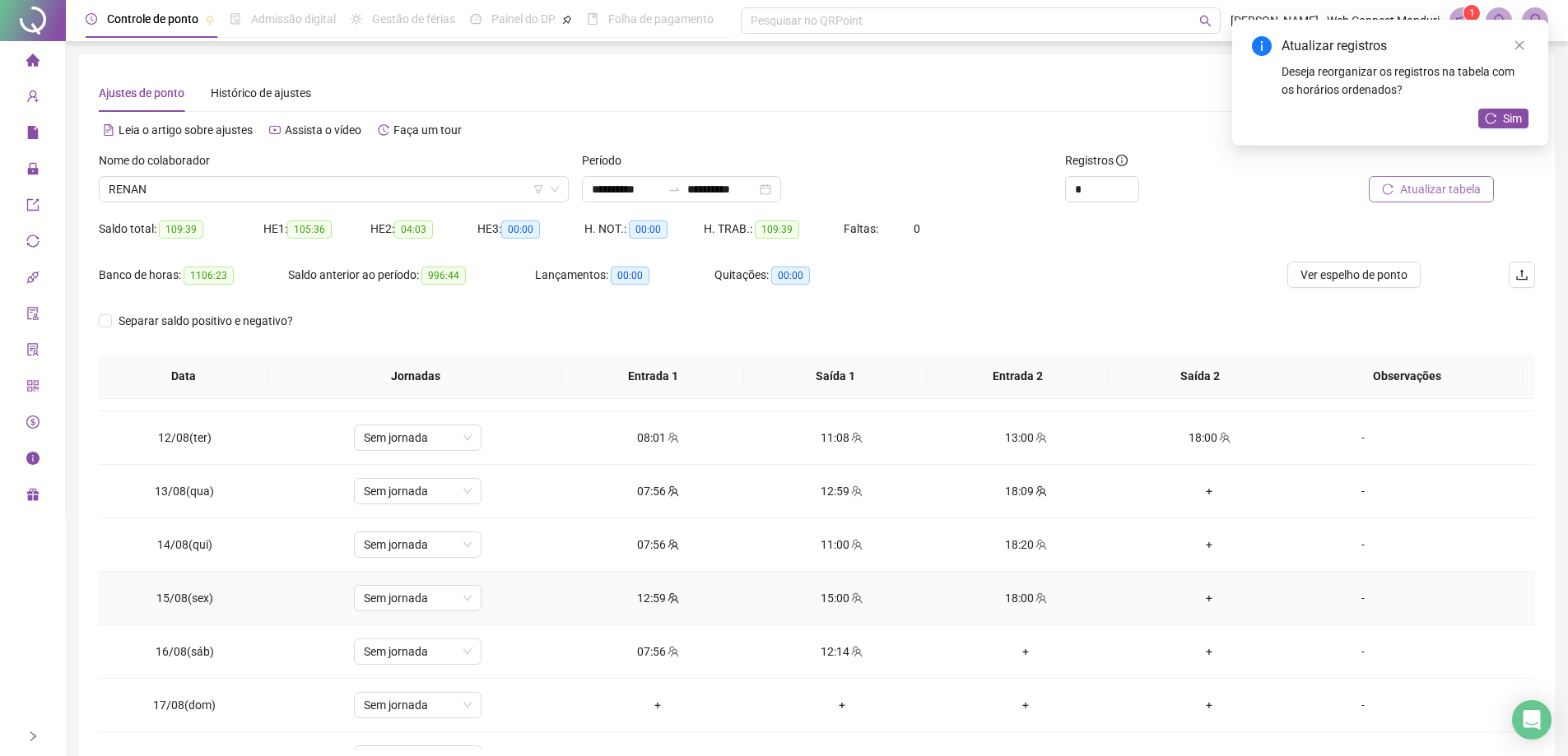
click at [1201, 595] on div "+" at bounding box center [1209, 598] width 157 height 18
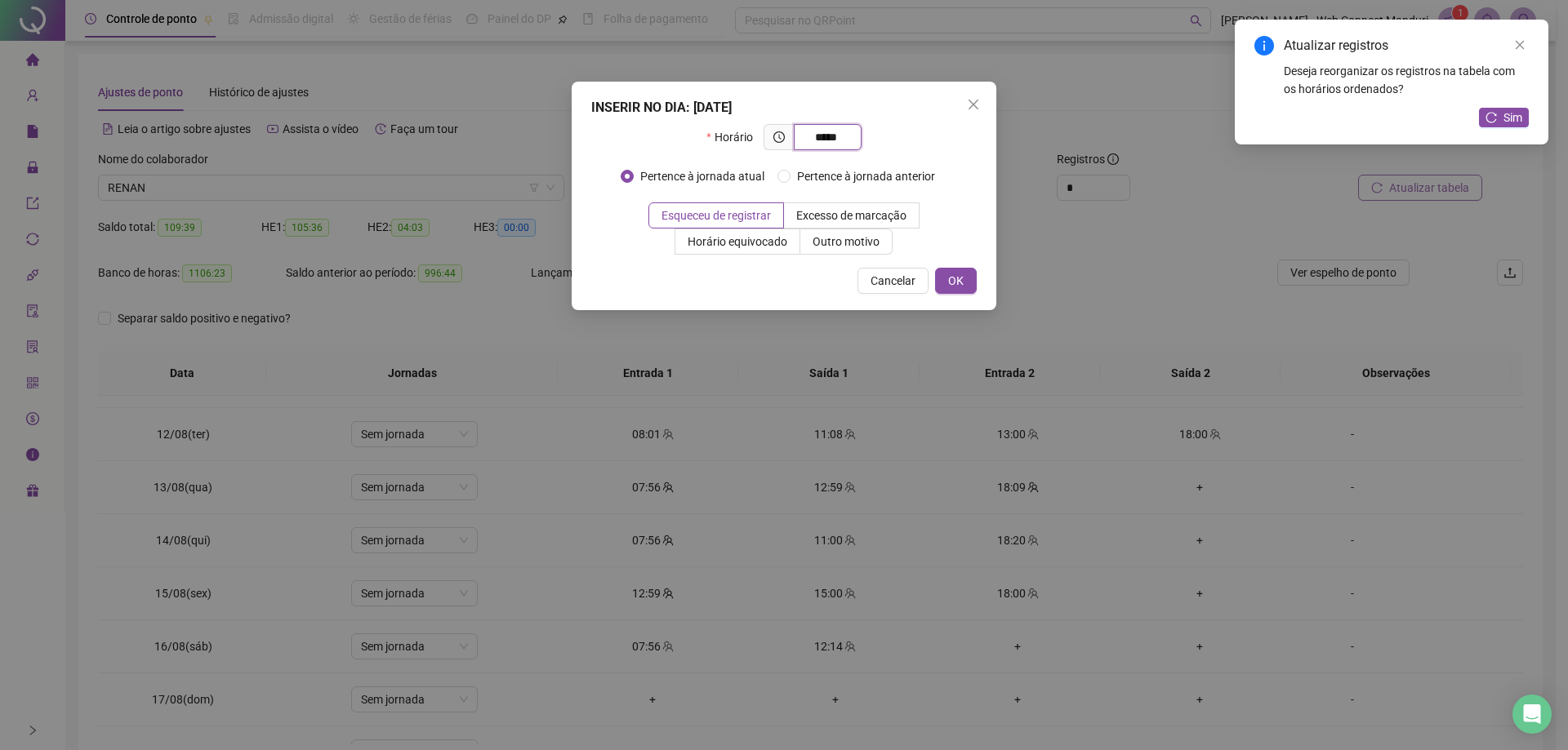
type input "*****"
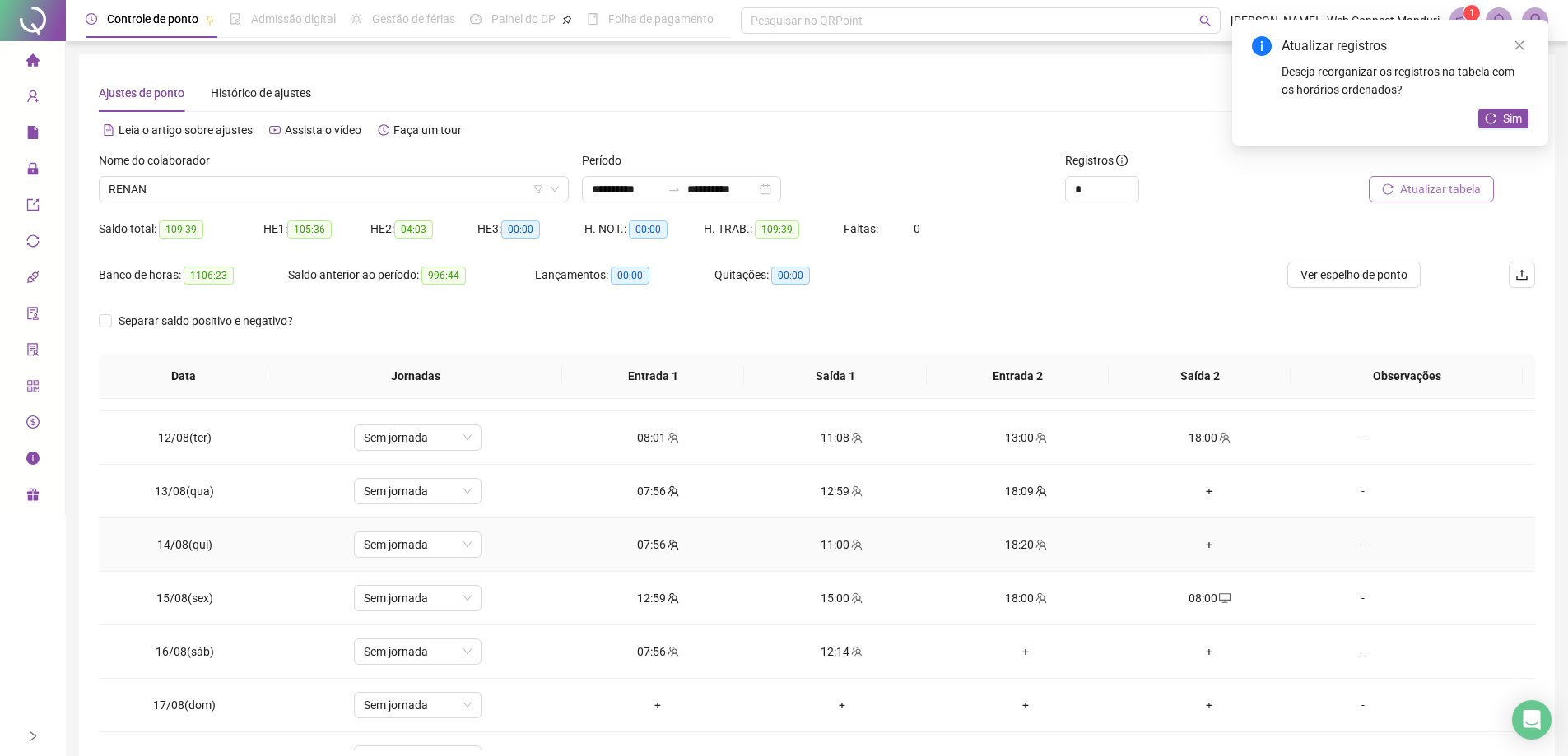
click at [1198, 549] on div "+" at bounding box center [1209, 544] width 157 height 18
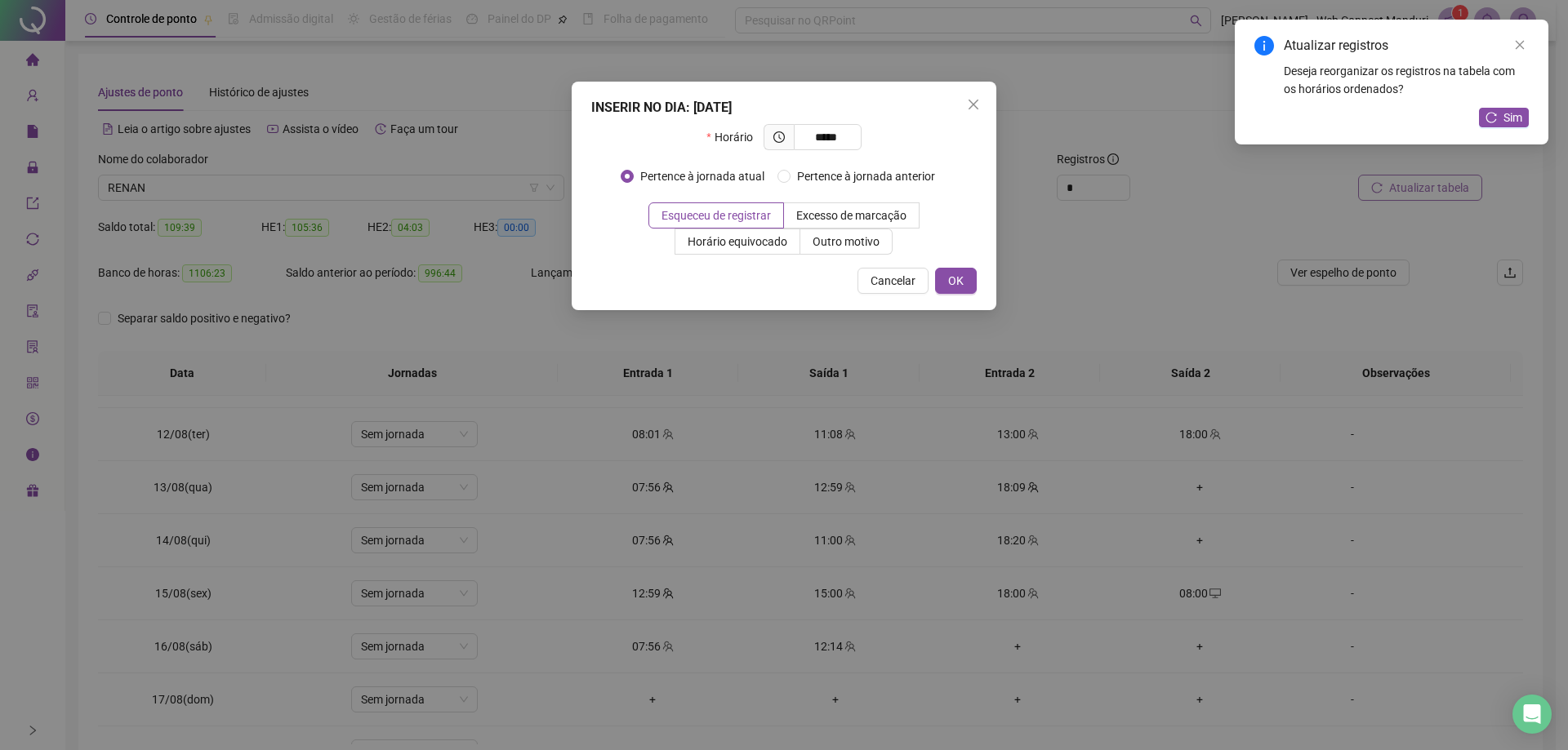
type input "*****"
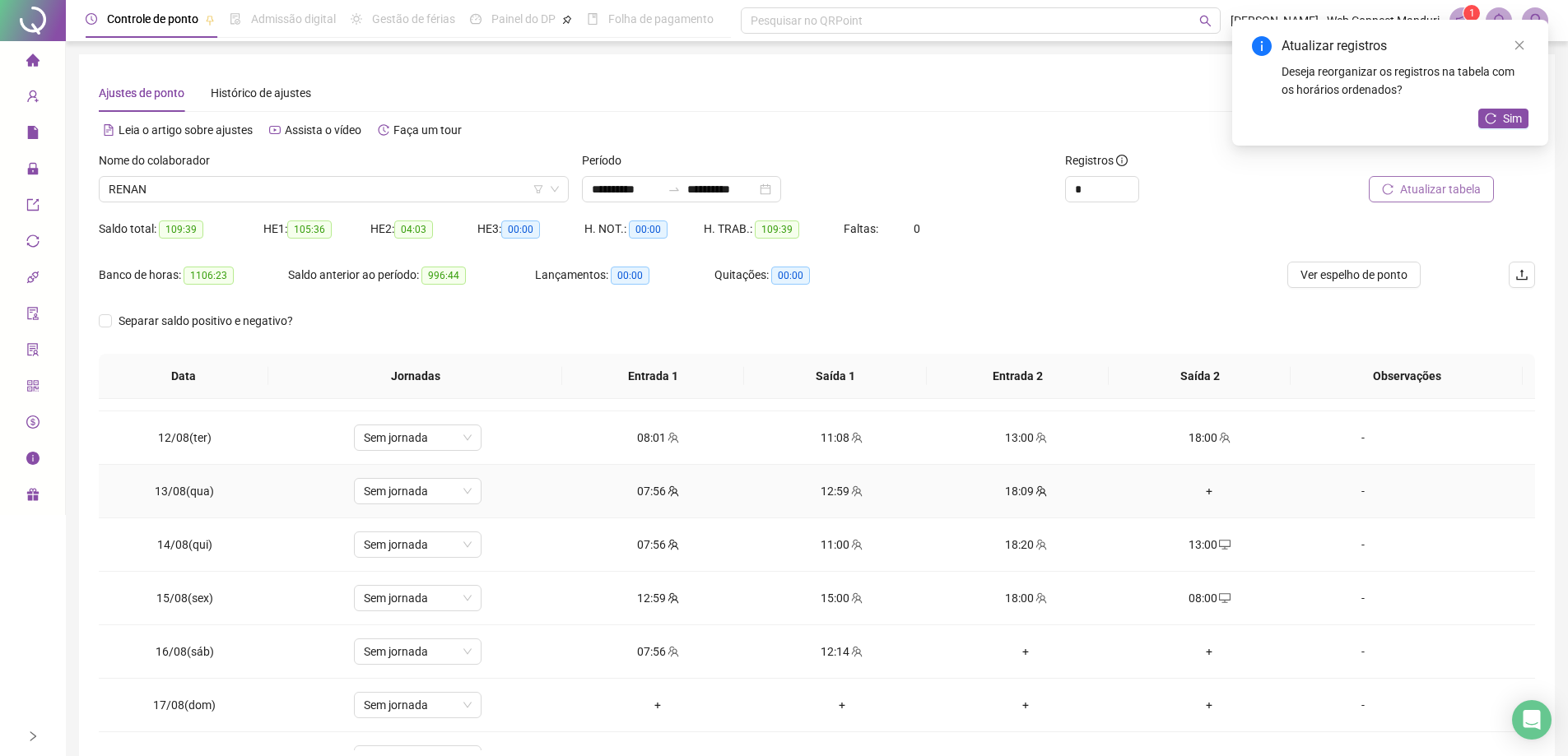
click at [1199, 492] on div "+" at bounding box center [1209, 490] width 157 height 18
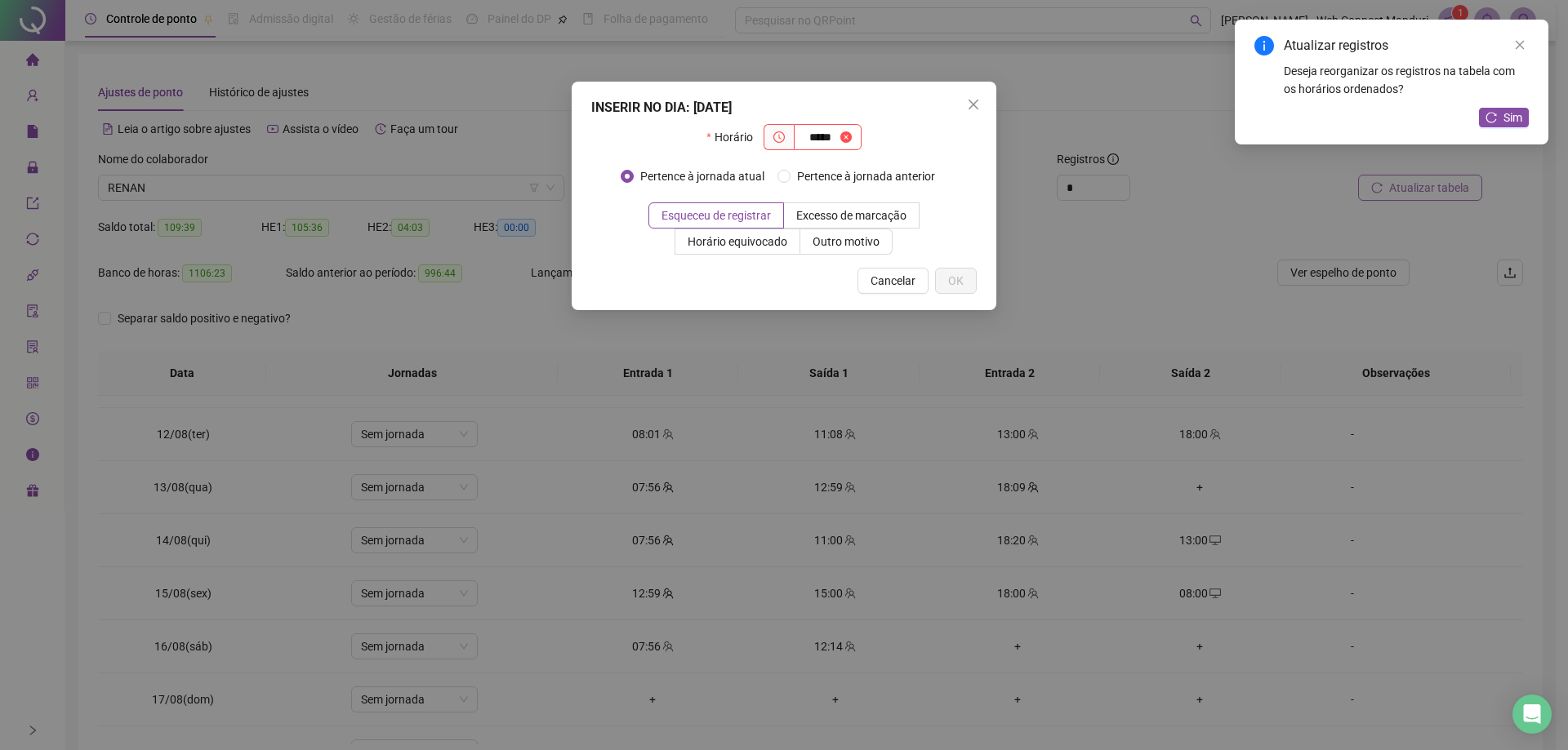
type input "*****"
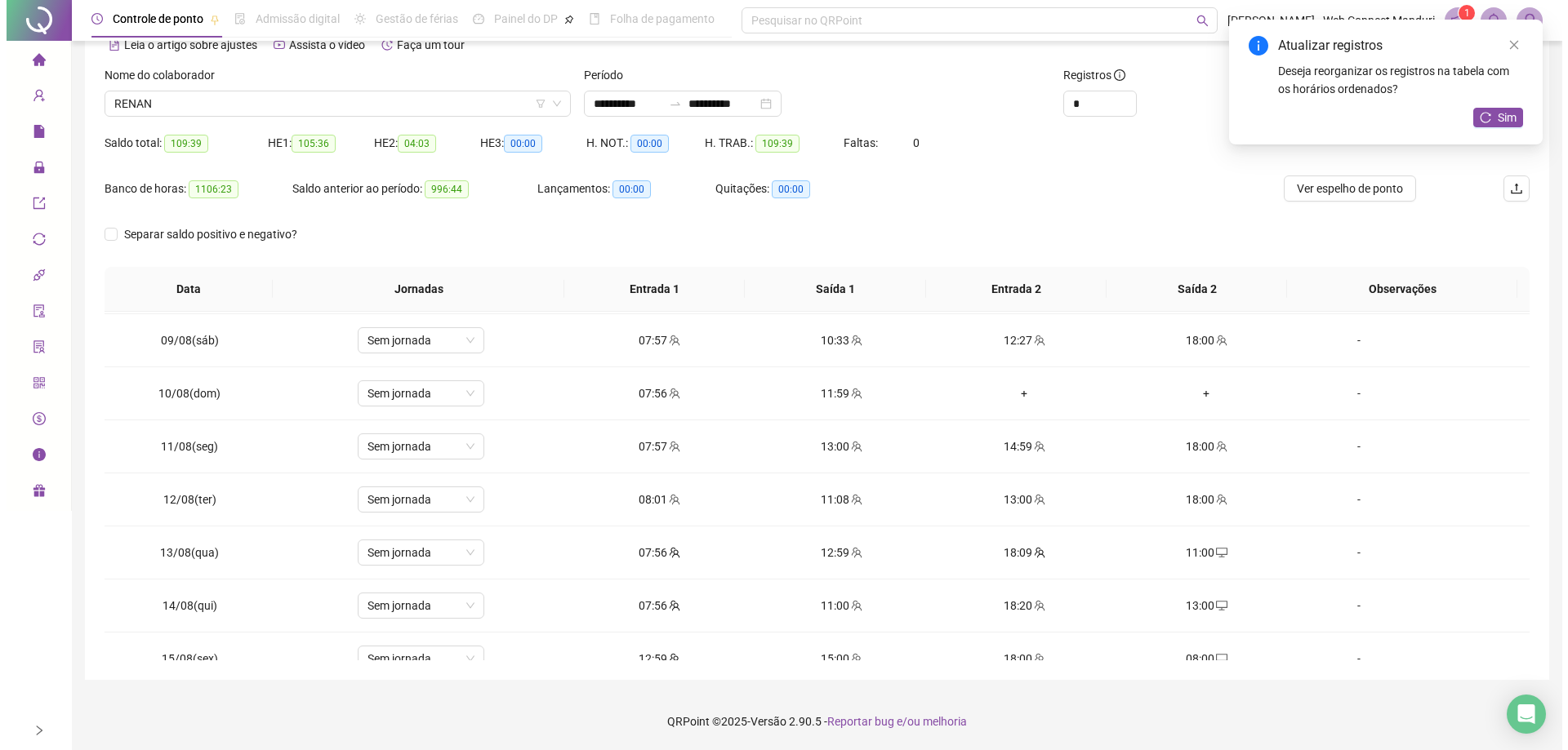
scroll to position [414, 0]
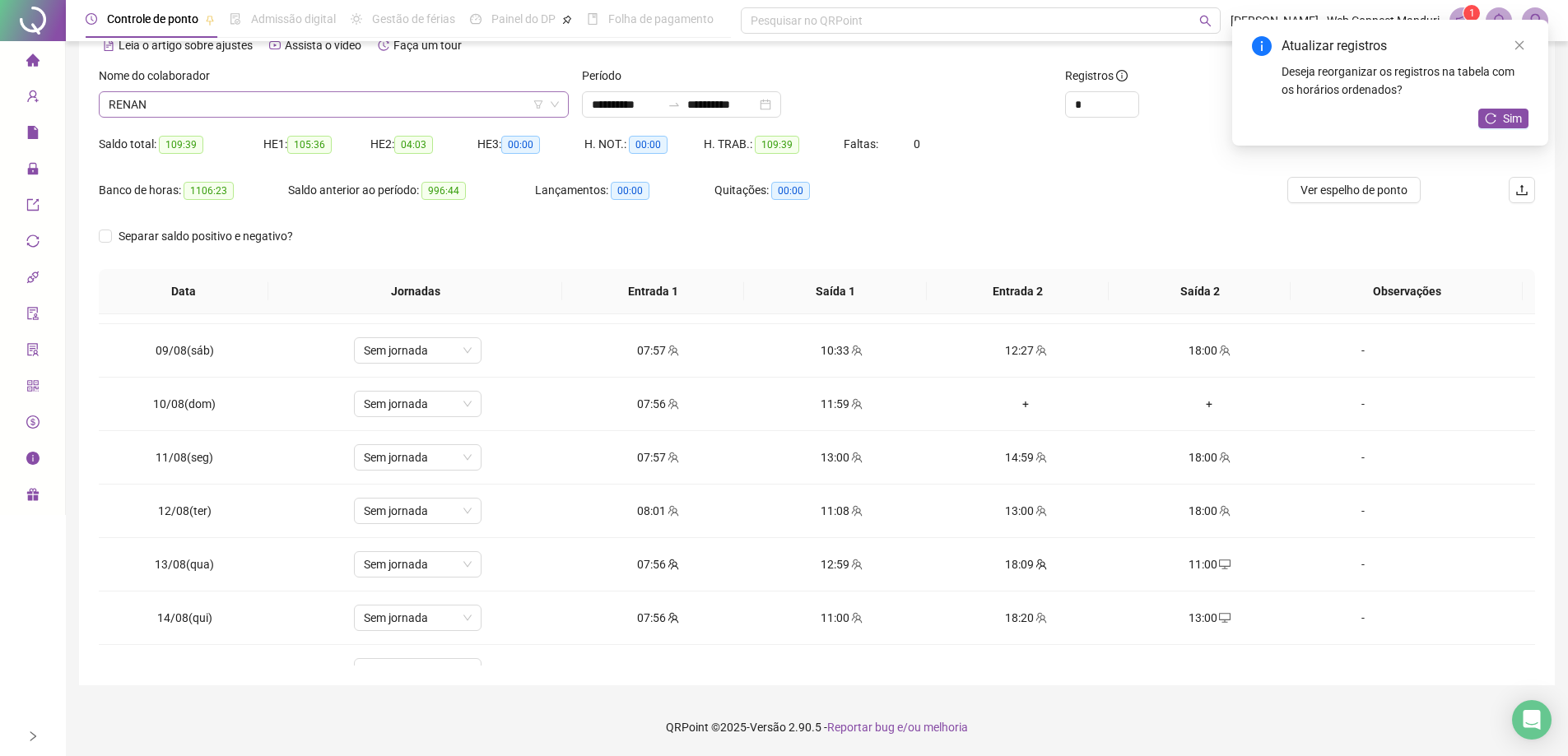
click at [373, 104] on span "RENAN" at bounding box center [333, 104] width 450 height 25
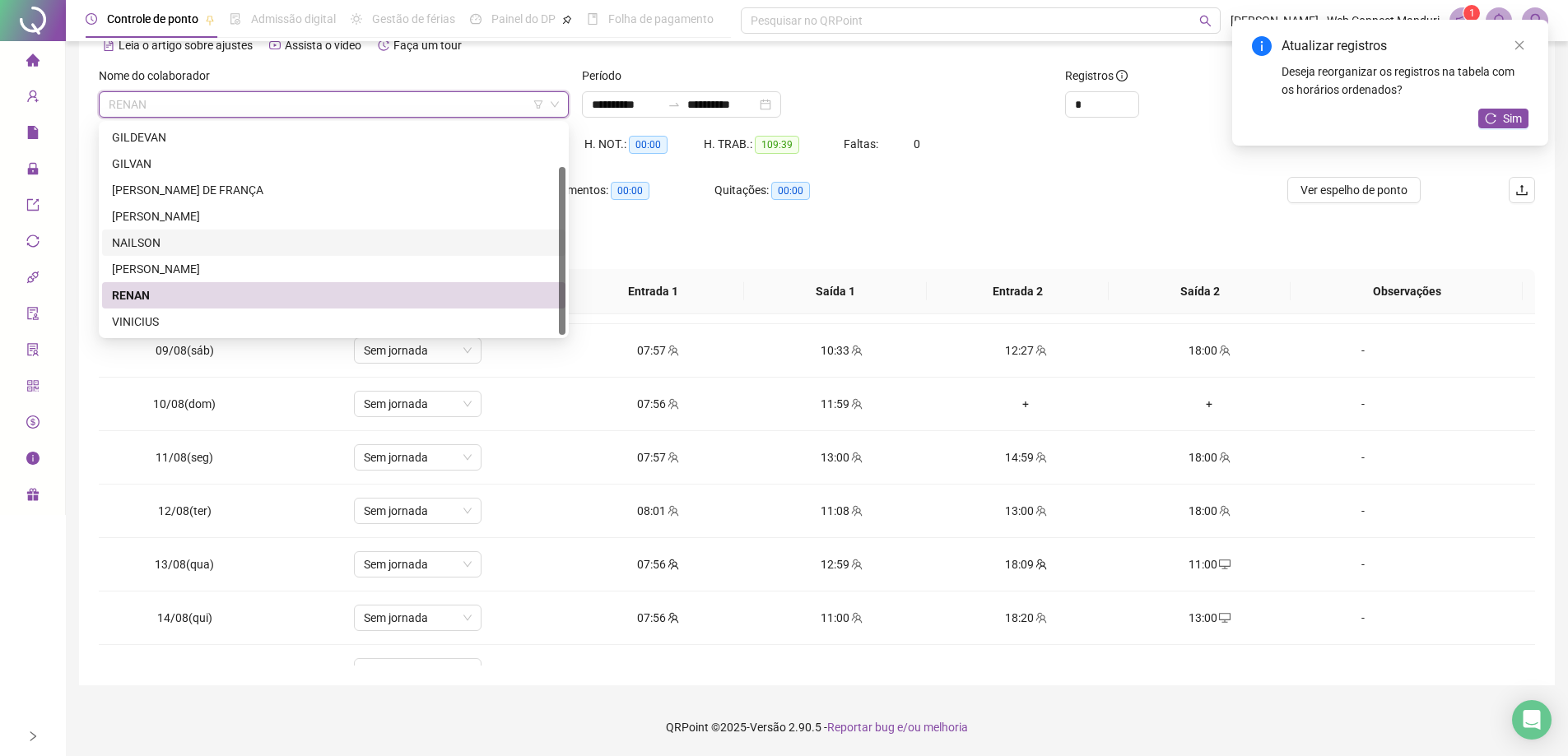
click at [224, 238] on div "NAILSON" at bounding box center [333, 242] width 443 height 18
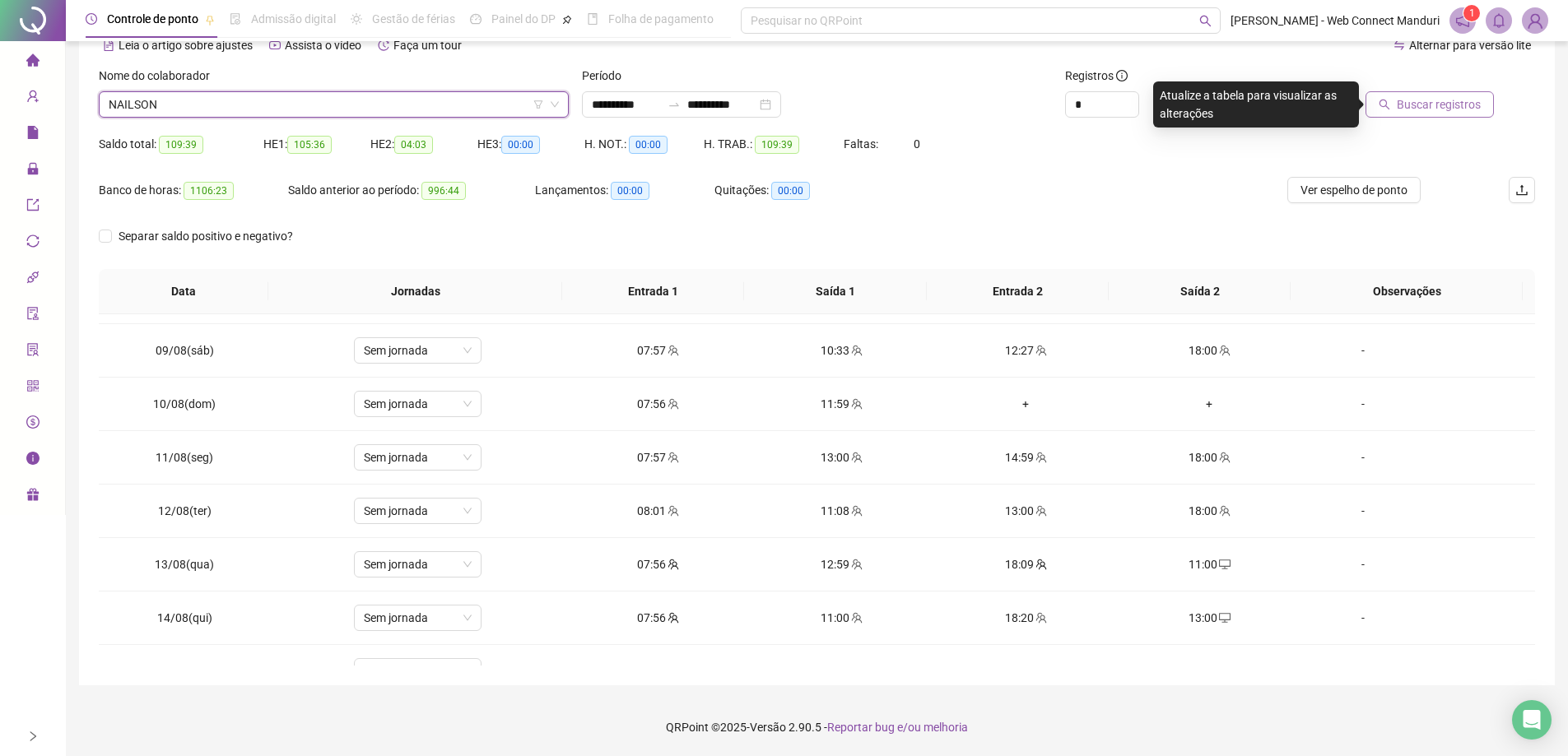
click at [1462, 96] on span "Buscar registros" at bounding box center [1438, 104] width 84 height 18
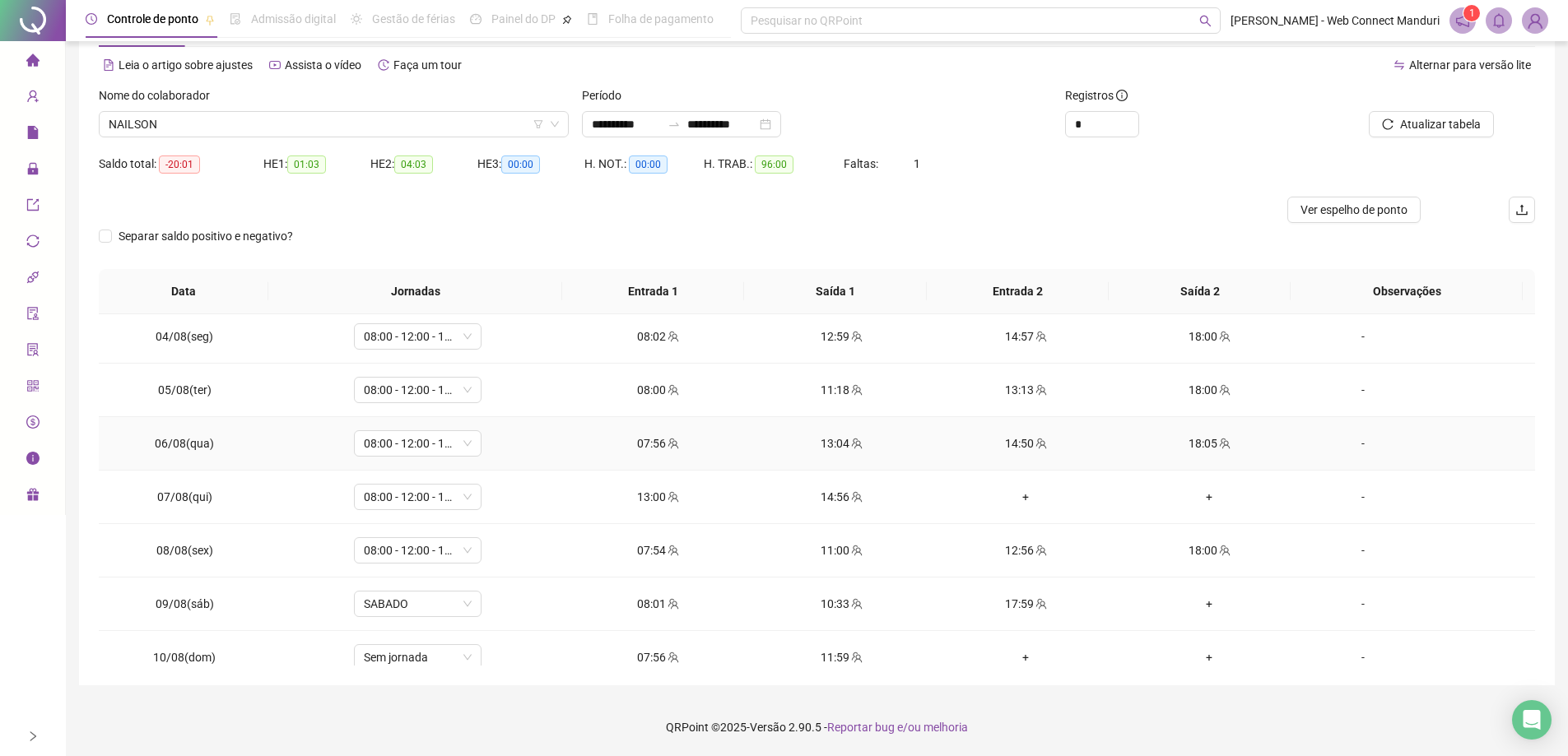
scroll to position [247, 0]
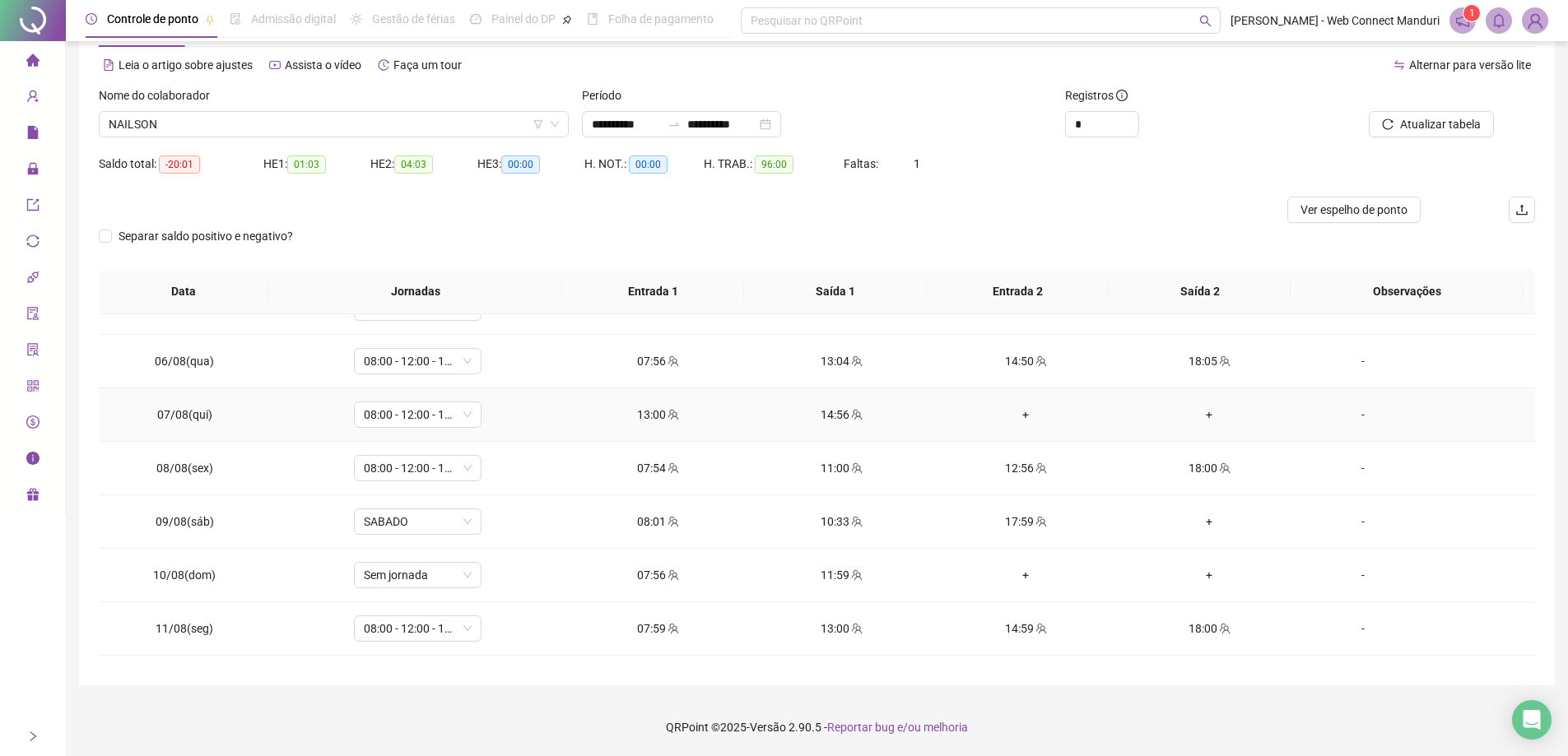
click at [1024, 416] on div "+" at bounding box center [1025, 414] width 157 height 18
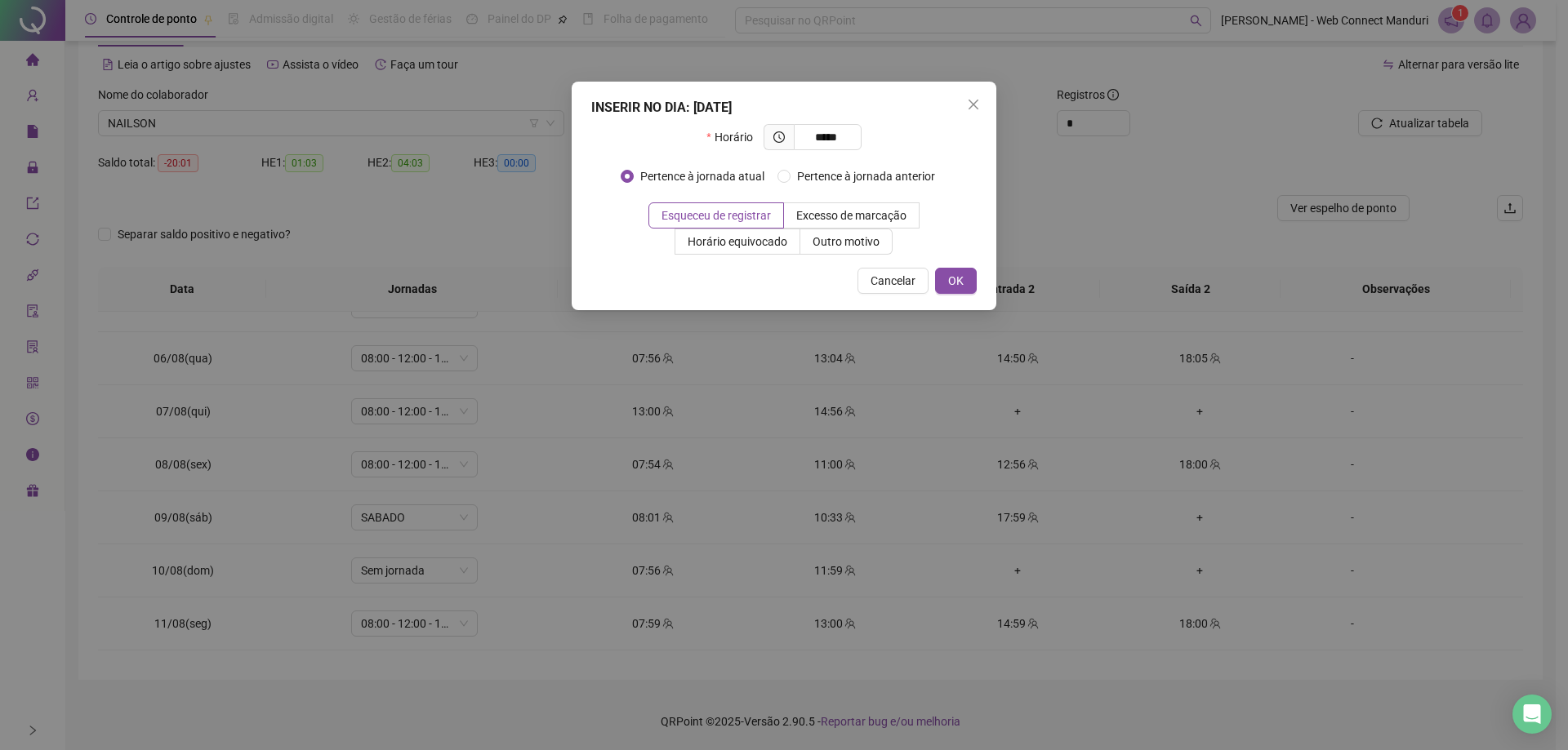
type input "*****"
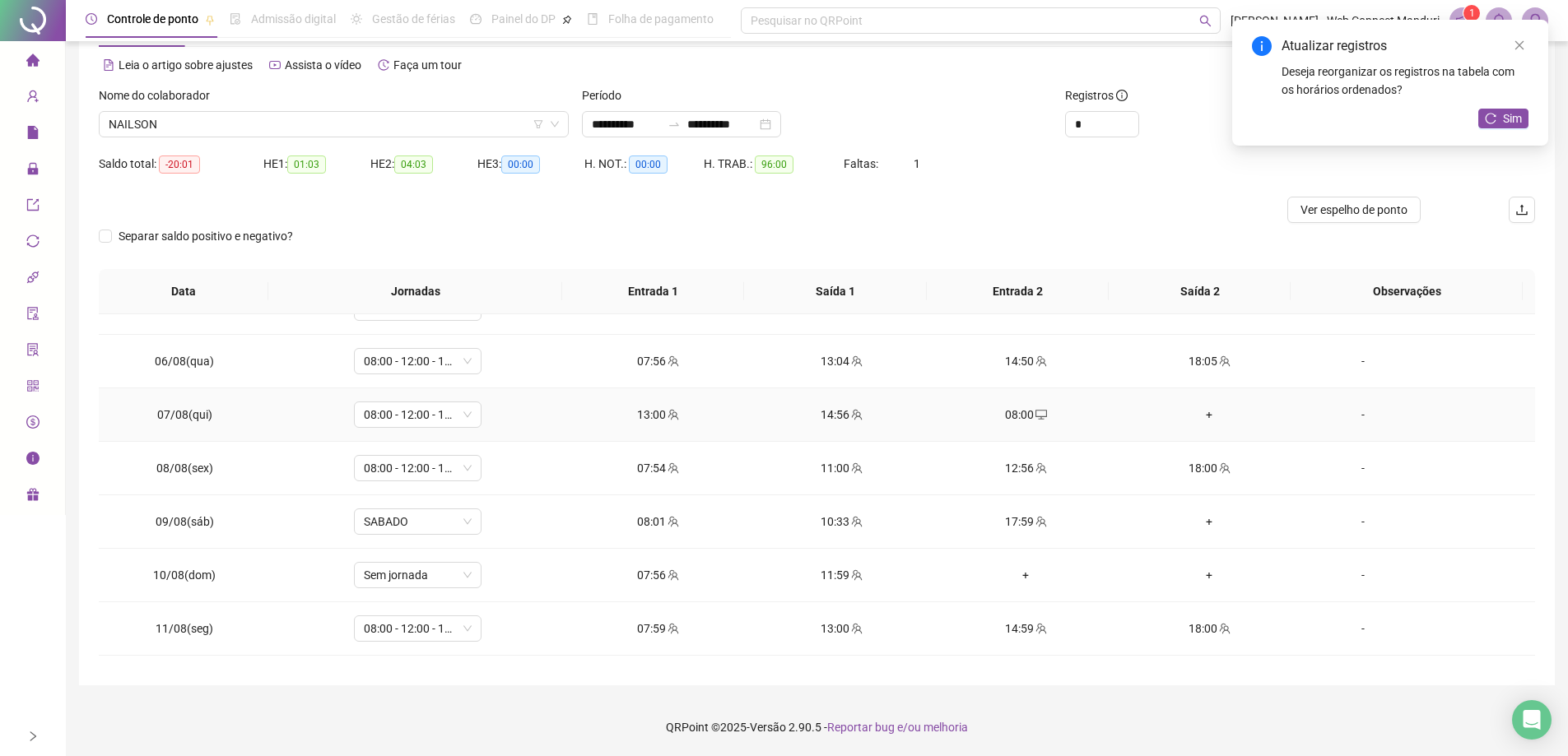
click at [1193, 414] on div "+" at bounding box center [1209, 414] width 157 height 18
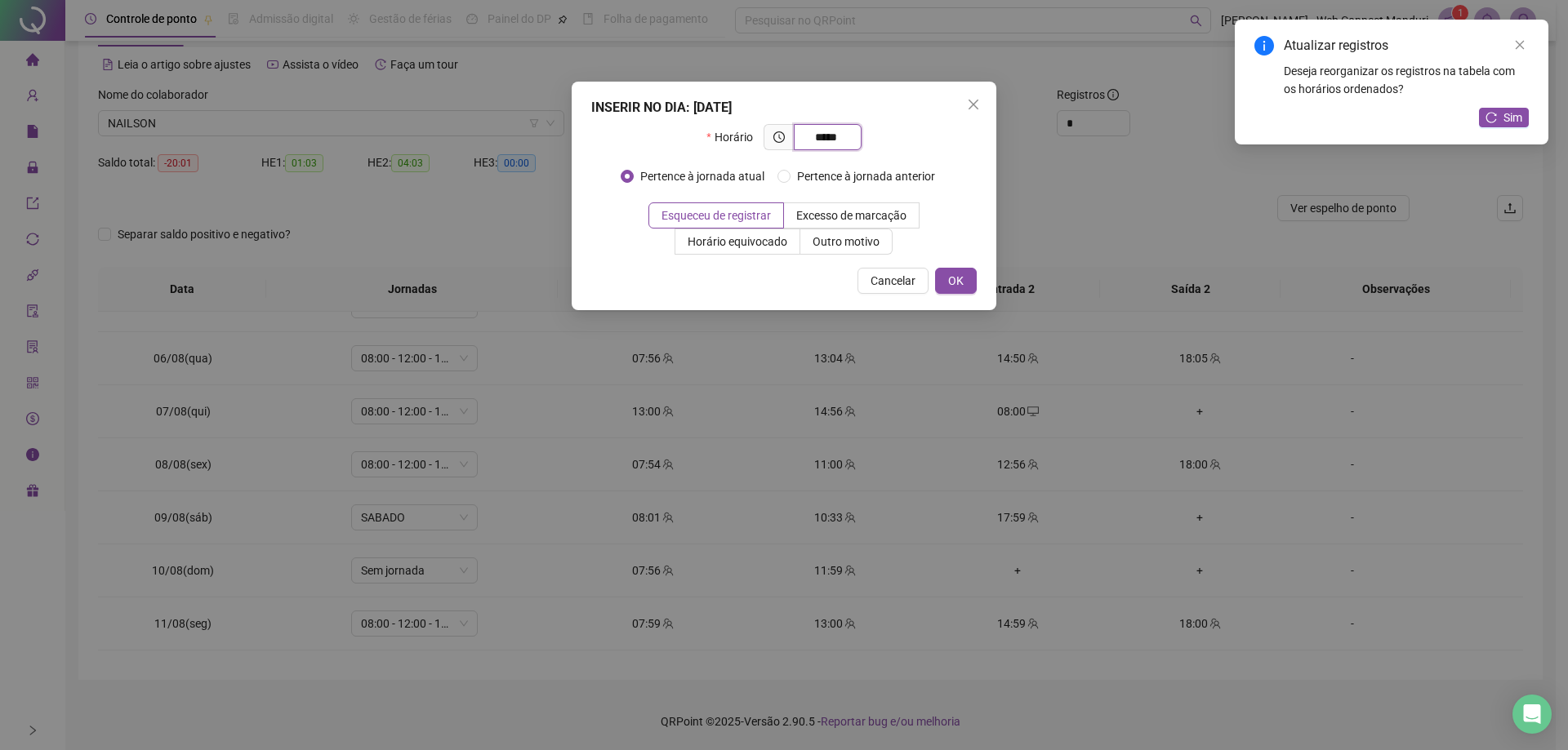
type input "*****"
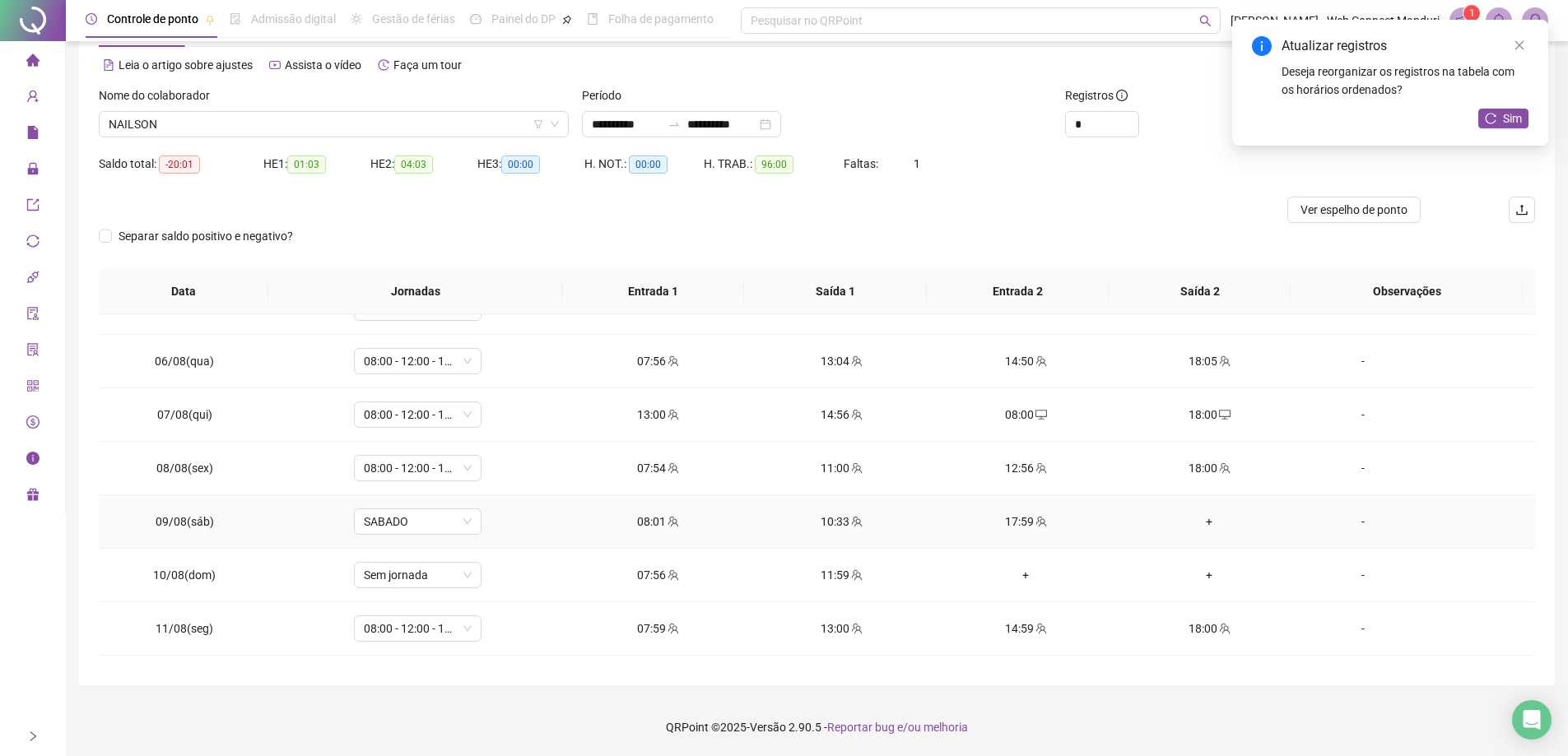
click at [1203, 524] on div "+" at bounding box center [1209, 521] width 157 height 18
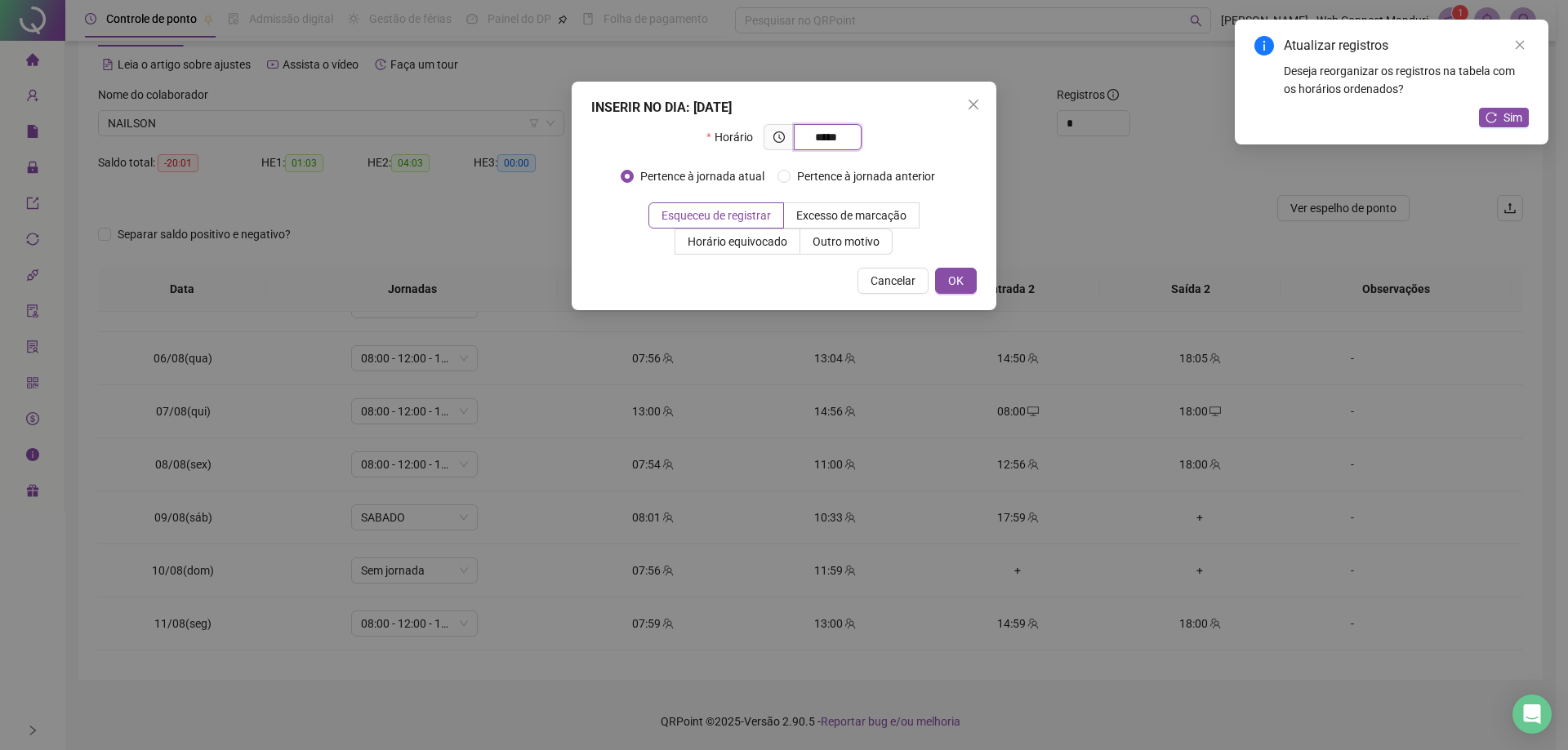
type input "*****"
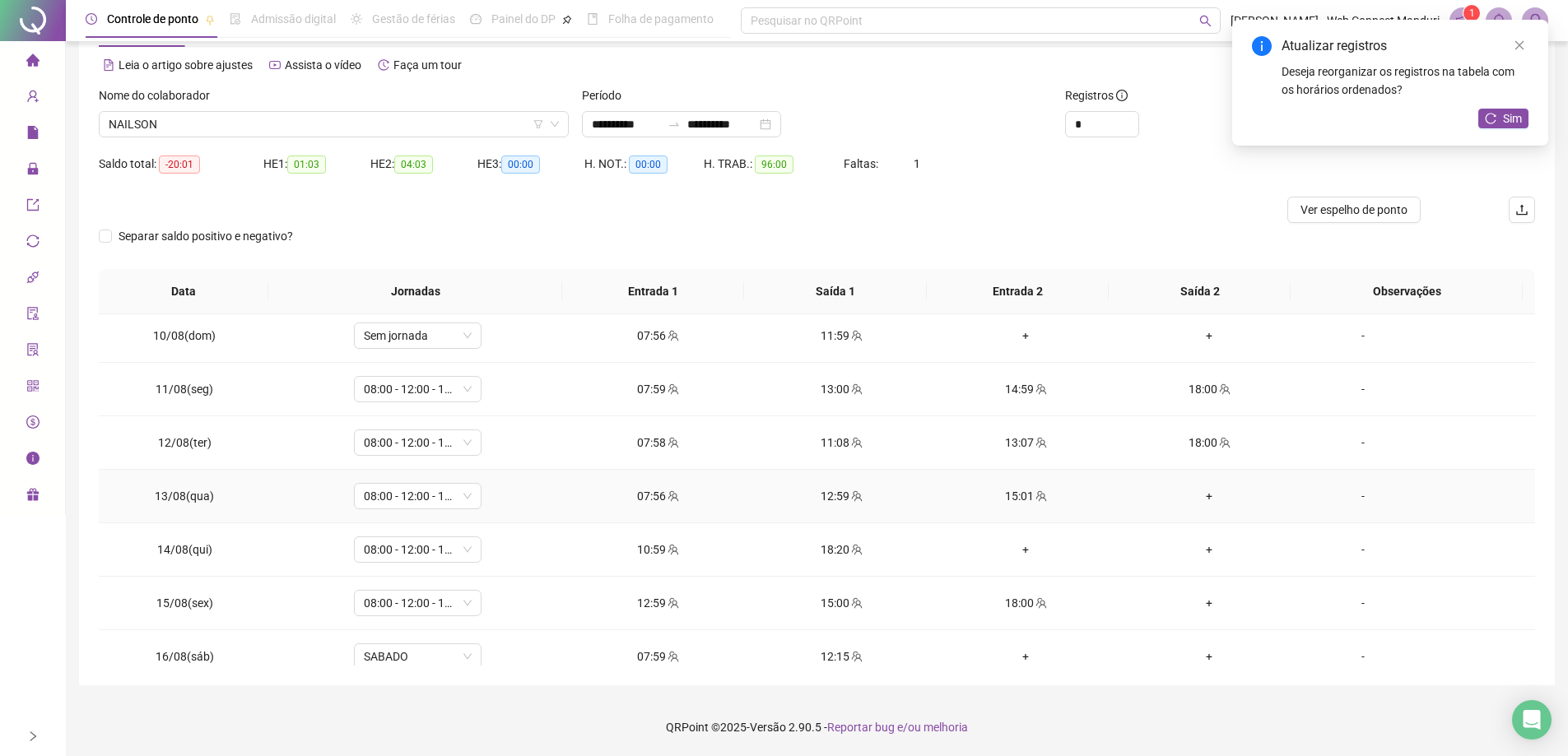
scroll to position [576, 0]
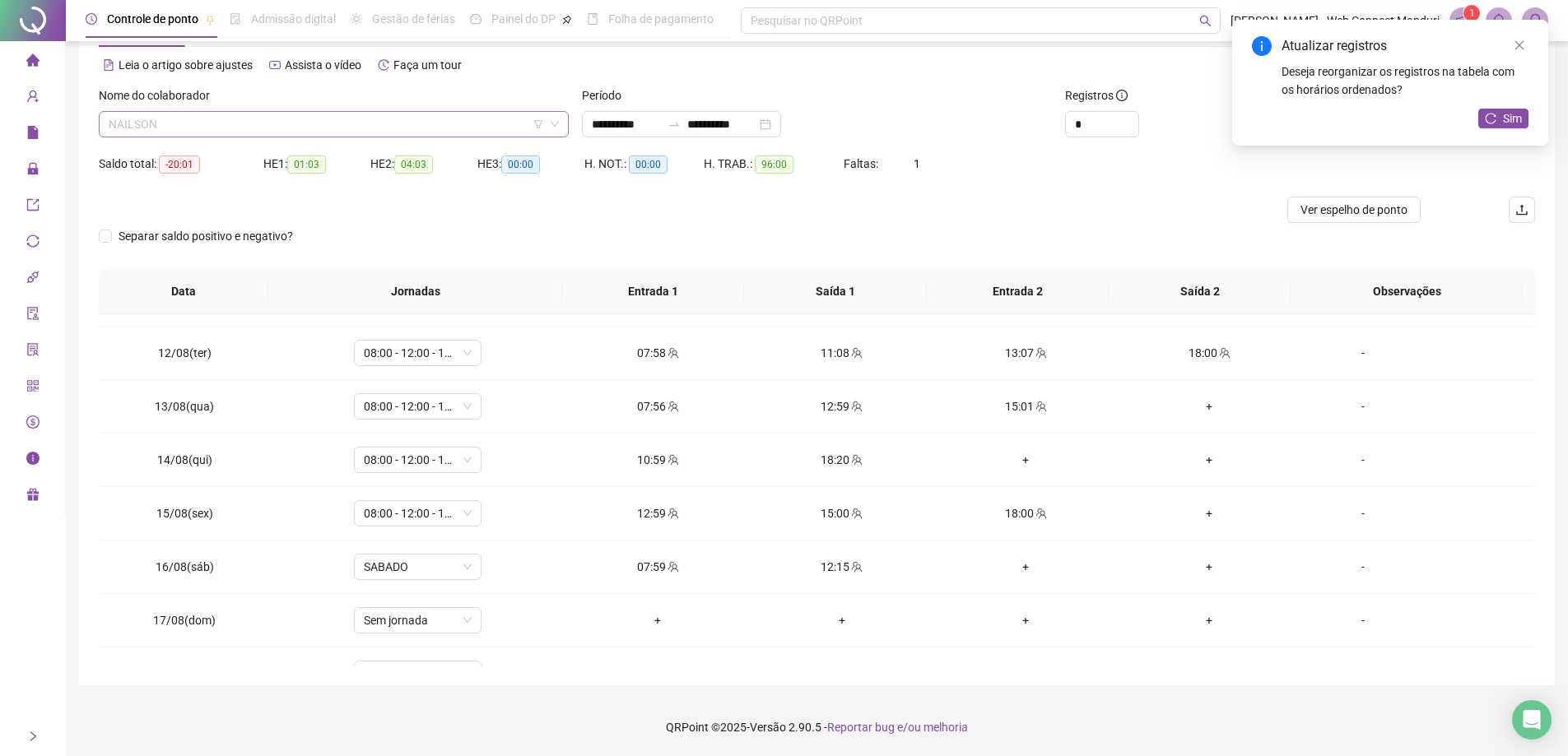
click at [206, 131] on span "NAILSON" at bounding box center [333, 123] width 450 height 25
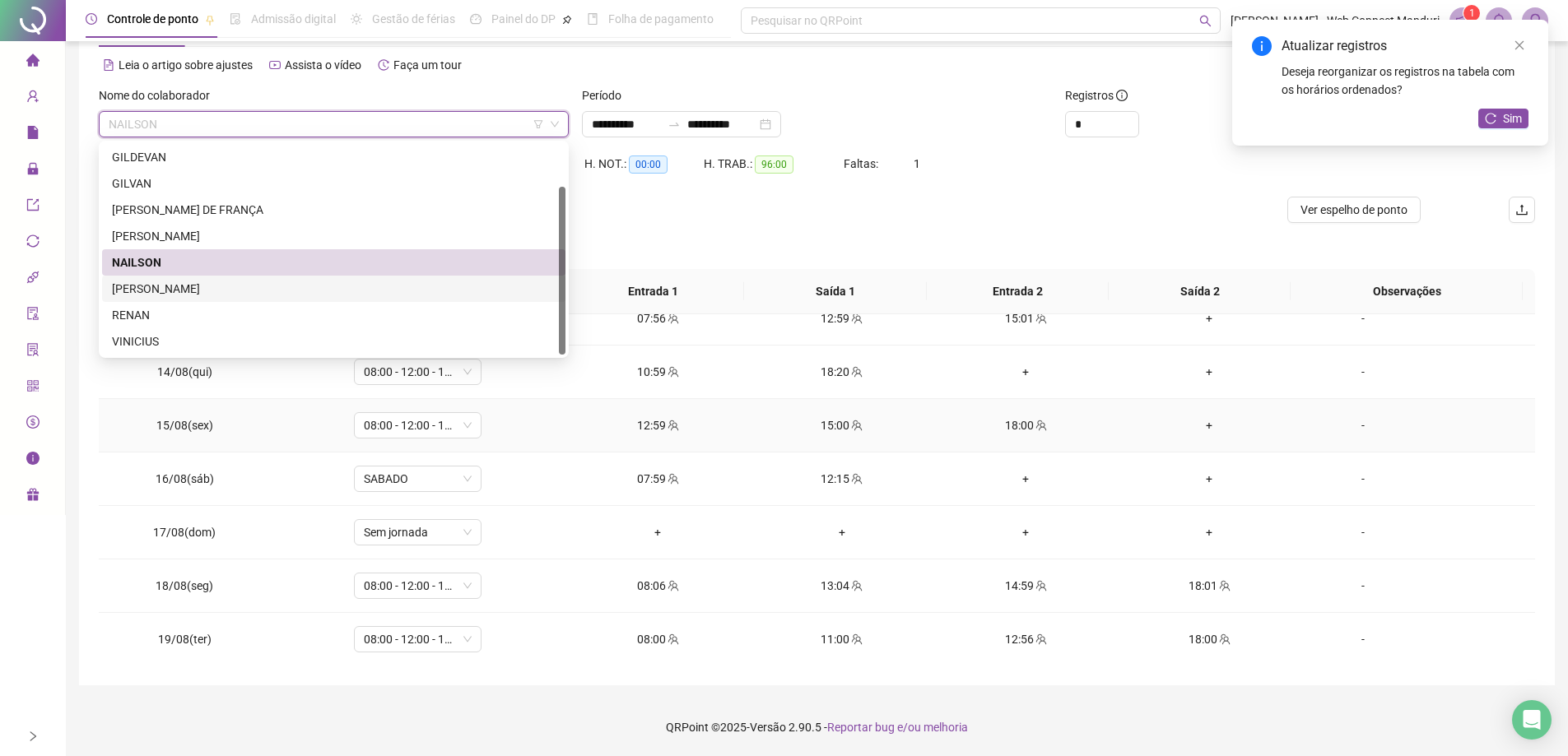
scroll to position [665, 0]
click at [142, 338] on div "VINICIUS" at bounding box center [333, 341] width 443 height 18
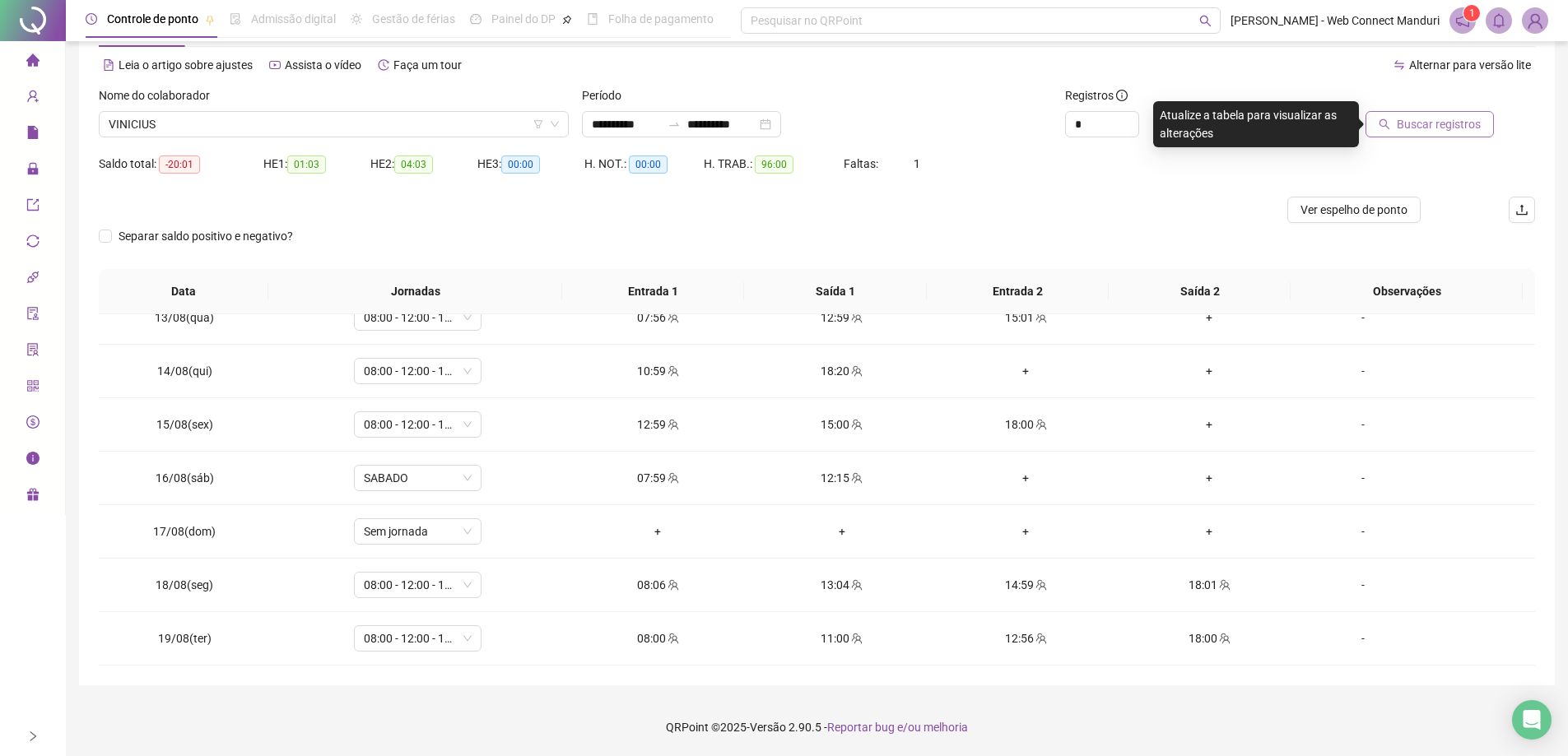
click at [1405, 137] on button "Buscar registros" at bounding box center [1429, 123] width 129 height 26
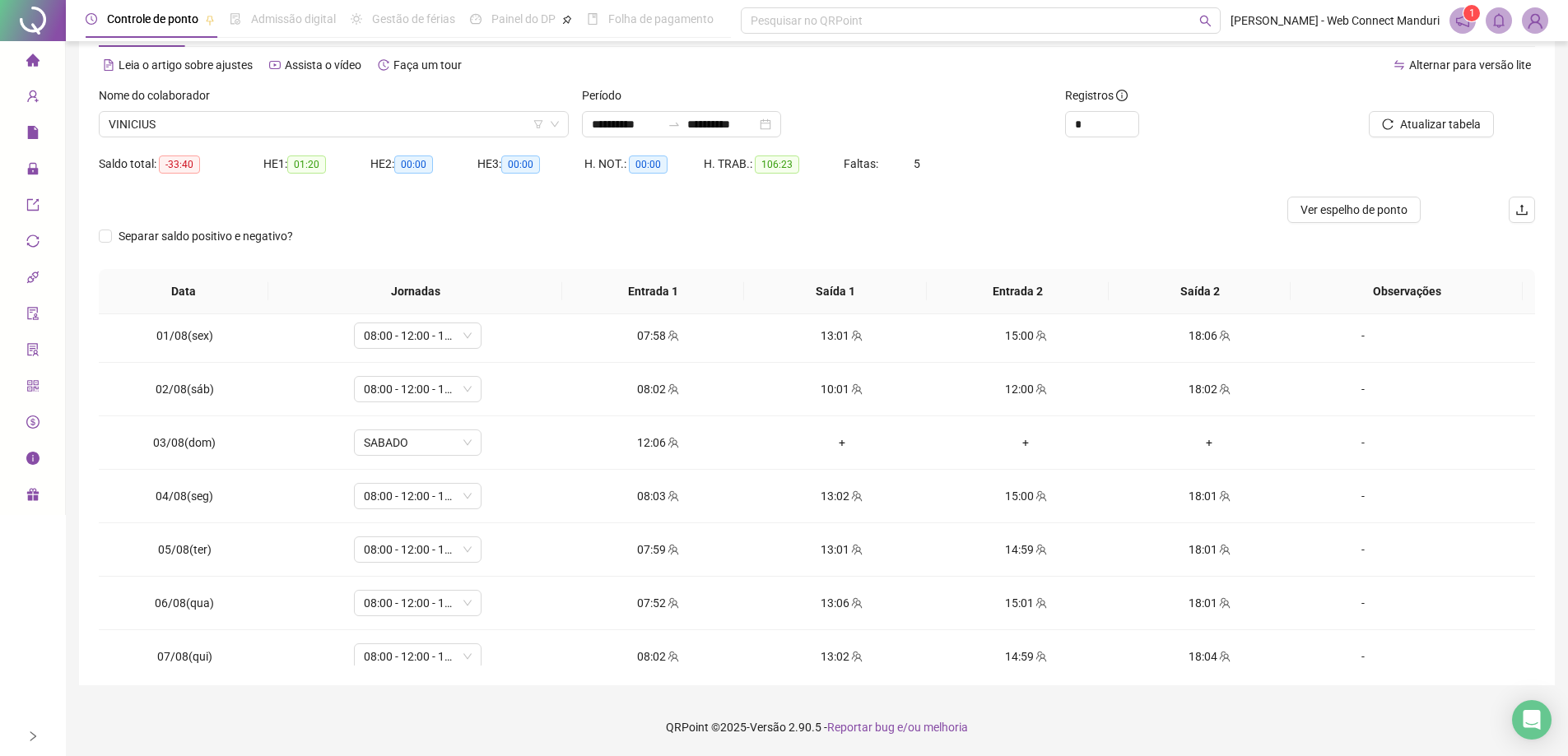
scroll to position [0, 0]
click at [837, 451] on div "+" at bounding box center [842, 447] width 157 height 18
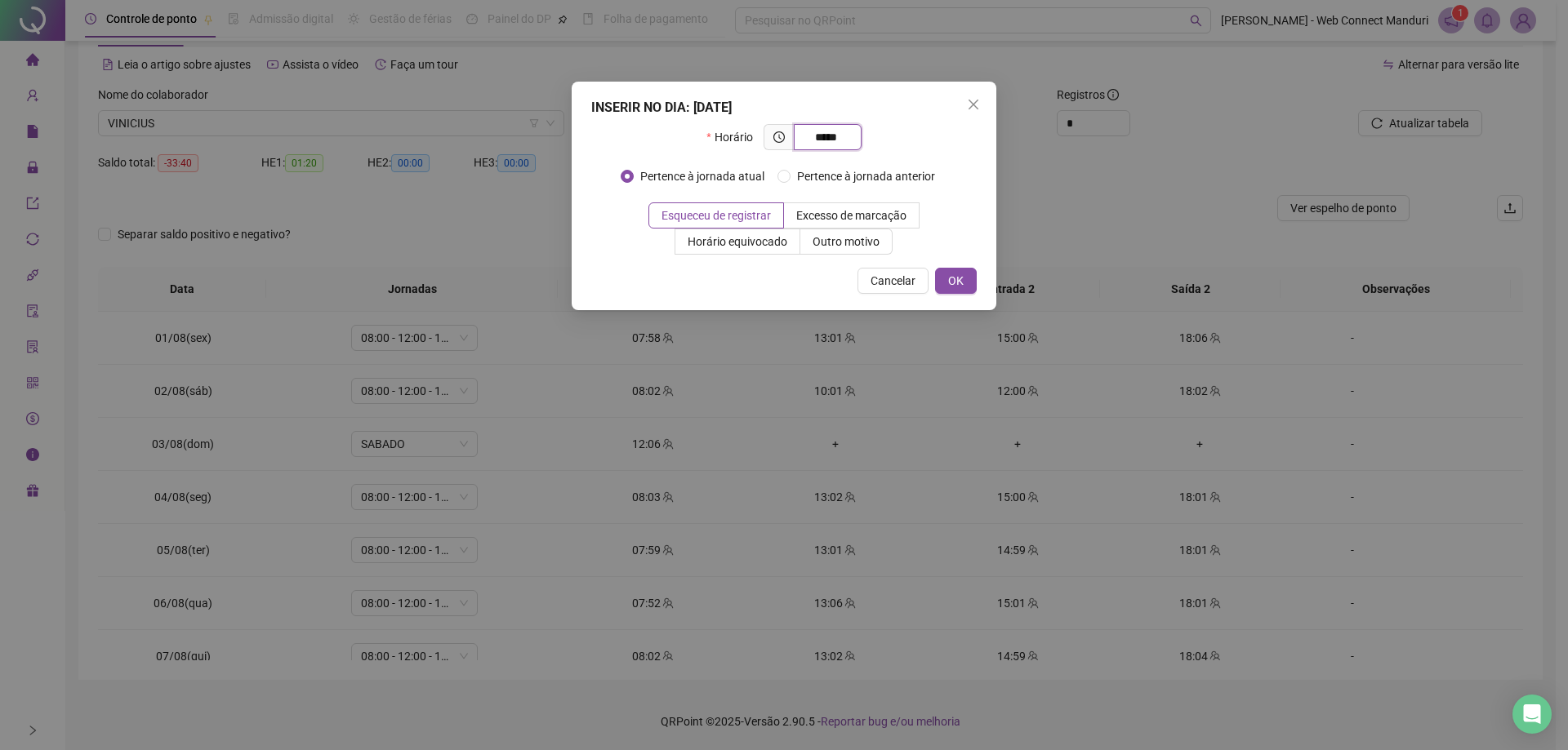
type input "*****"
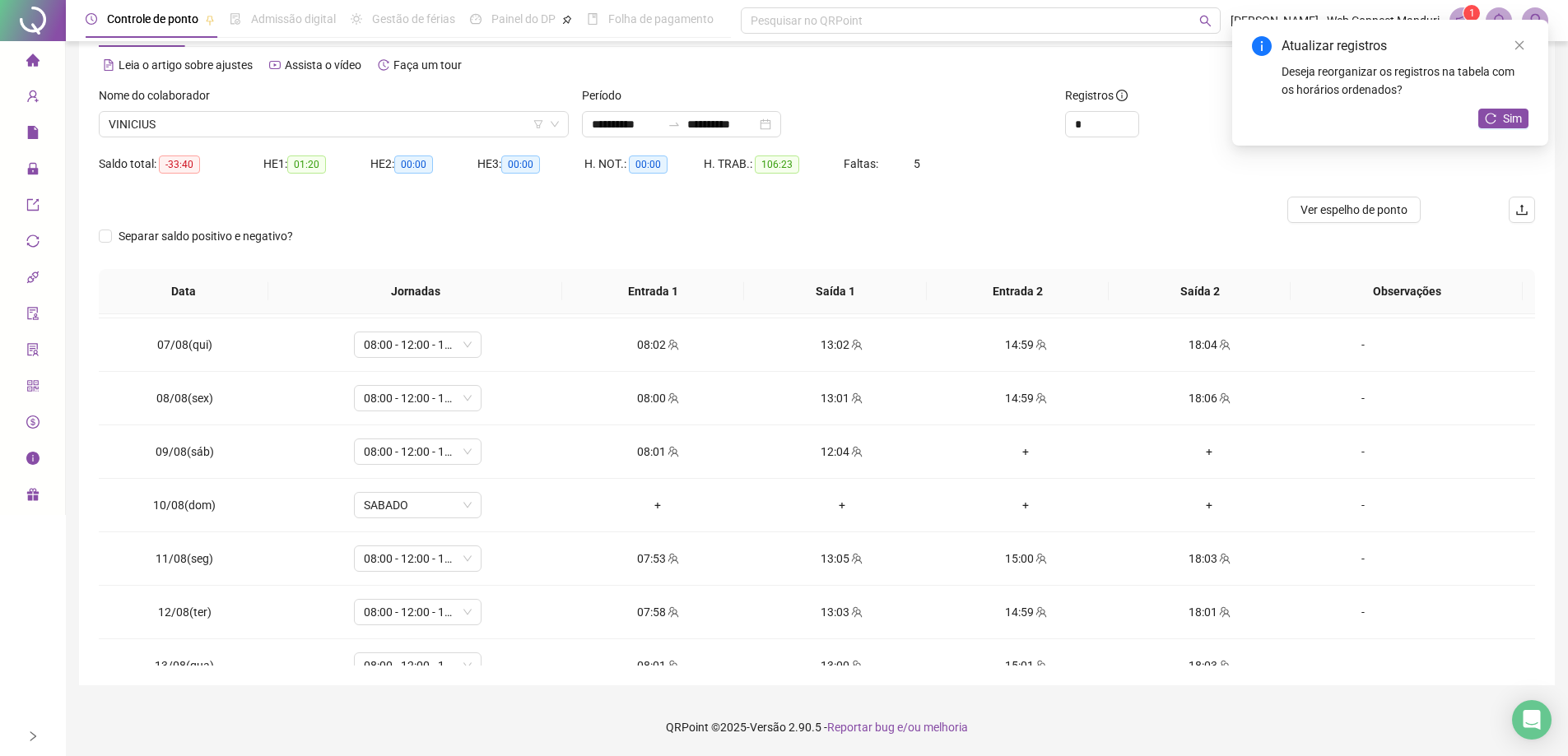
scroll to position [329, 0]
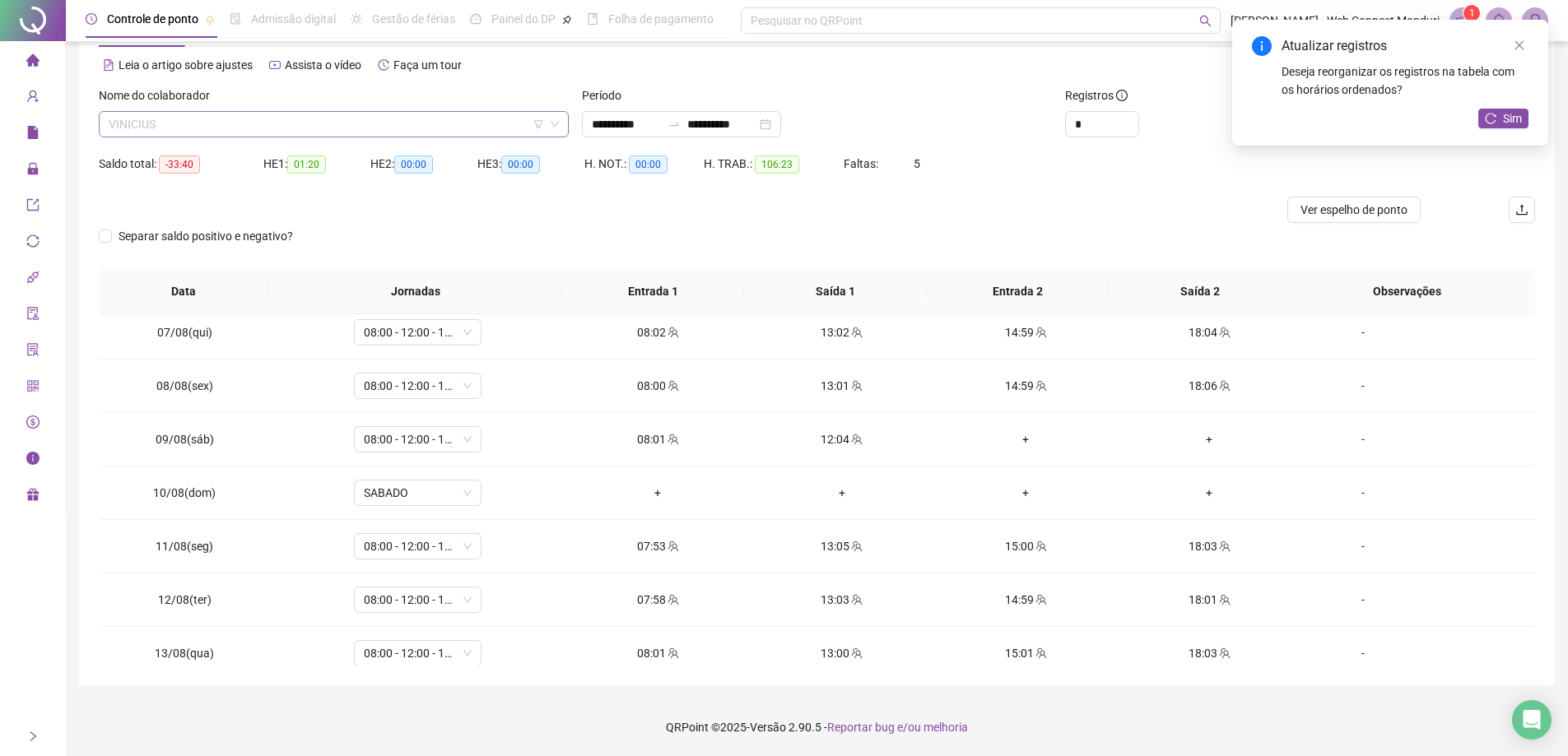
click at [222, 131] on span "VINICIUS" at bounding box center [333, 123] width 450 height 25
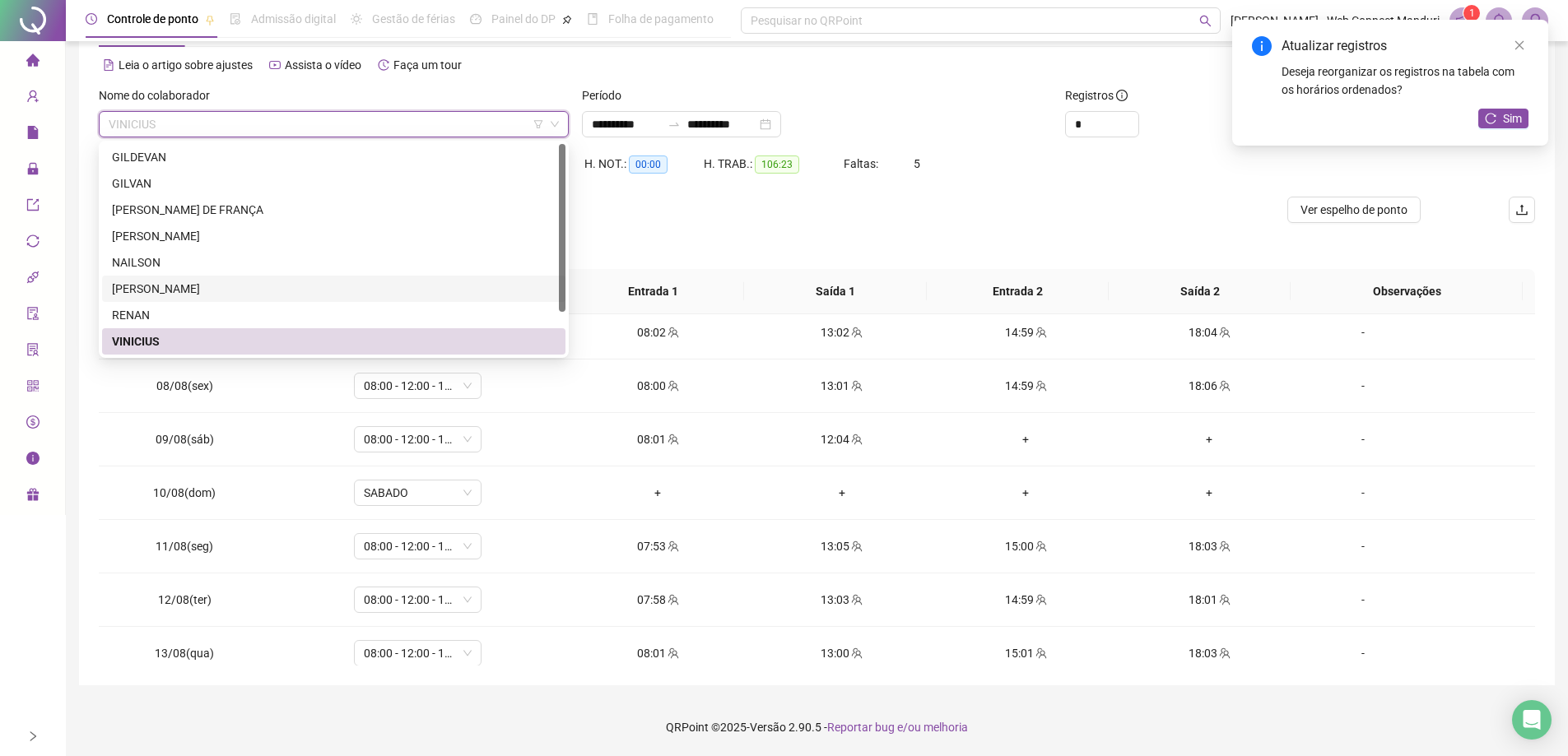
scroll to position [0, 0]
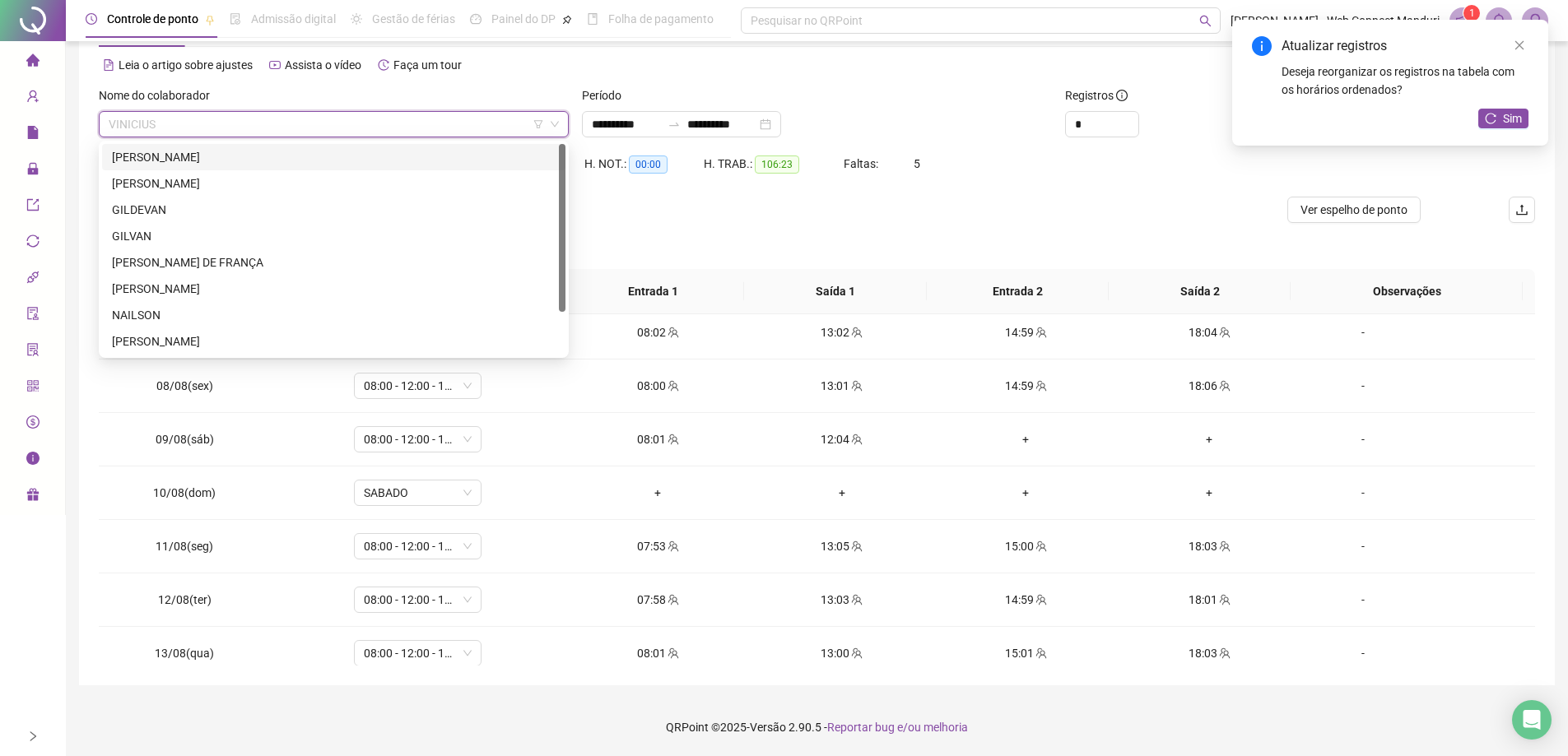
click at [169, 166] on div "[PERSON_NAME]" at bounding box center [333, 156] width 443 height 18
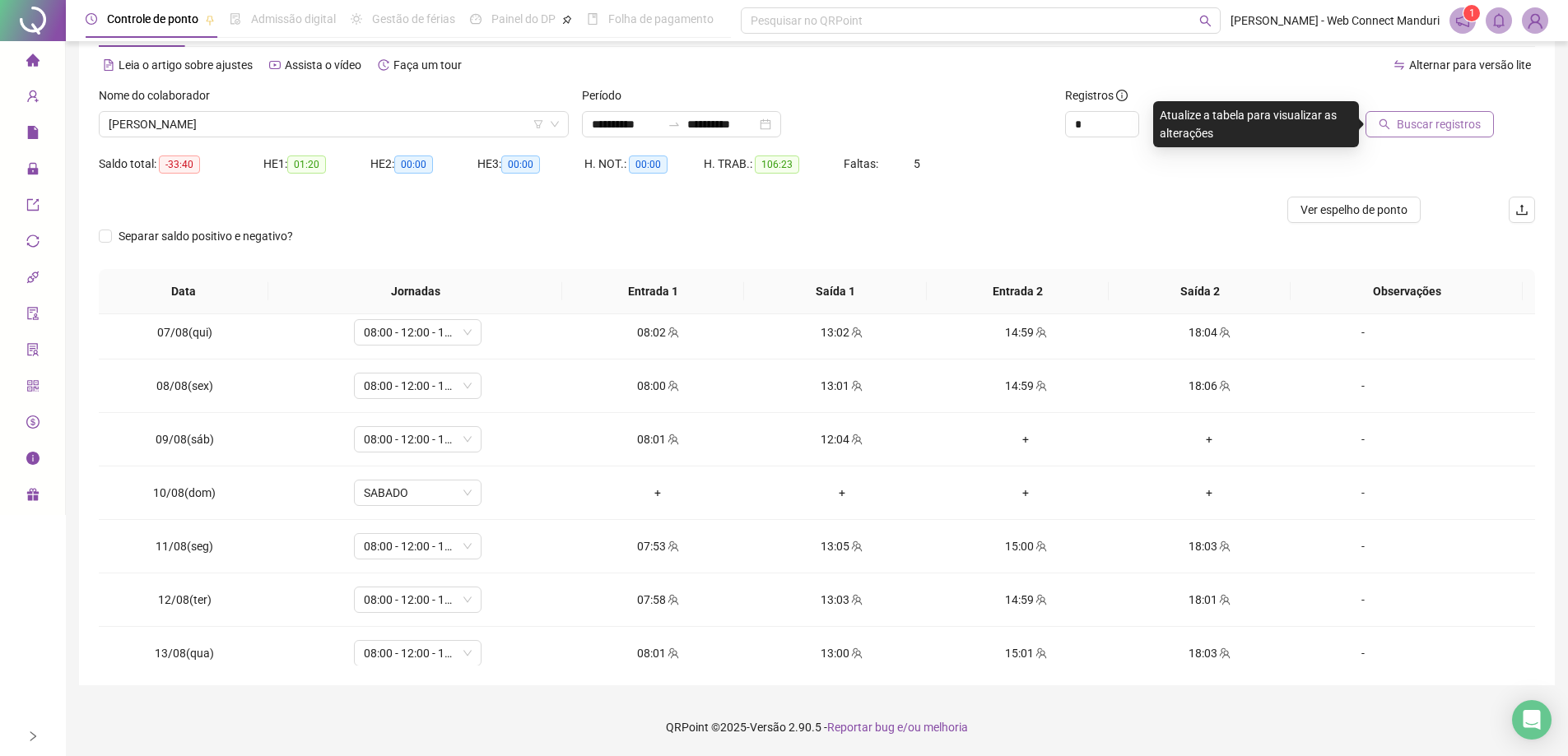
click at [1423, 126] on span "Buscar registros" at bounding box center [1438, 123] width 84 height 18
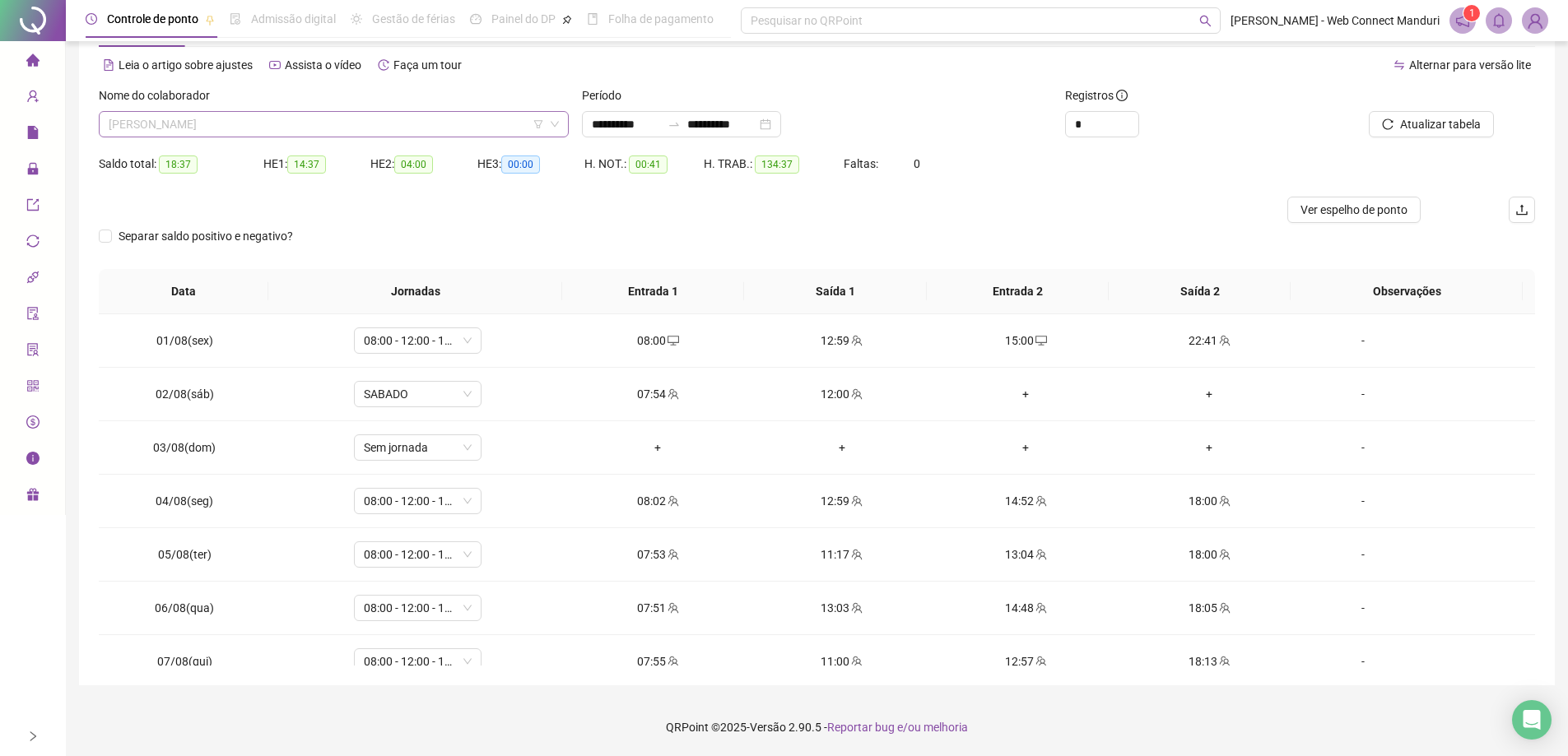
click at [283, 123] on span "[PERSON_NAME]" at bounding box center [333, 123] width 450 height 25
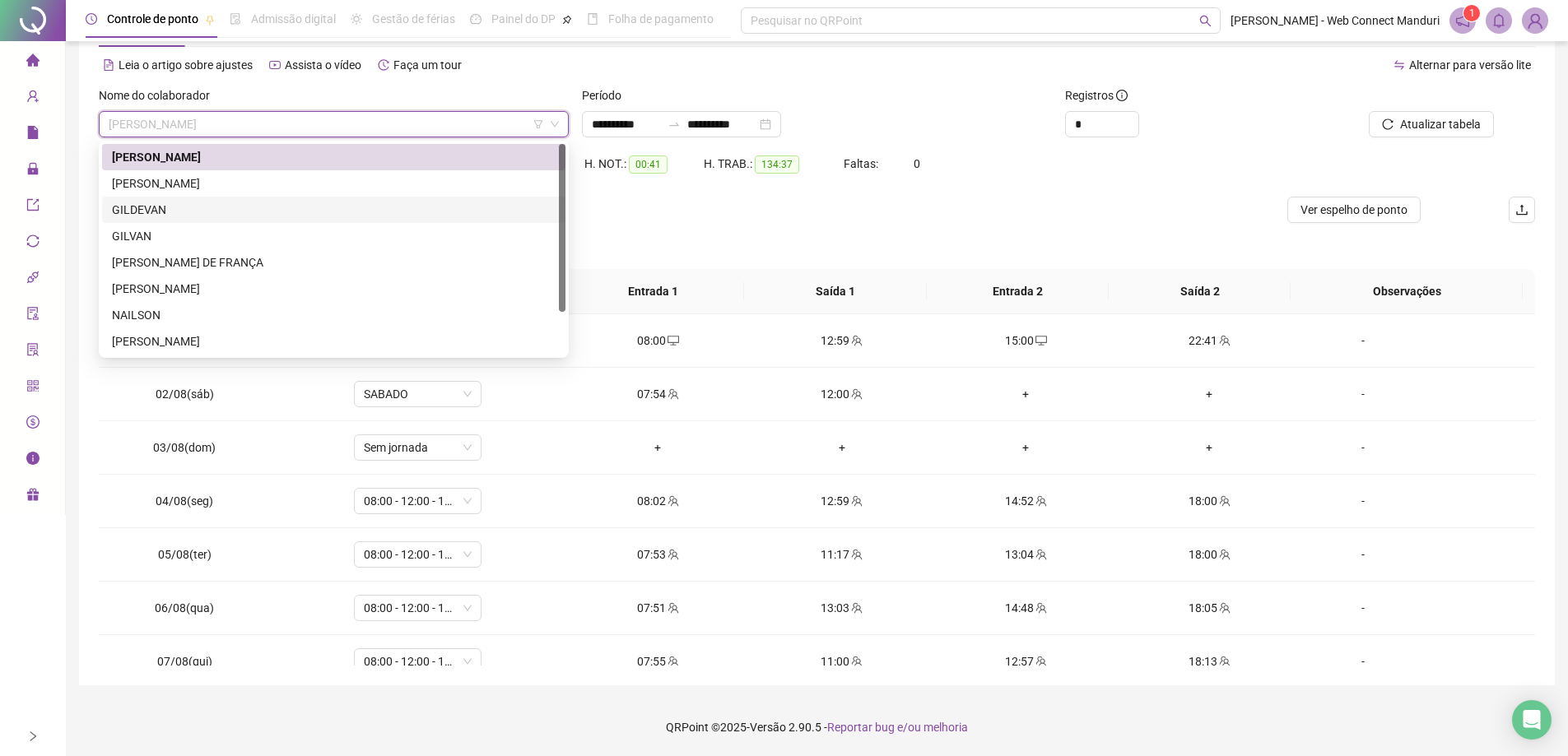
click at [172, 200] on div "GILDEVAN" at bounding box center [333, 209] width 443 height 18
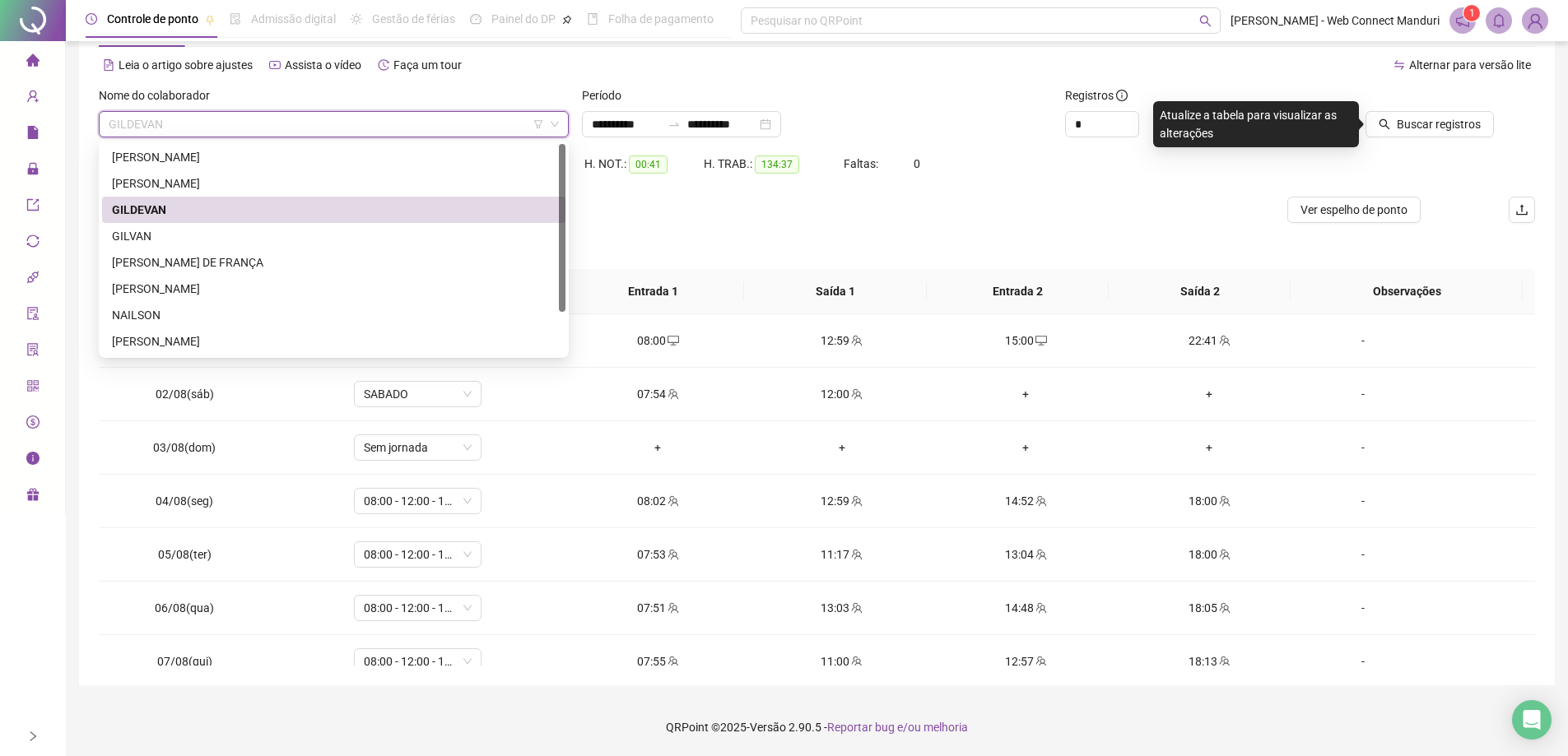
click at [177, 122] on span "GILDEVAN" at bounding box center [333, 123] width 450 height 25
click at [141, 234] on div "GILVAN" at bounding box center [333, 236] width 443 height 18
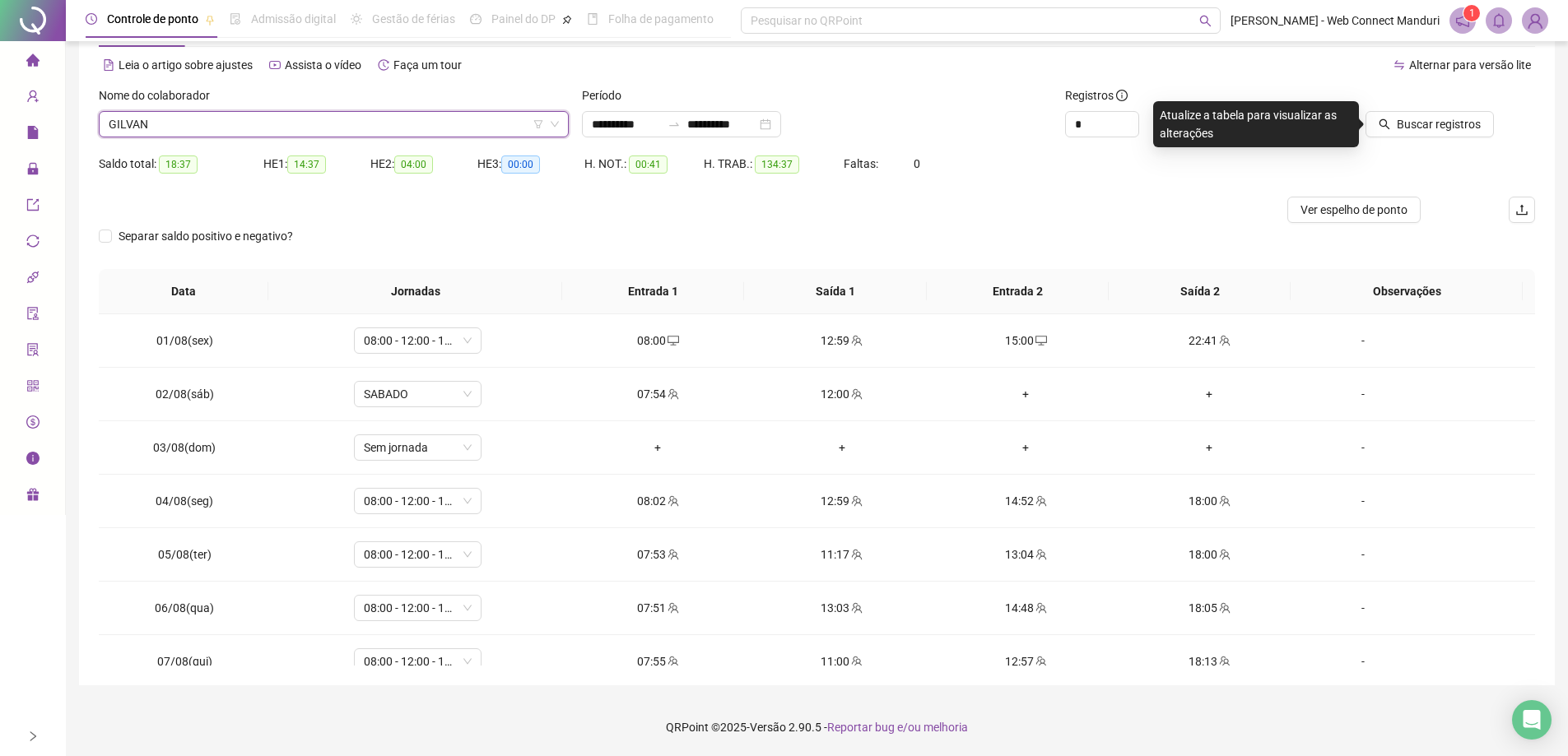
click at [174, 129] on span "GILVAN" at bounding box center [333, 123] width 450 height 25
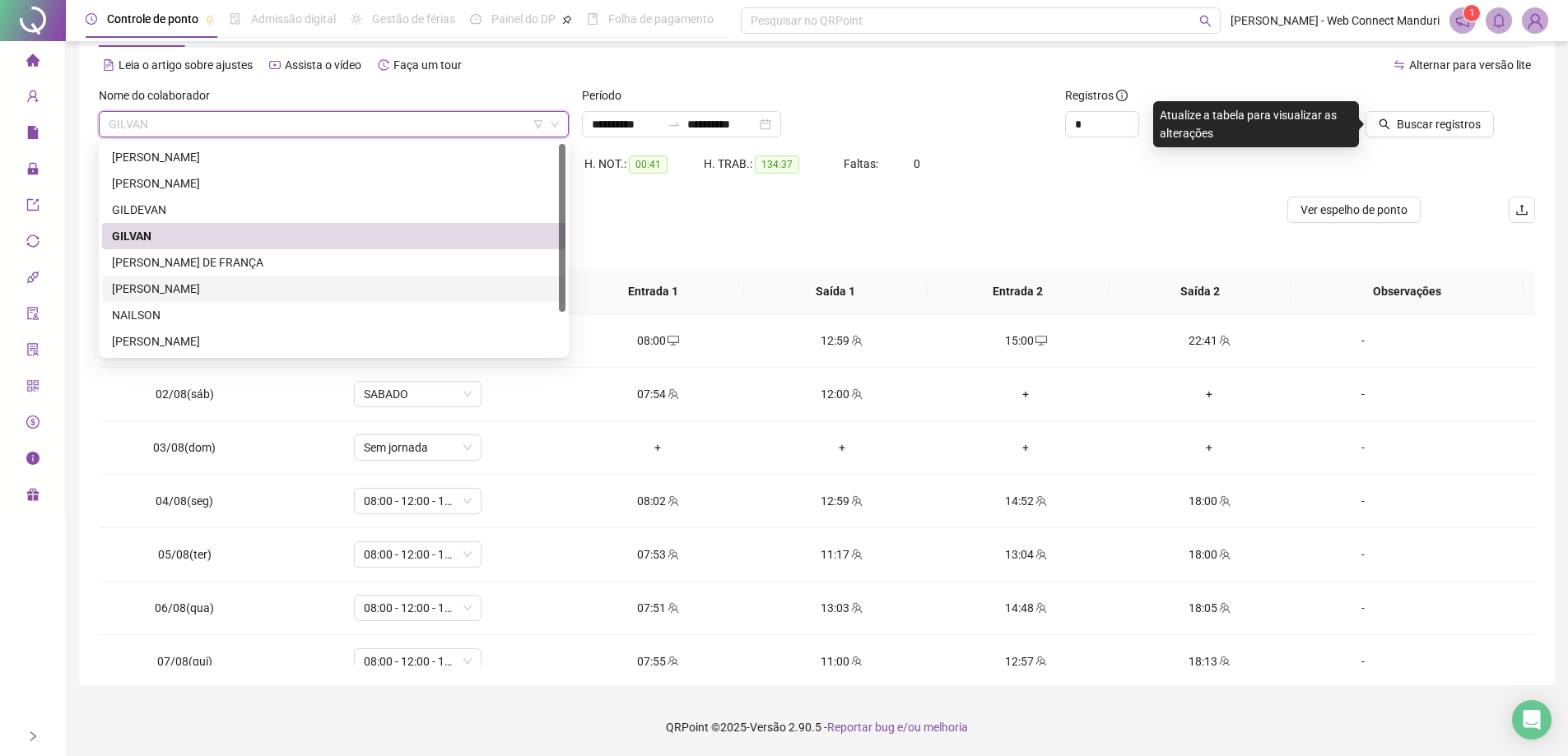
click at [145, 278] on div "[PERSON_NAME]" at bounding box center [334, 288] width 463 height 26
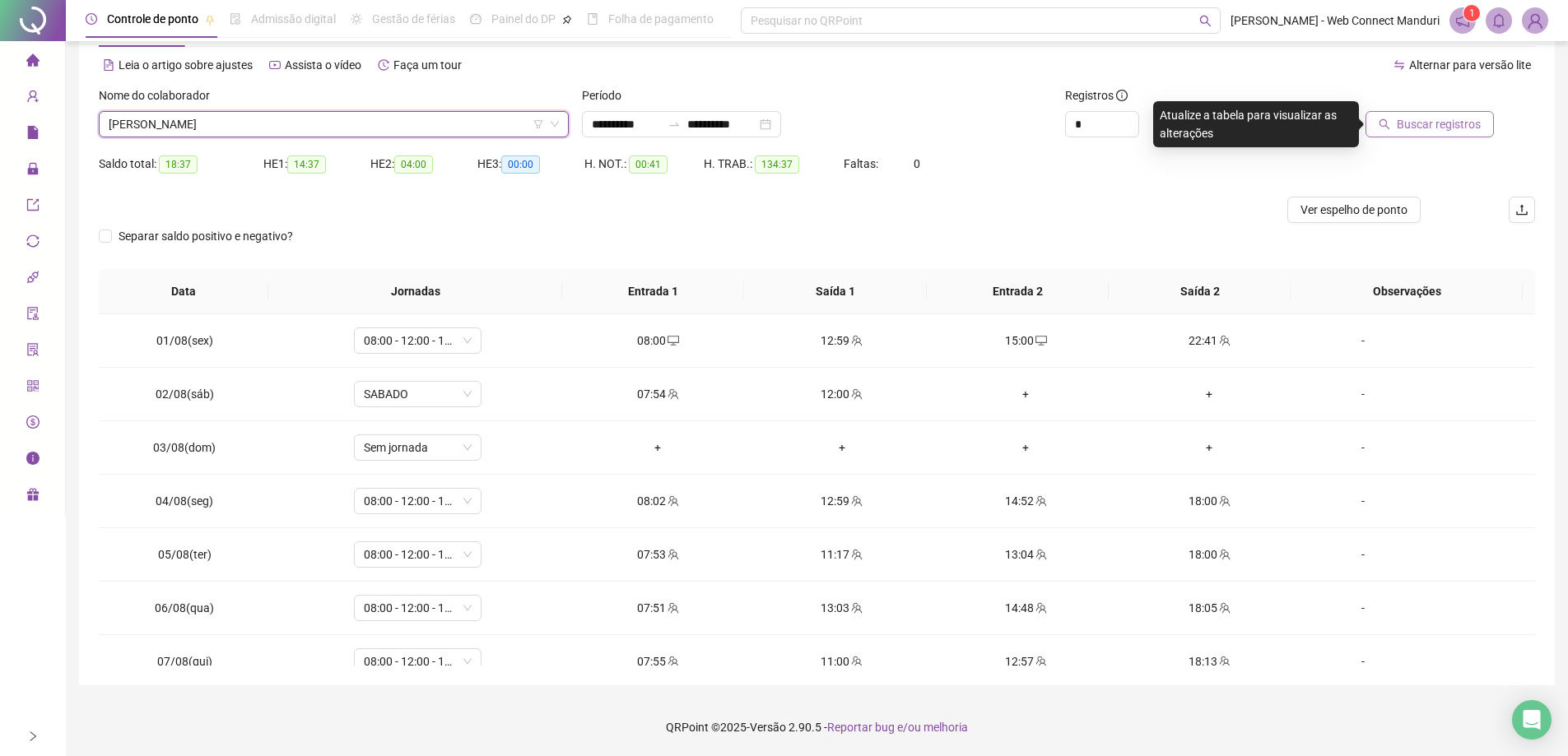
click at [1390, 121] on icon "search" at bounding box center [1384, 124] width 12 height 12
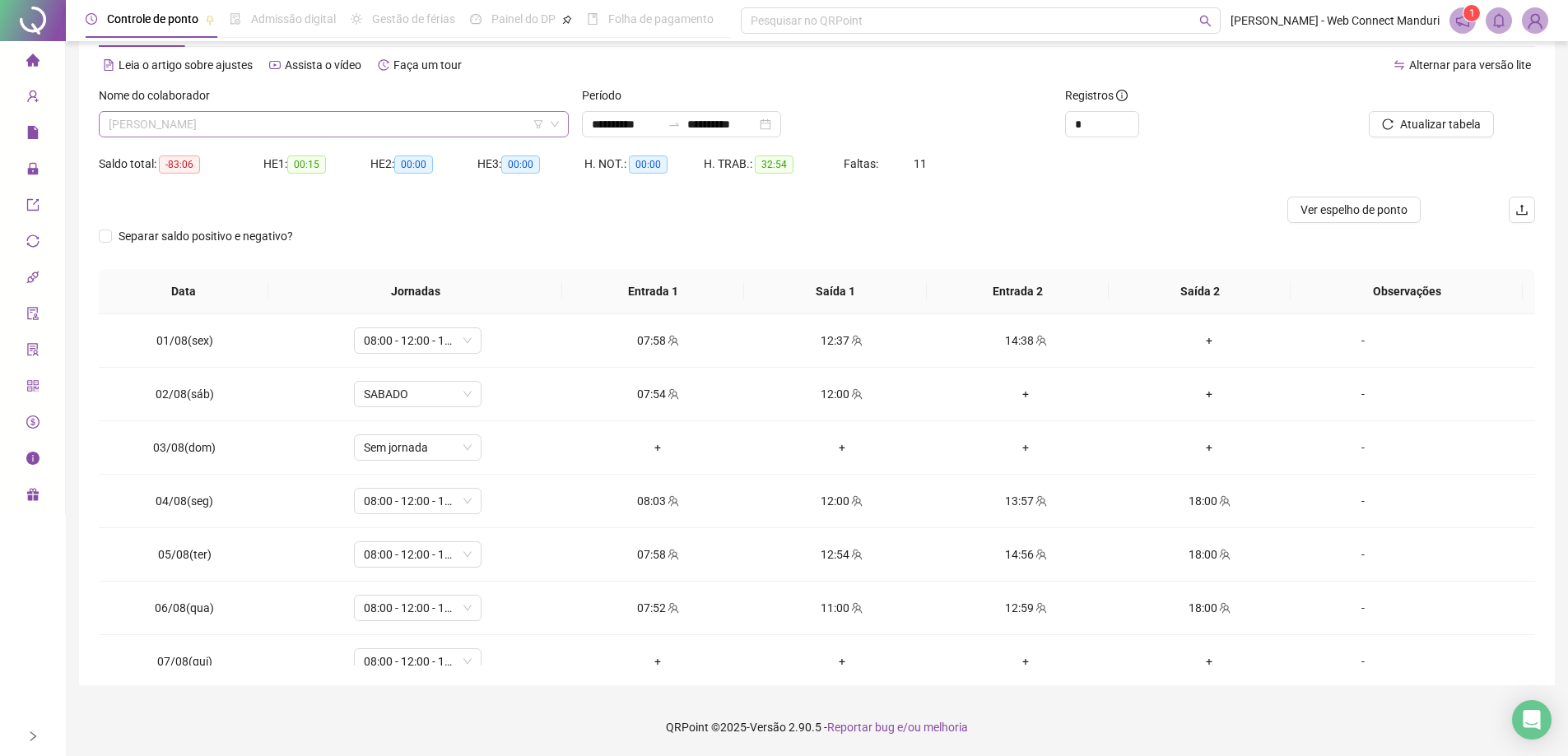
click at [225, 129] on span "[PERSON_NAME]" at bounding box center [333, 123] width 450 height 25
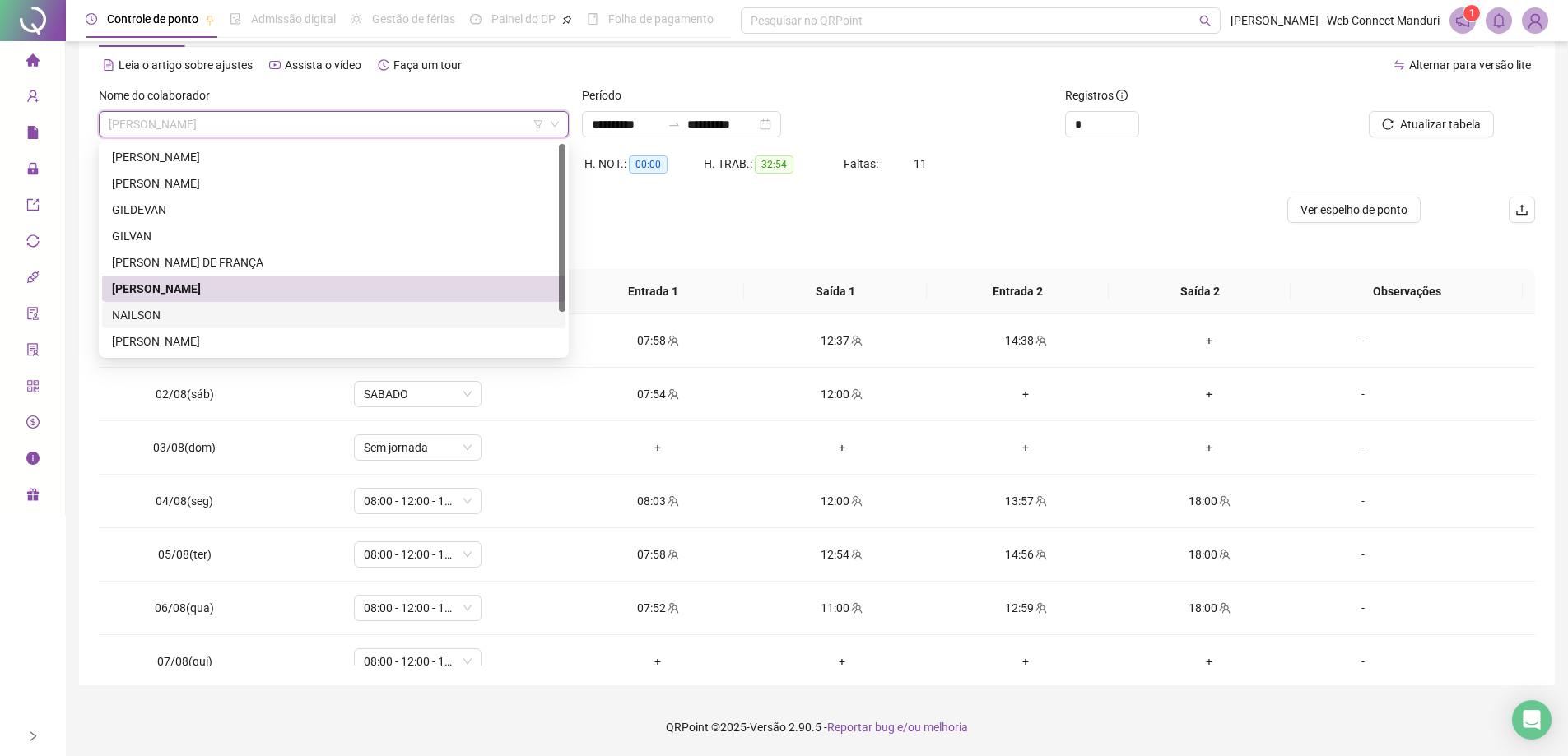
click at [165, 316] on div "NAILSON" at bounding box center [333, 315] width 443 height 18
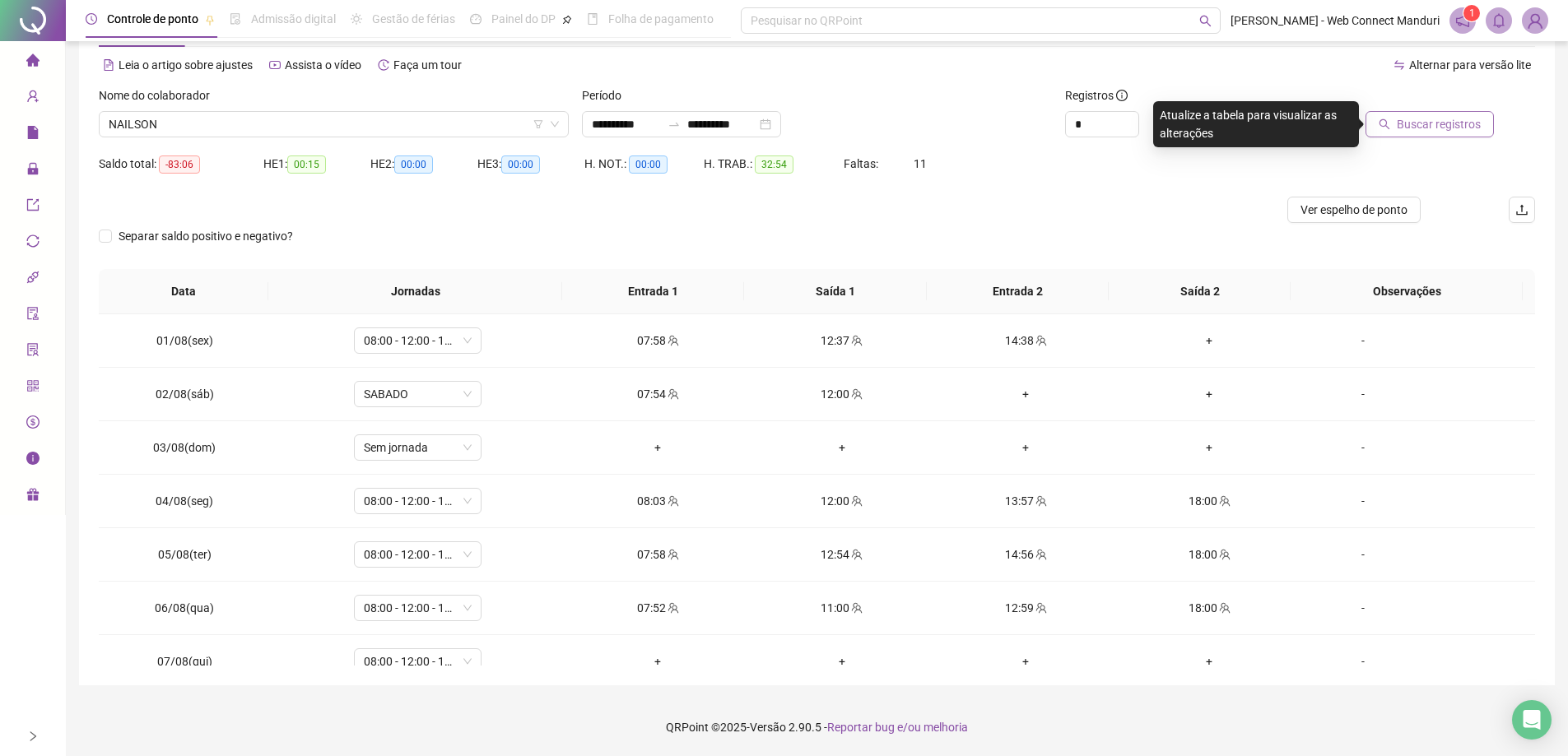
click at [1401, 113] on button "Buscar registros" at bounding box center [1429, 123] width 129 height 26
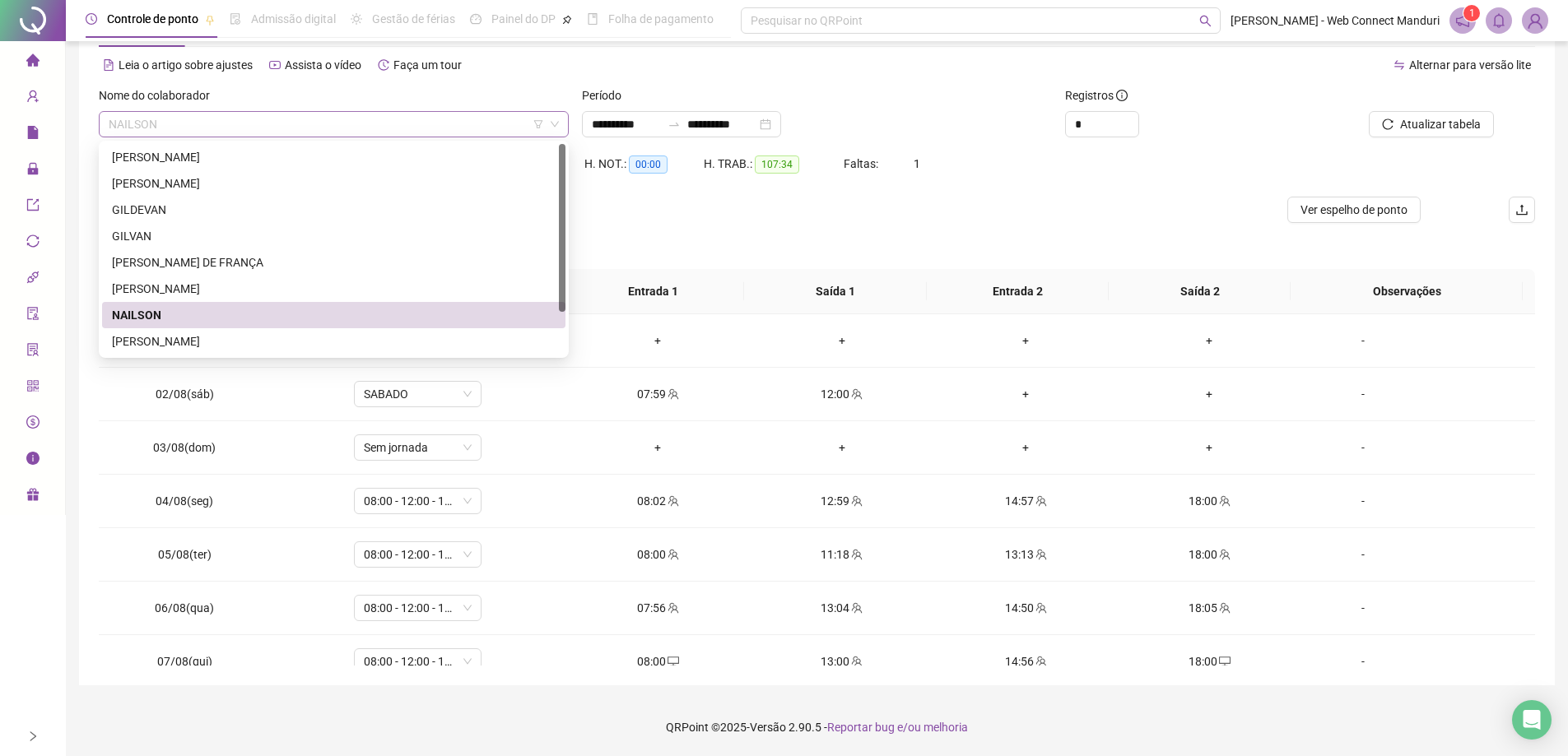
click at [189, 125] on span "NAILSON" at bounding box center [333, 123] width 450 height 25
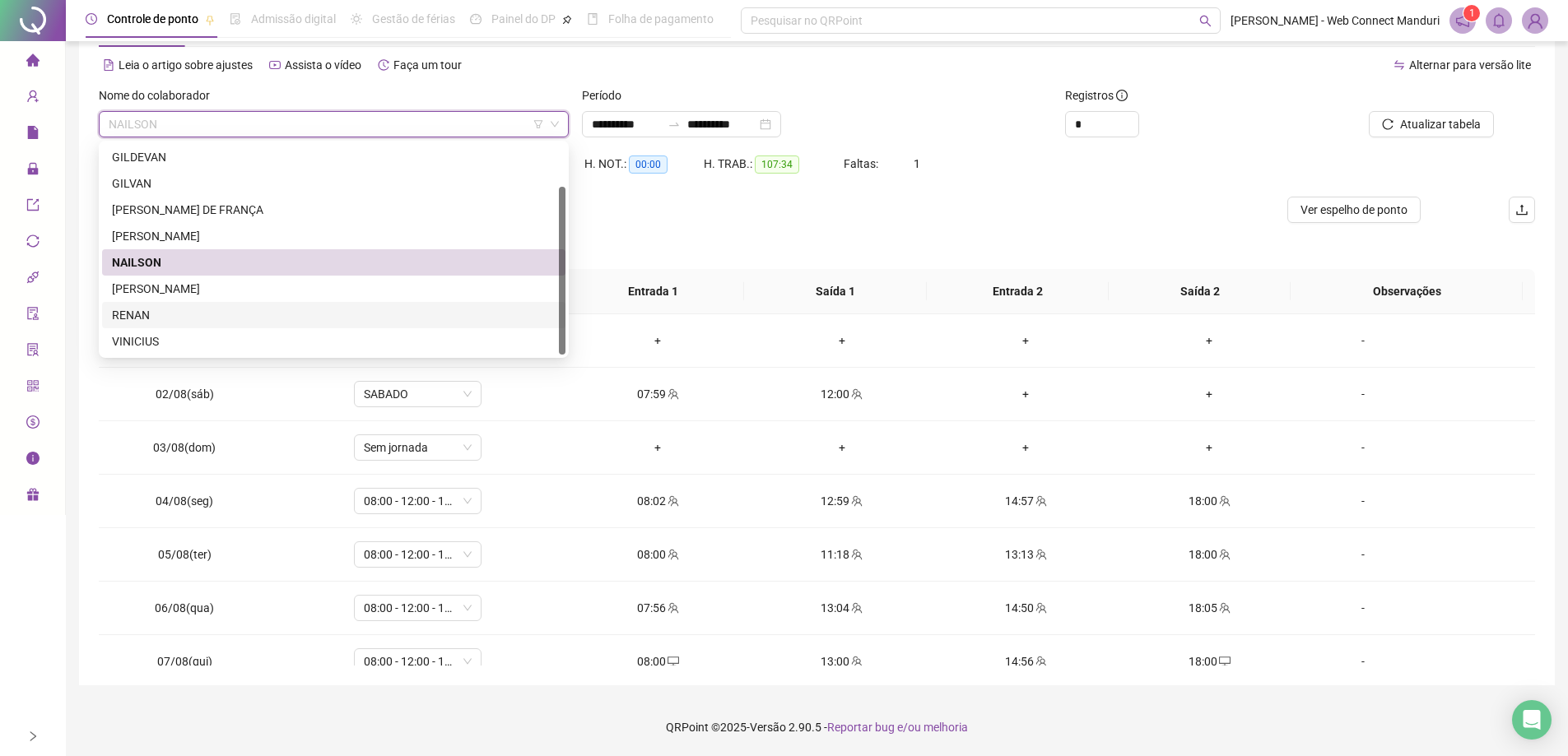
click at [129, 305] on div "RENAN" at bounding box center [334, 315] width 463 height 26
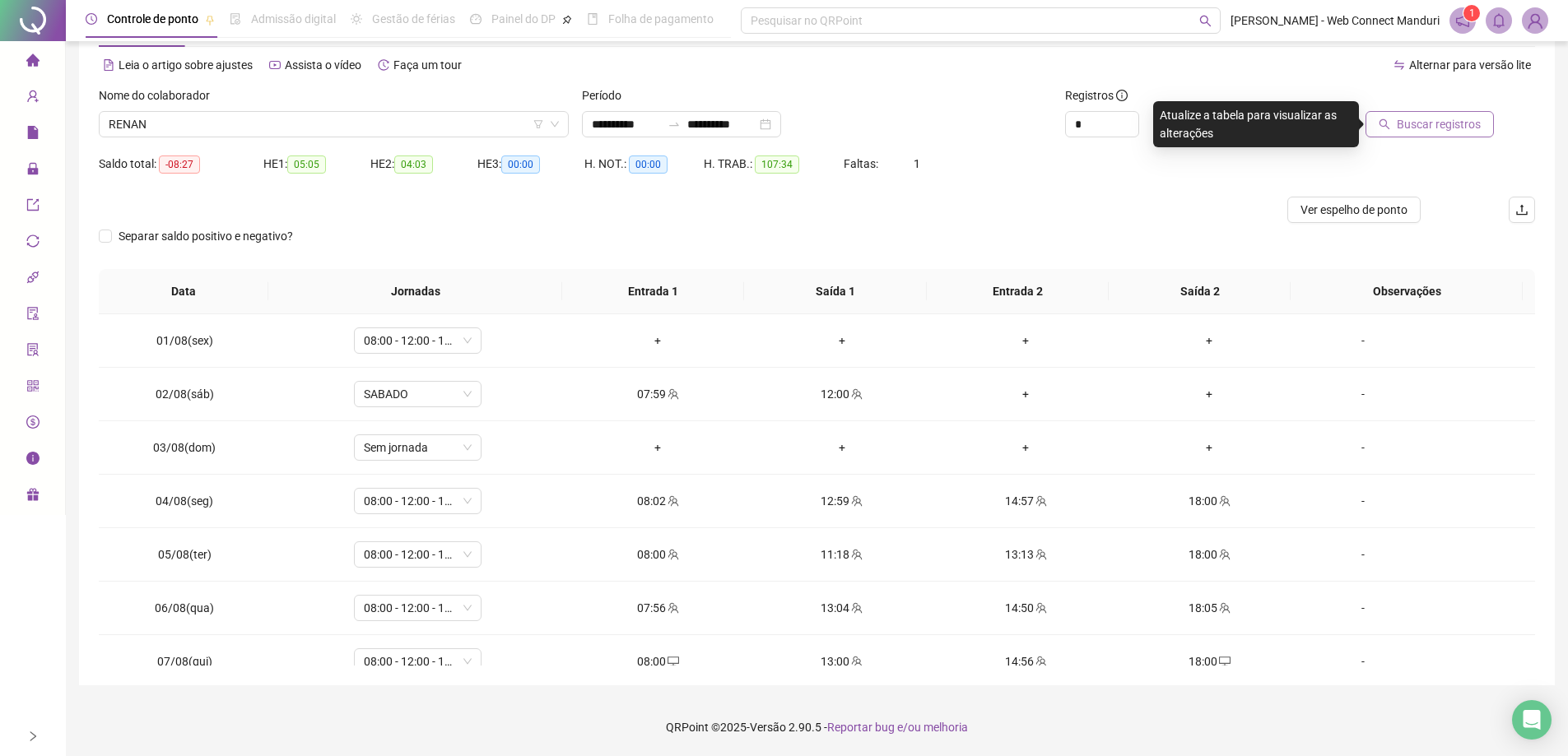
click at [1435, 128] on span "Buscar registros" at bounding box center [1438, 123] width 84 height 18
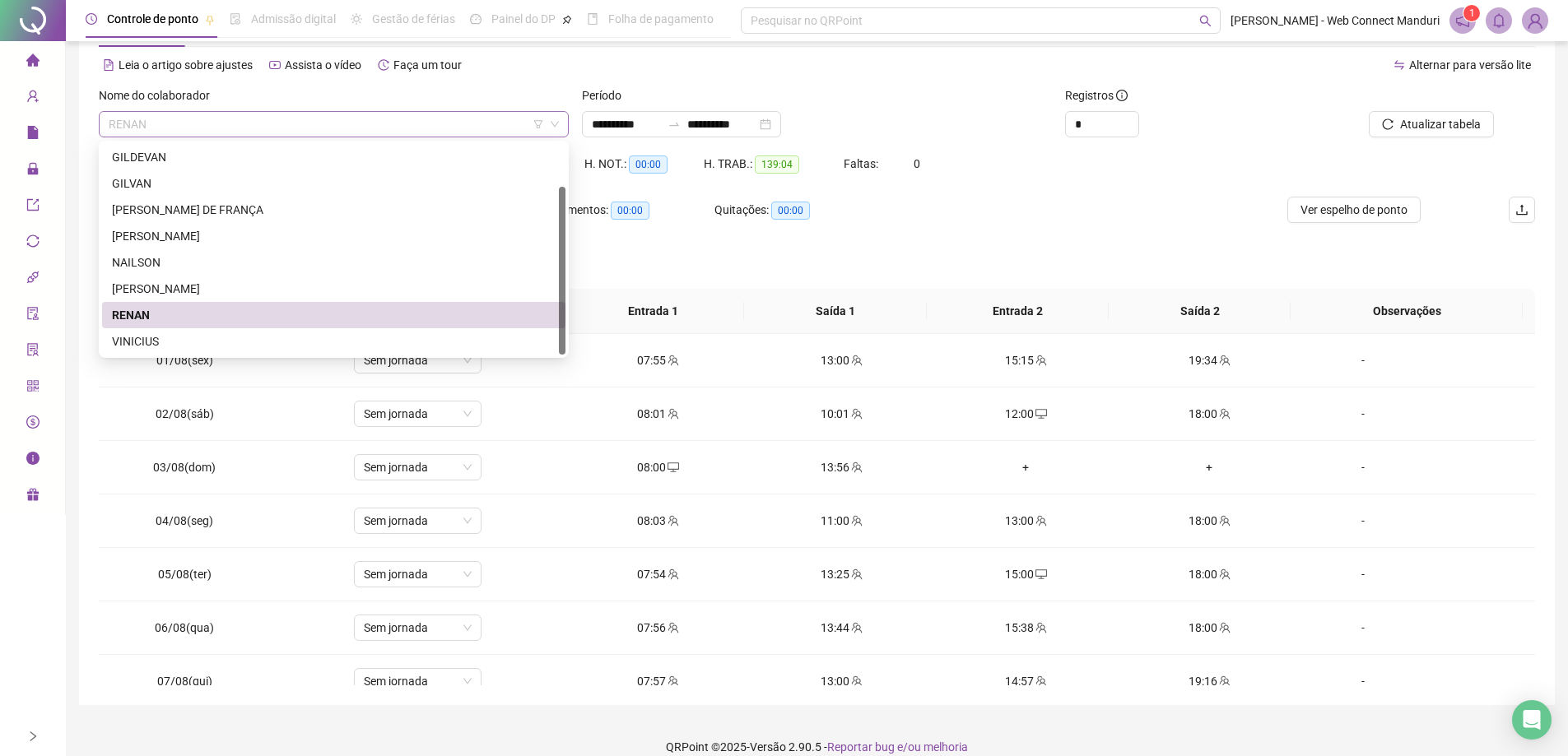
click at [211, 134] on span "RENAN" at bounding box center [333, 123] width 450 height 25
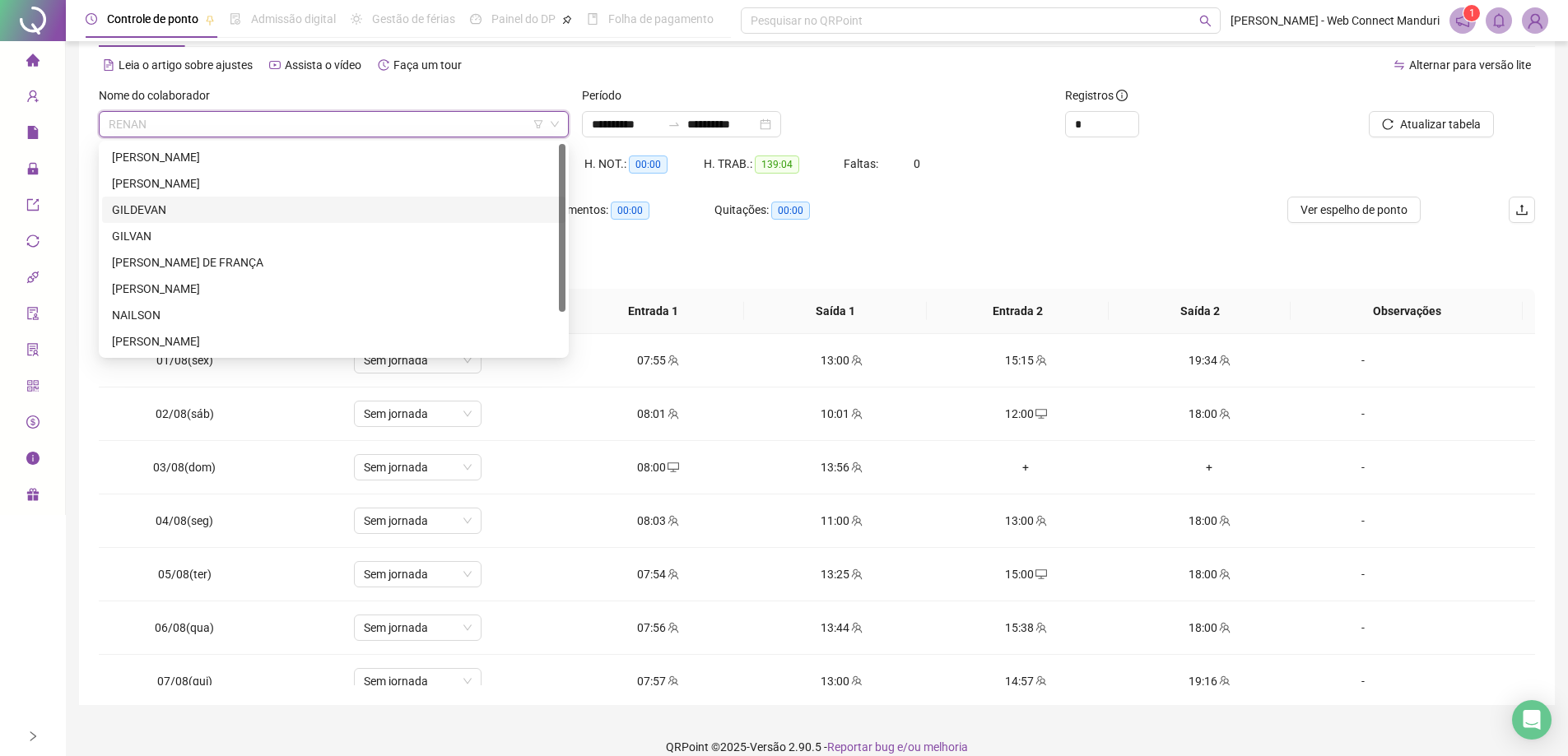
click at [141, 211] on div "GILDEVAN" at bounding box center [333, 209] width 443 height 18
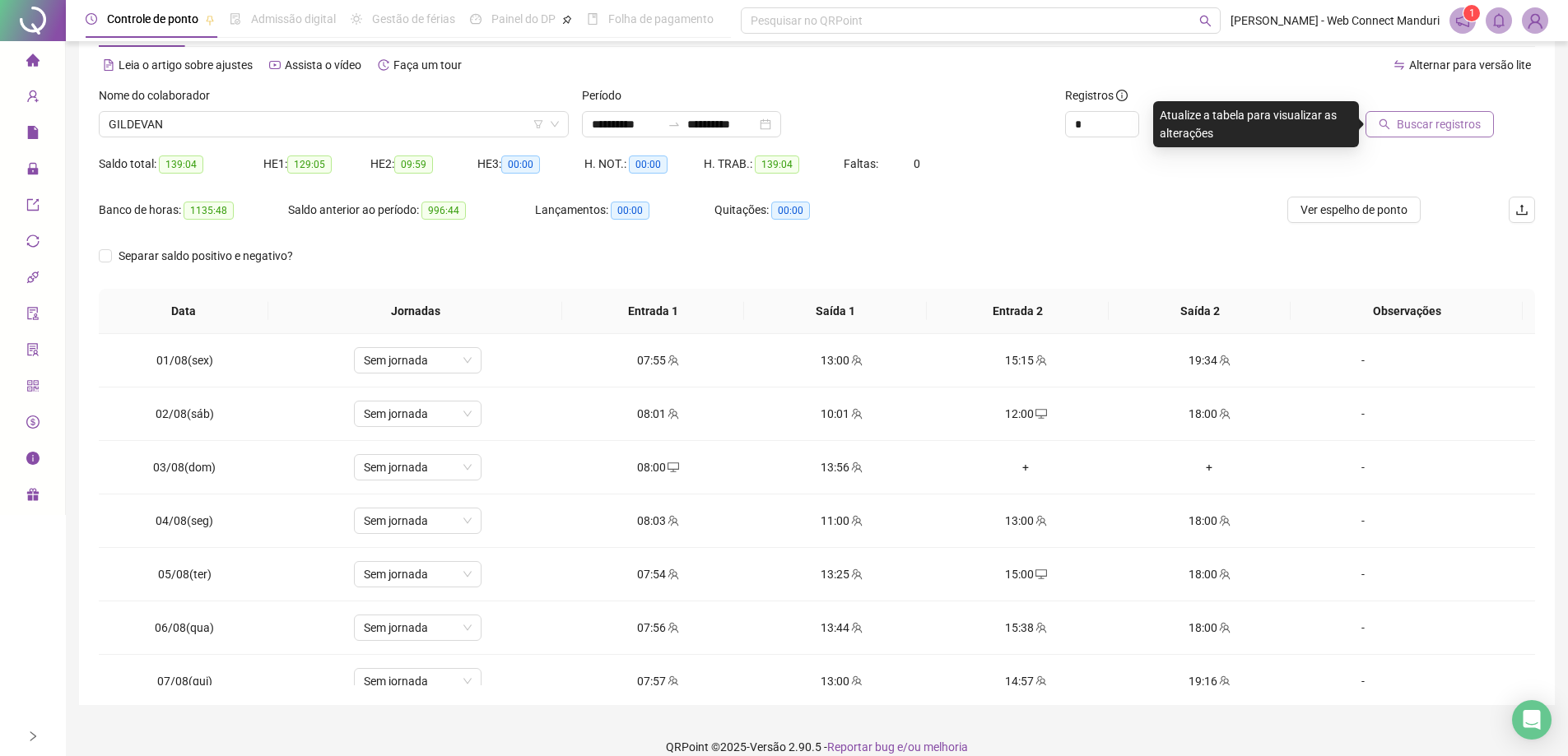
click at [1450, 128] on span "Buscar registros" at bounding box center [1438, 123] width 84 height 18
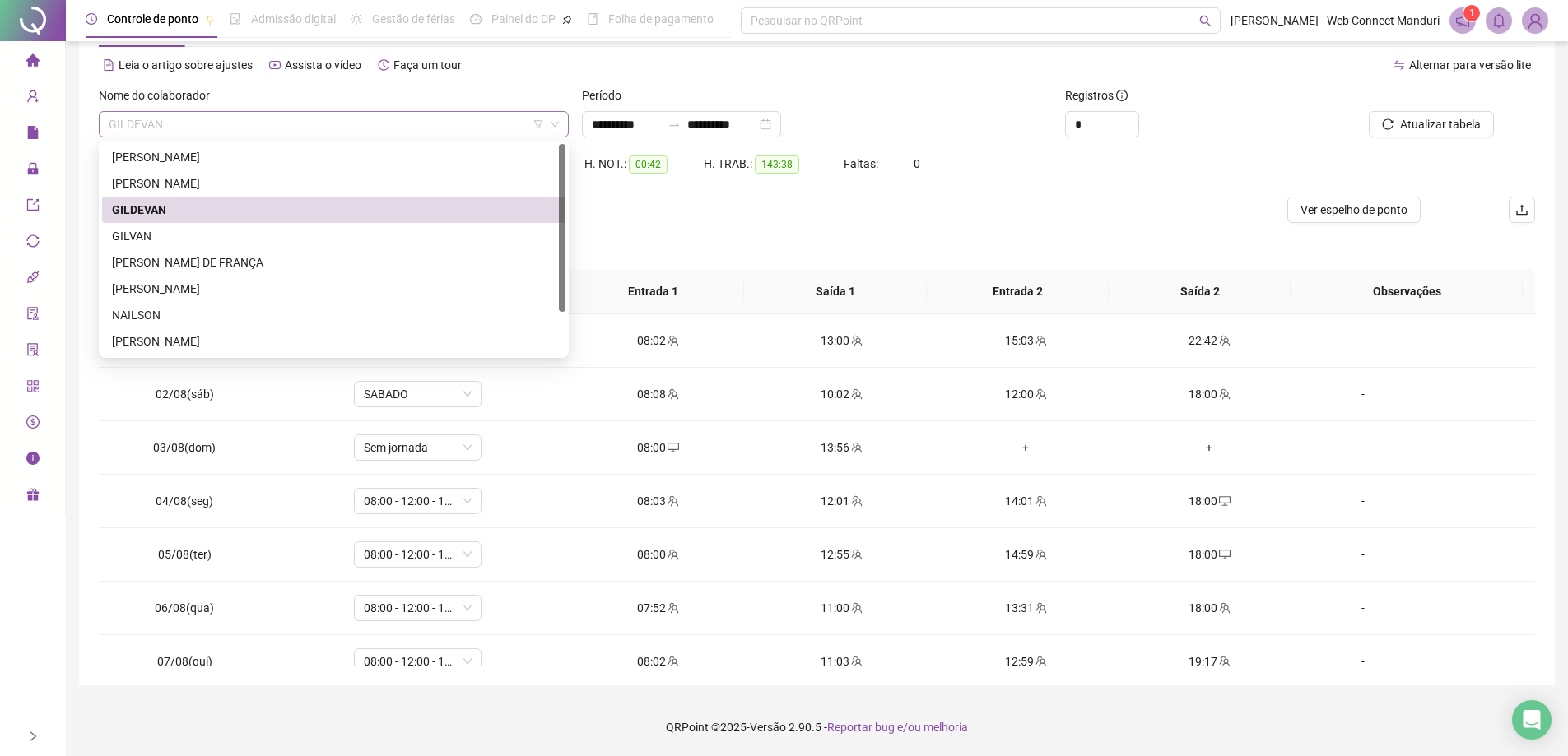
click at [388, 134] on span "GILDEVAN" at bounding box center [333, 123] width 450 height 25
click at [163, 308] on div "NAILSON" at bounding box center [333, 315] width 443 height 18
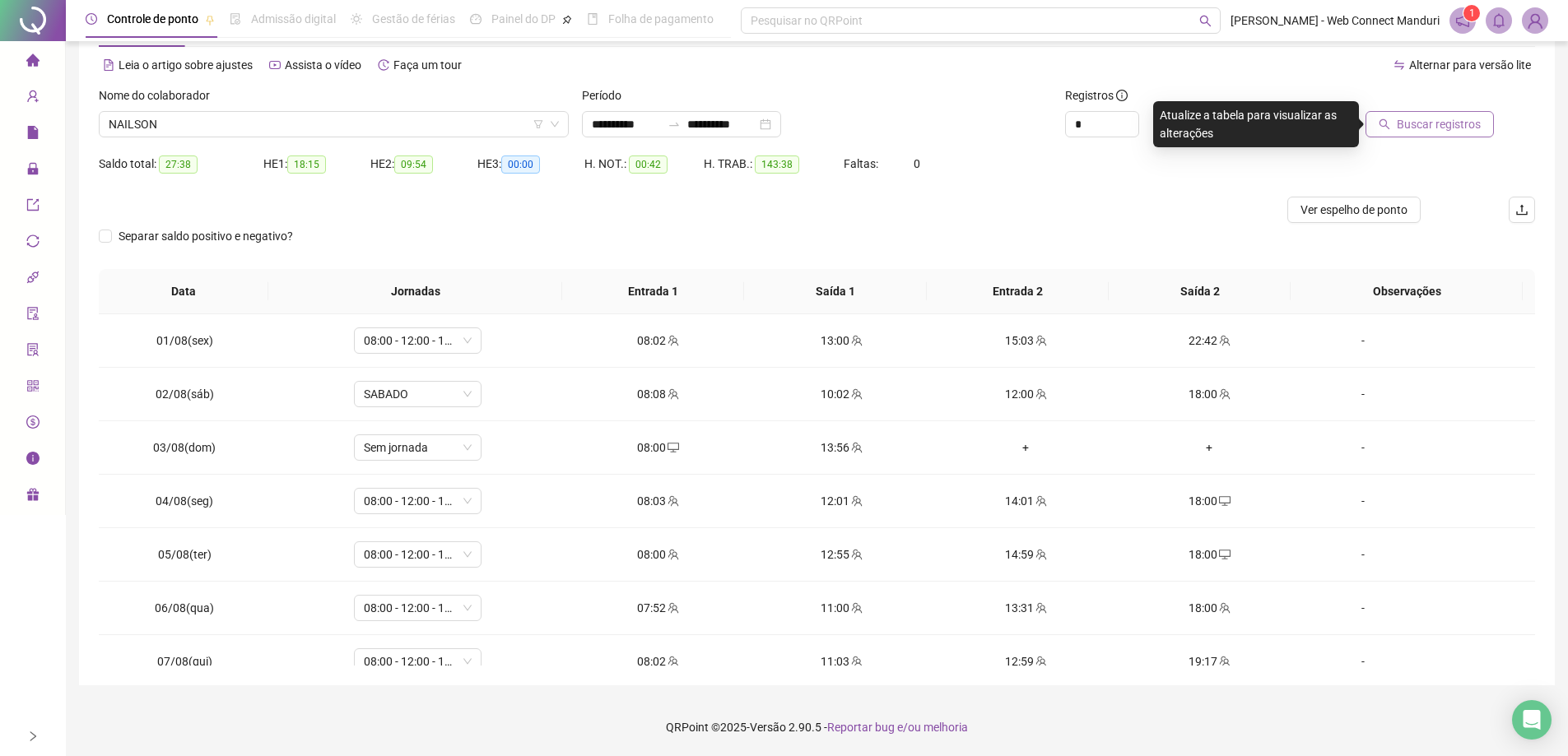
click at [1381, 132] on button "Buscar registros" at bounding box center [1429, 123] width 129 height 26
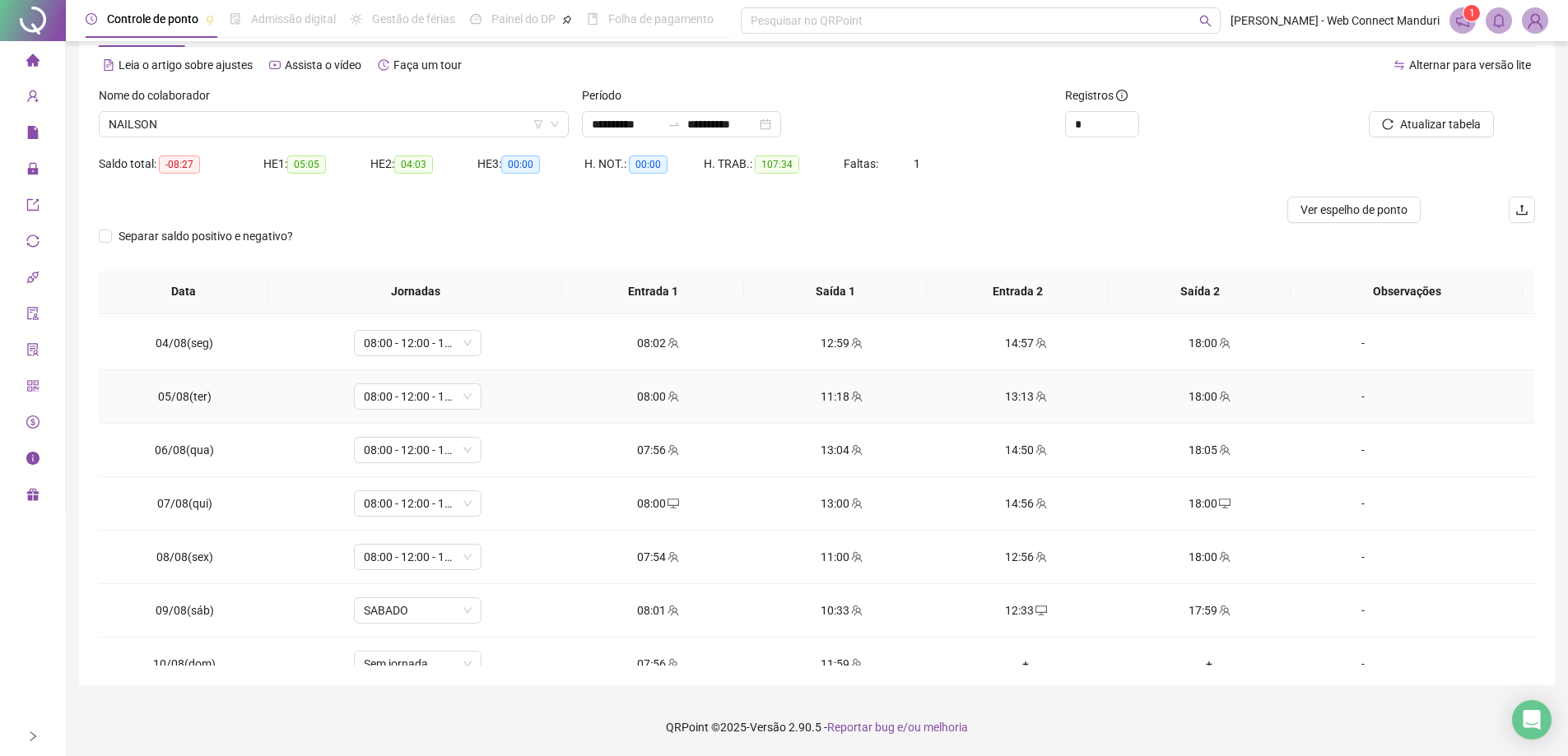
scroll to position [165, 0]
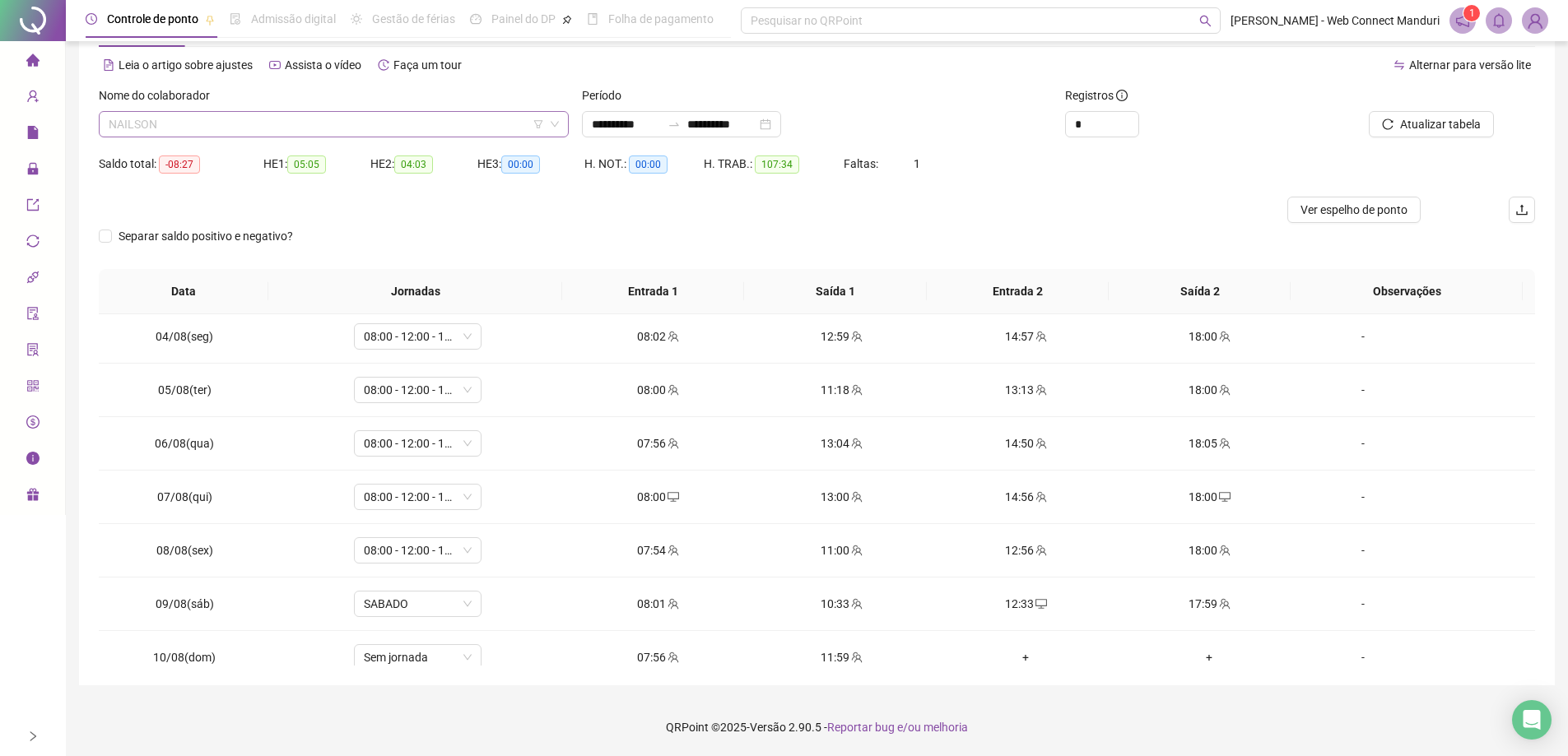
click at [285, 122] on span "NAILSON" at bounding box center [333, 123] width 450 height 25
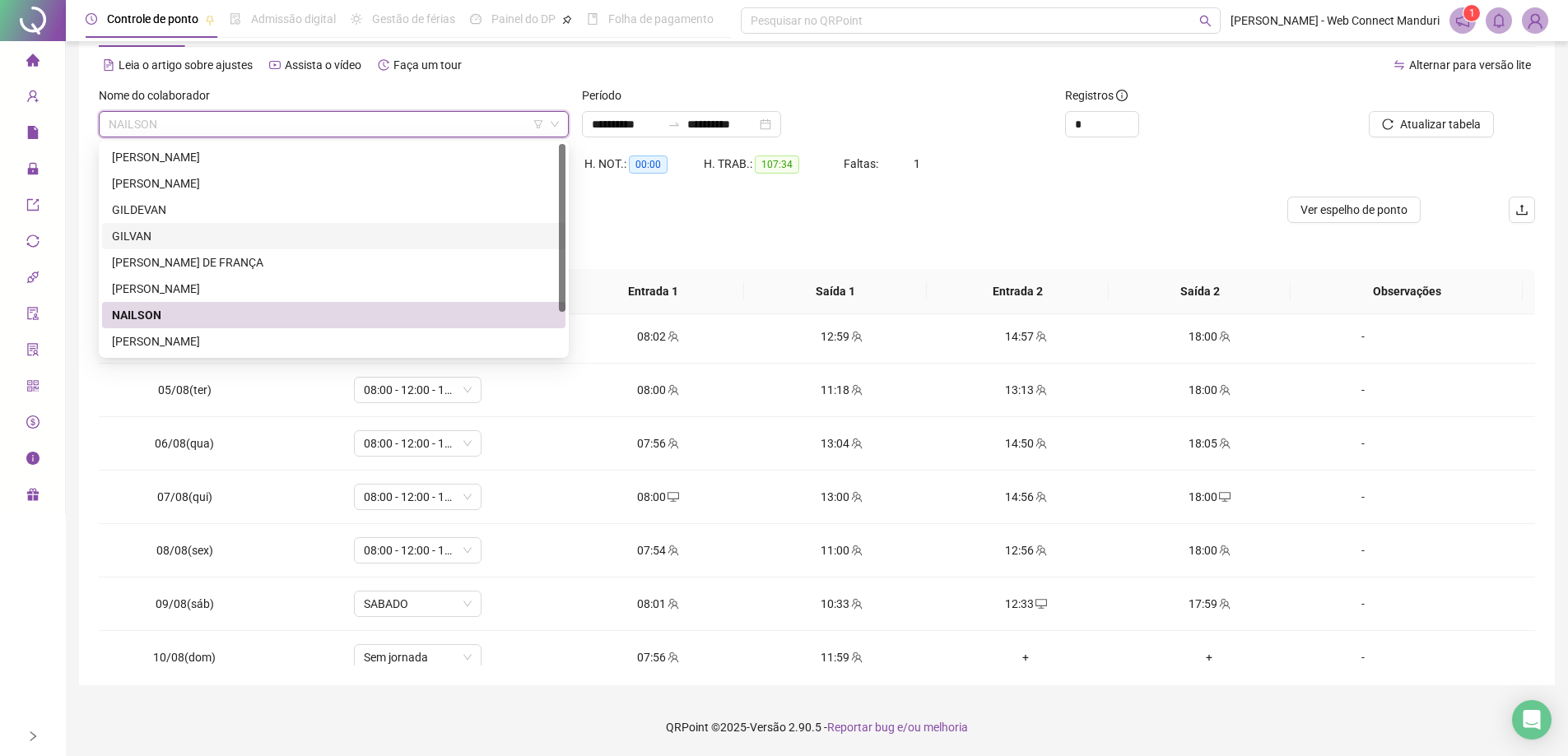
scroll to position [52, 0]
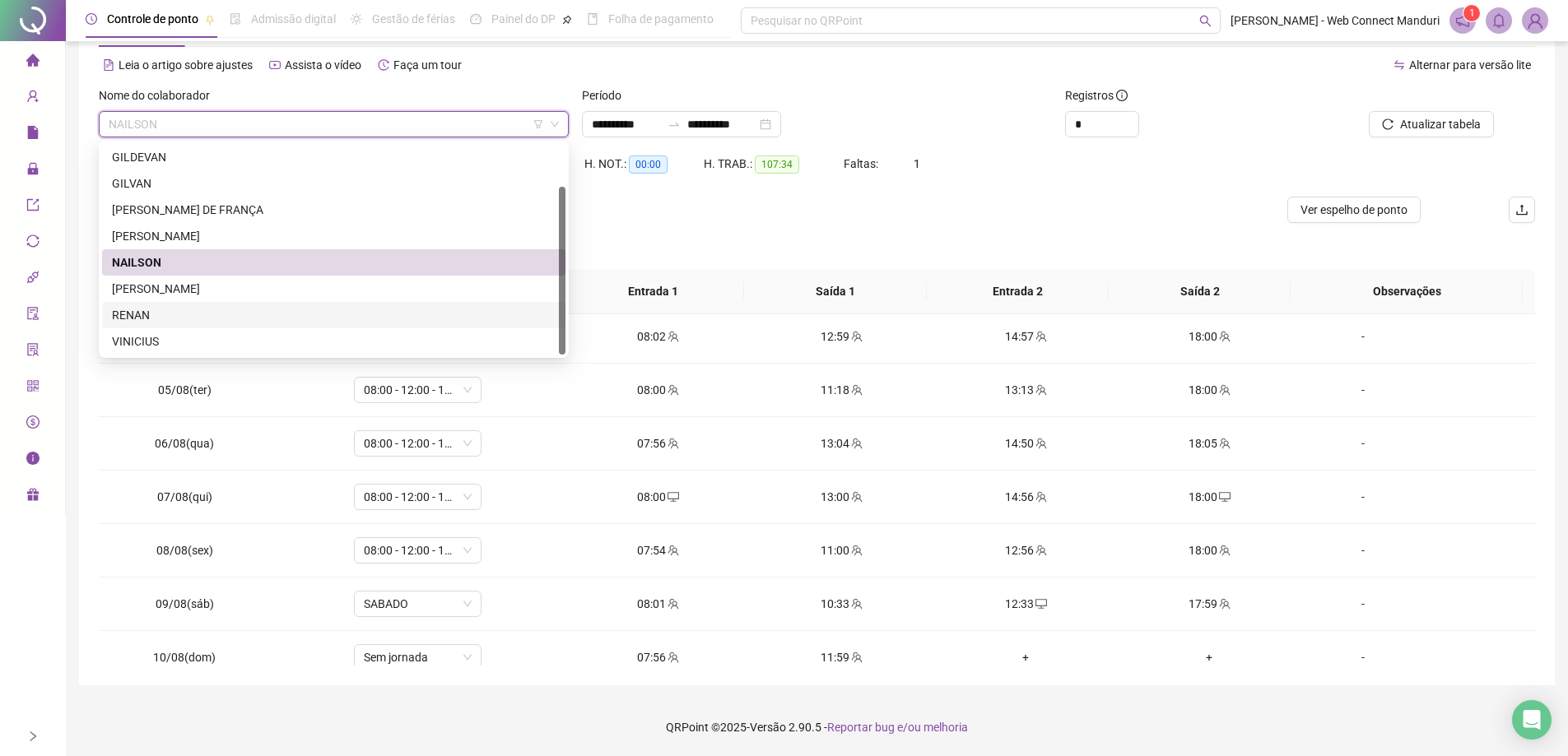
click at [148, 315] on div "RENAN" at bounding box center [333, 315] width 443 height 18
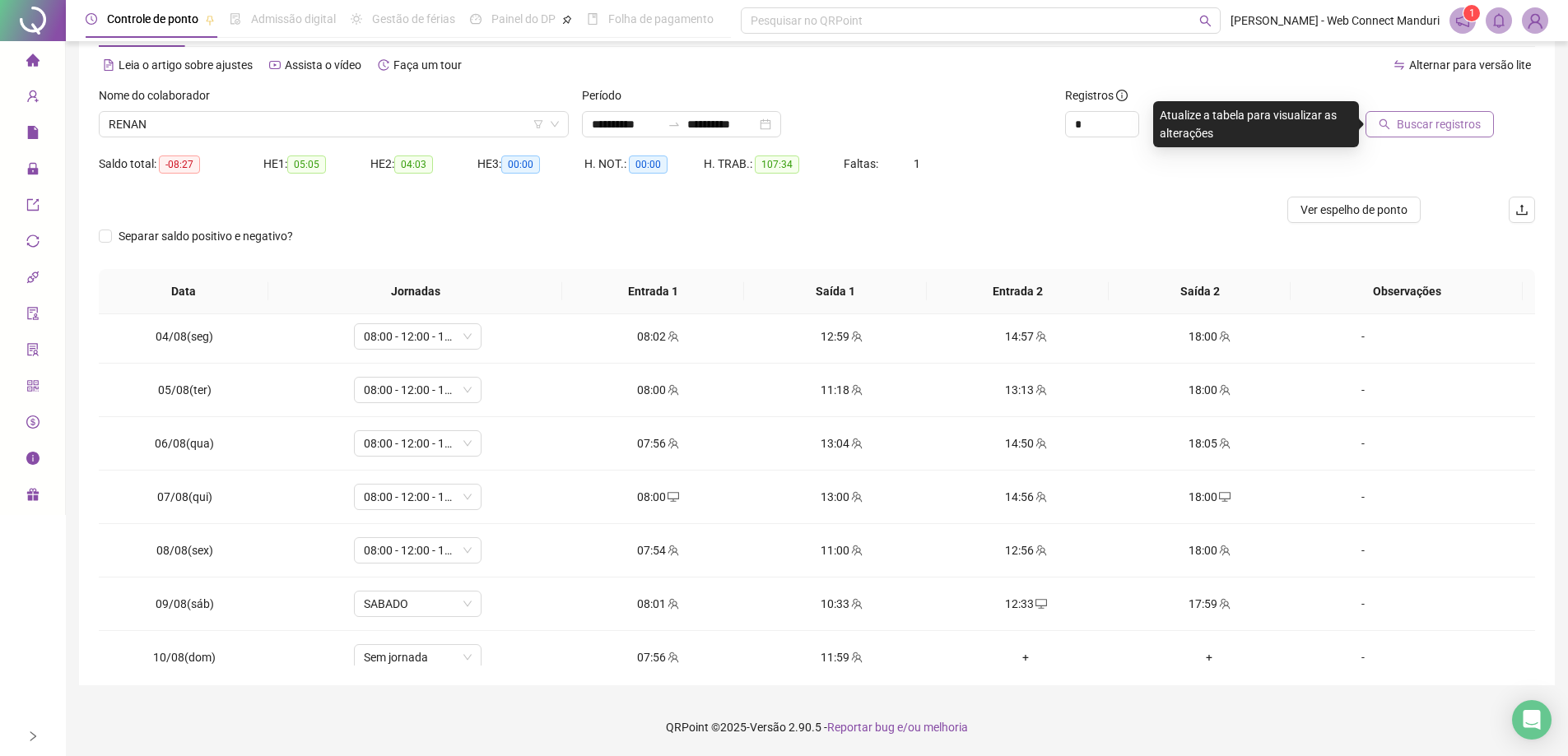
click at [1406, 121] on span "Buscar registros" at bounding box center [1438, 123] width 84 height 18
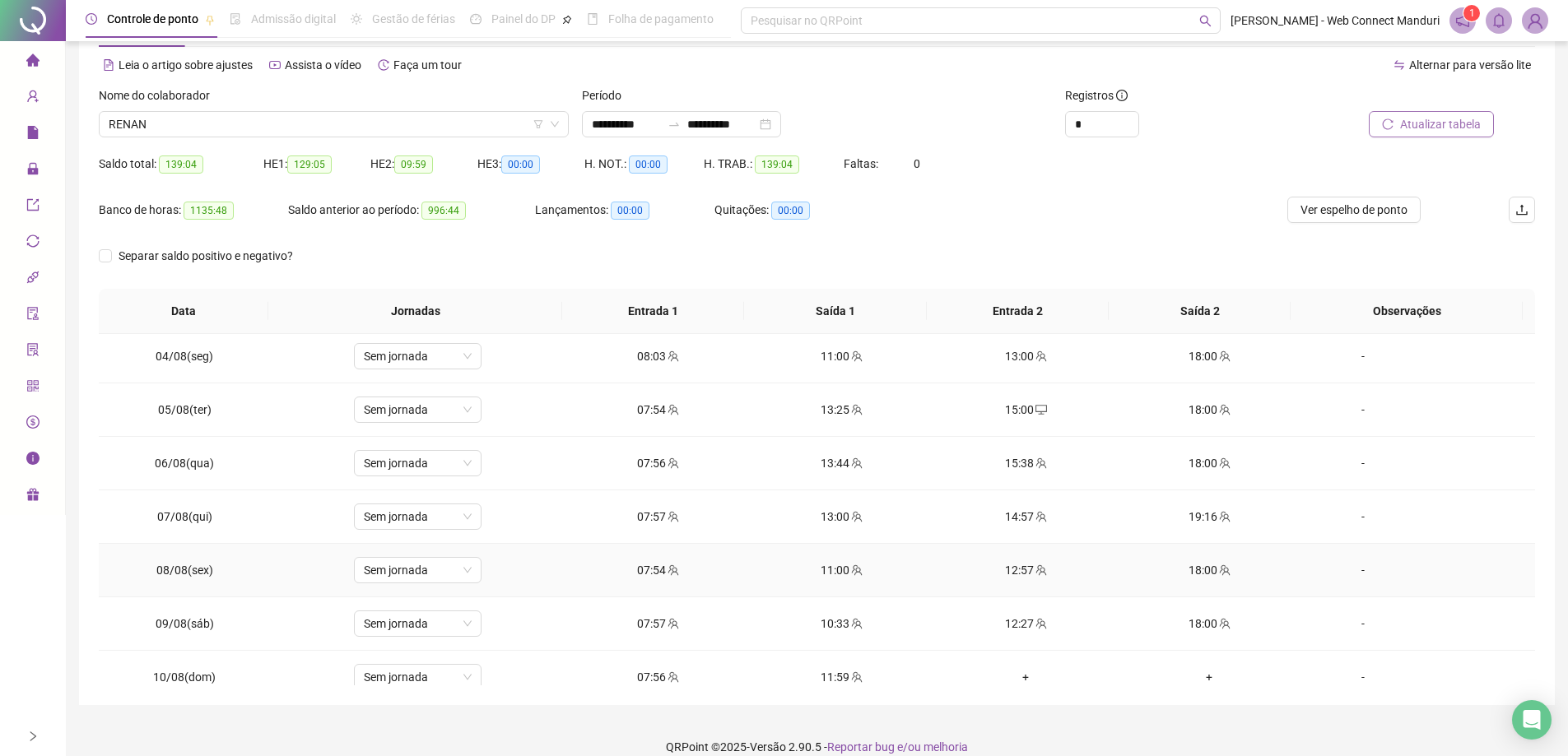
scroll to position [247, 0]
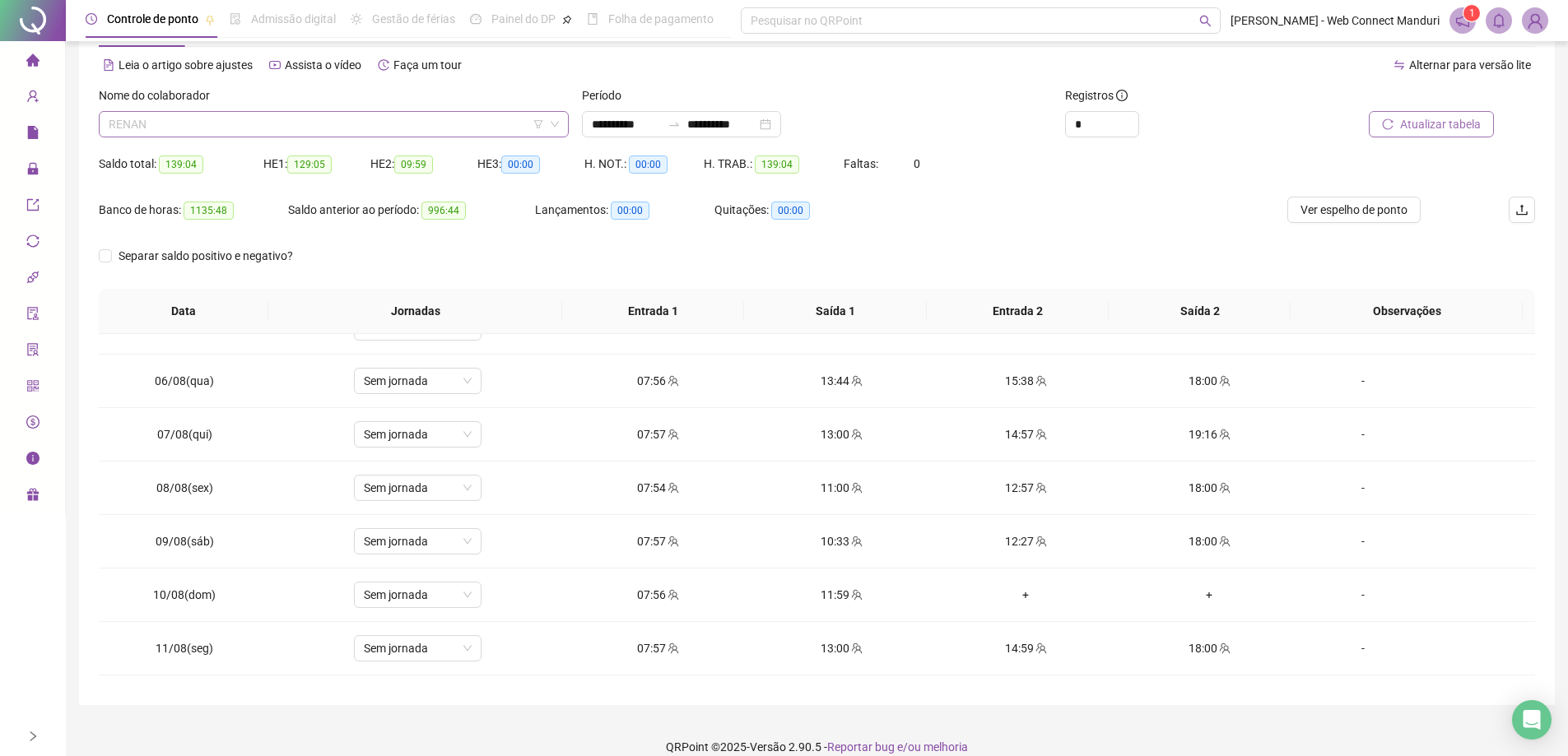
click at [393, 123] on span "RENAN" at bounding box center [333, 123] width 450 height 25
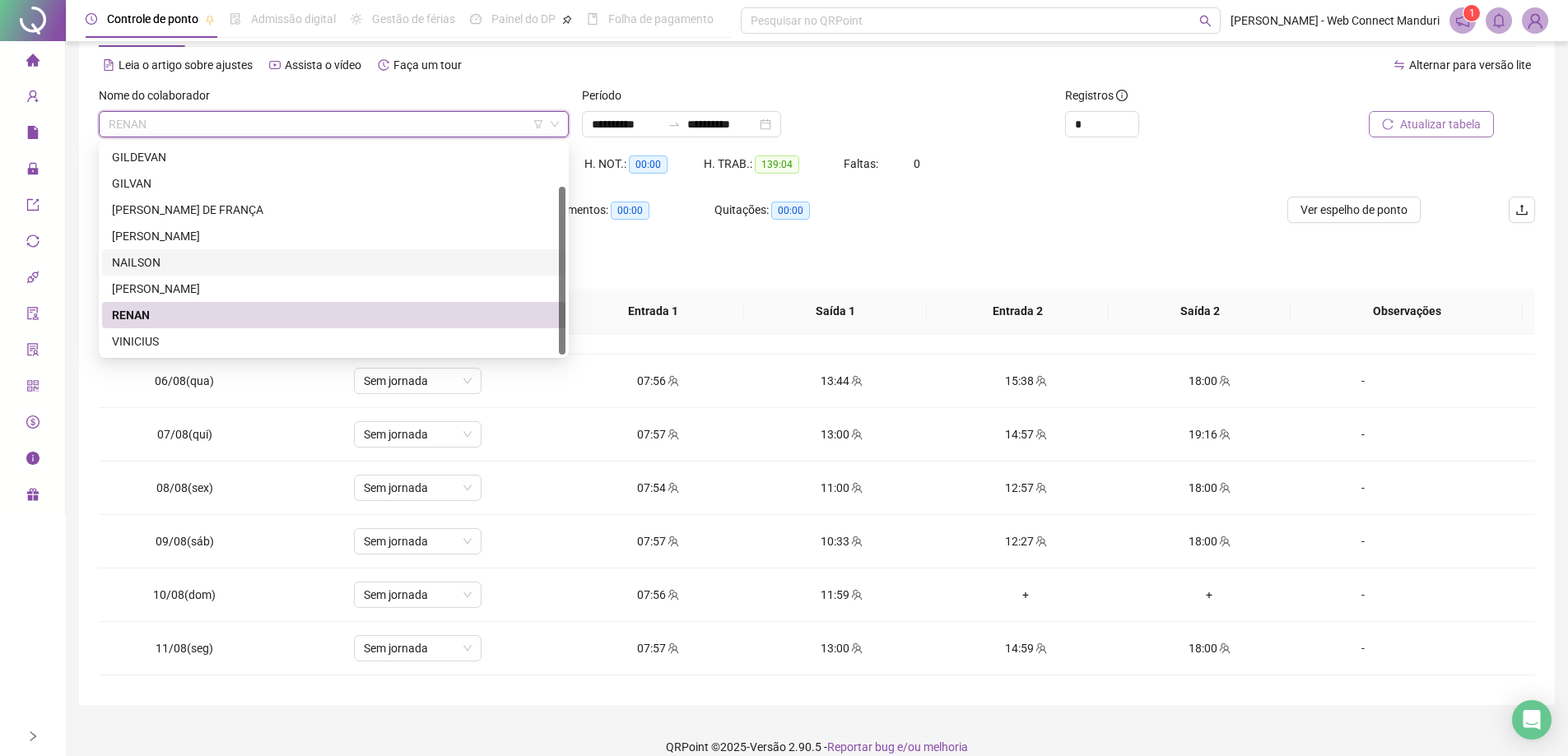
click at [166, 265] on div "NAILSON" at bounding box center [333, 262] width 443 height 18
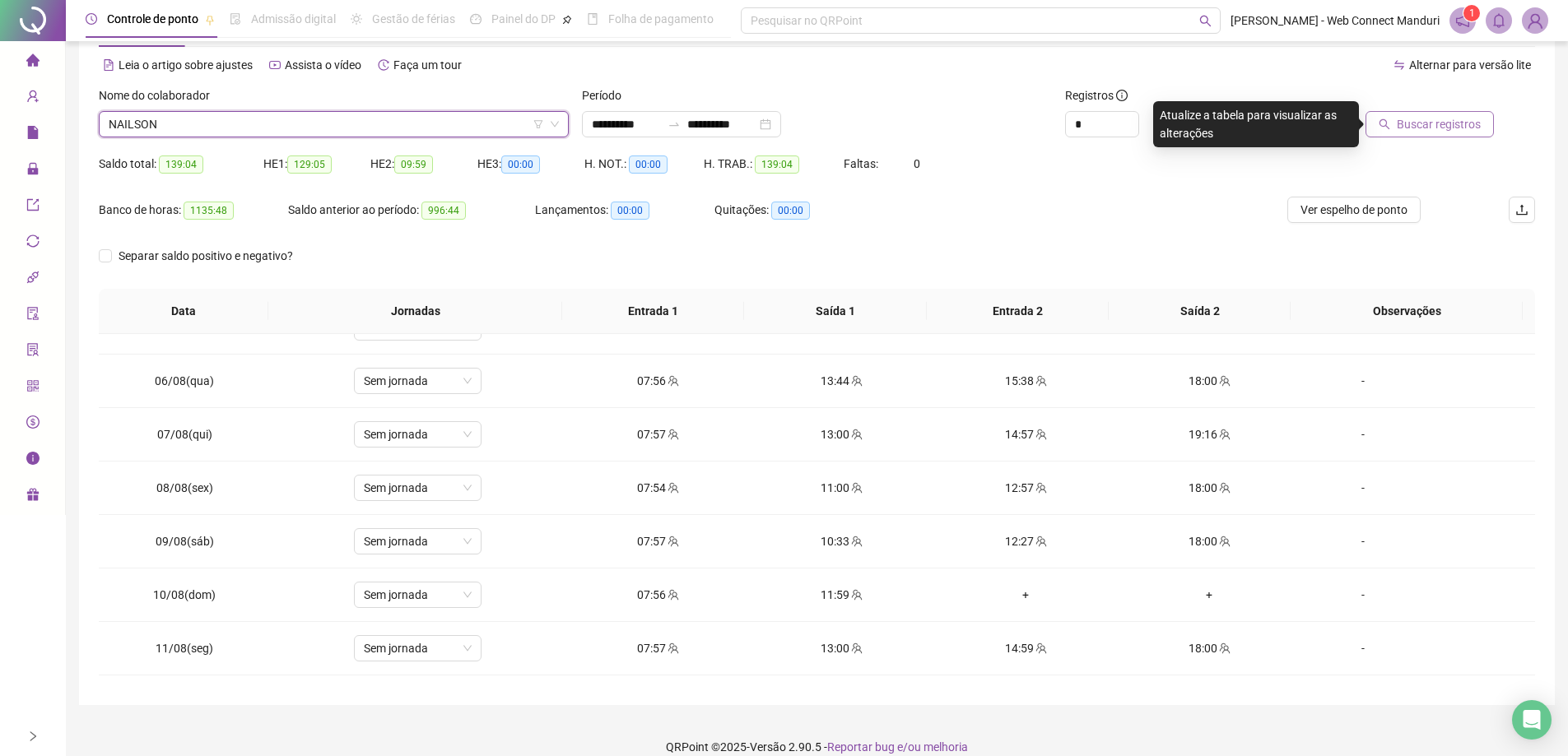
click at [1390, 127] on icon "search" at bounding box center [1384, 124] width 11 height 11
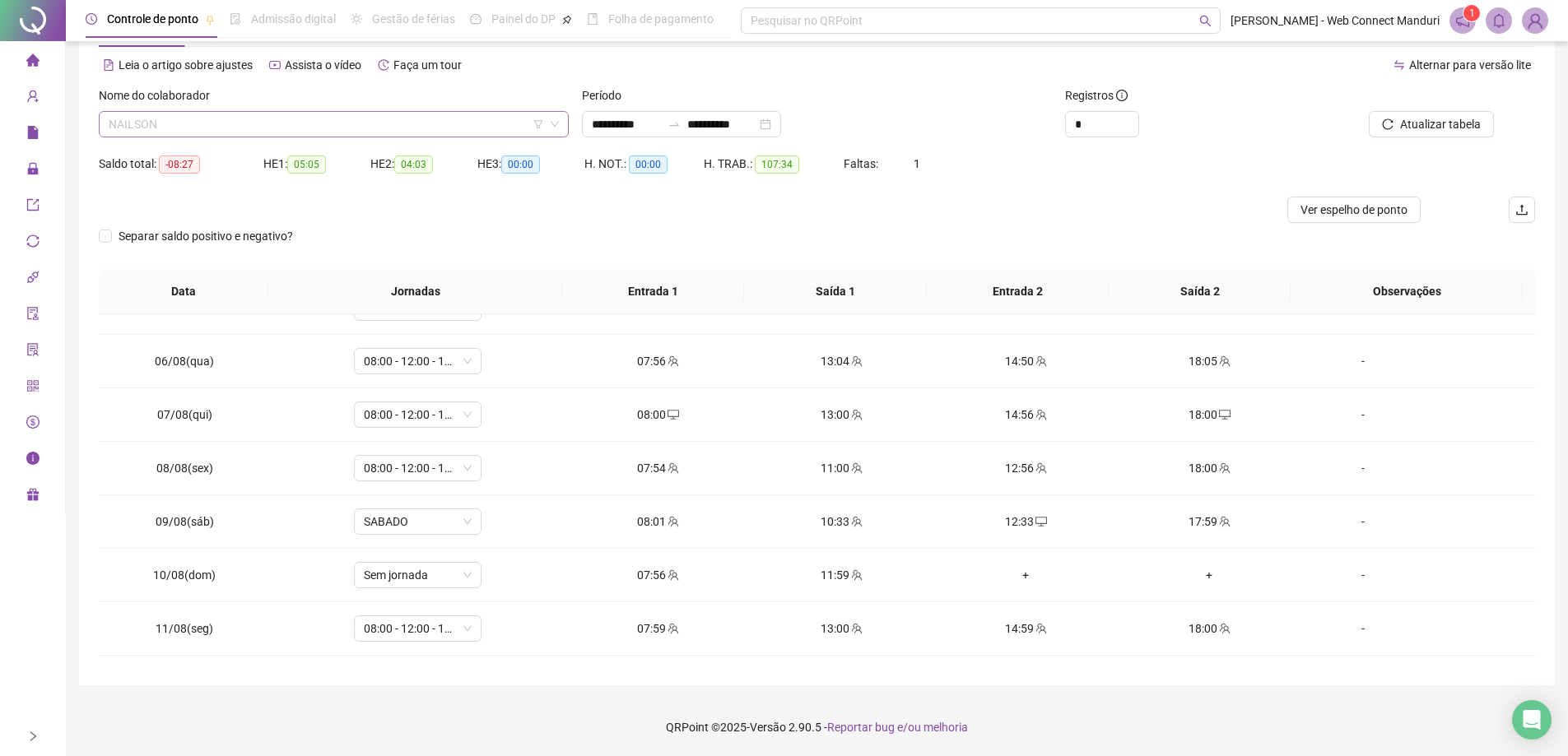
click at [392, 120] on span "NAILSON" at bounding box center [333, 123] width 450 height 25
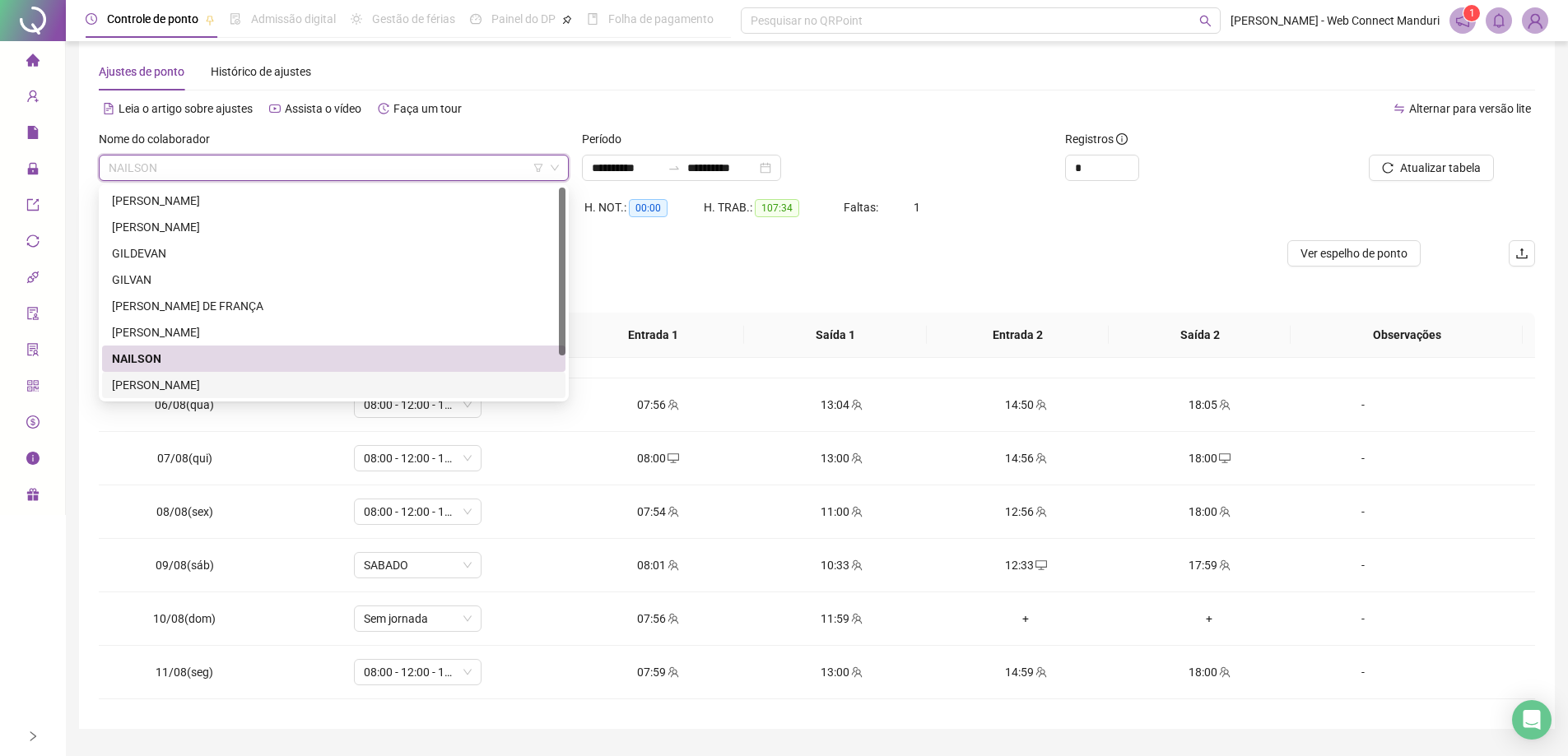
scroll to position [0, 0]
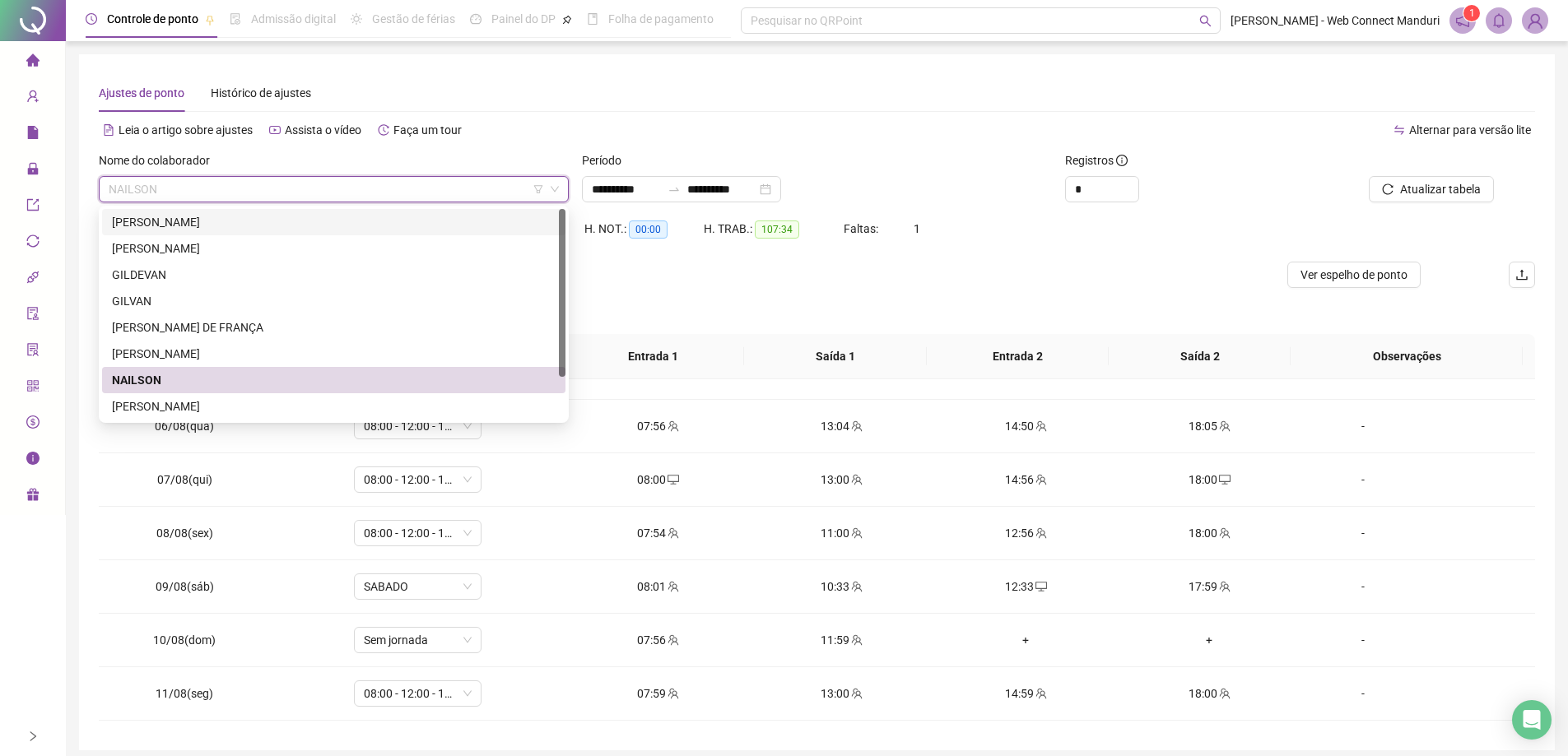
click at [151, 221] on div "[PERSON_NAME]" at bounding box center [333, 222] width 443 height 18
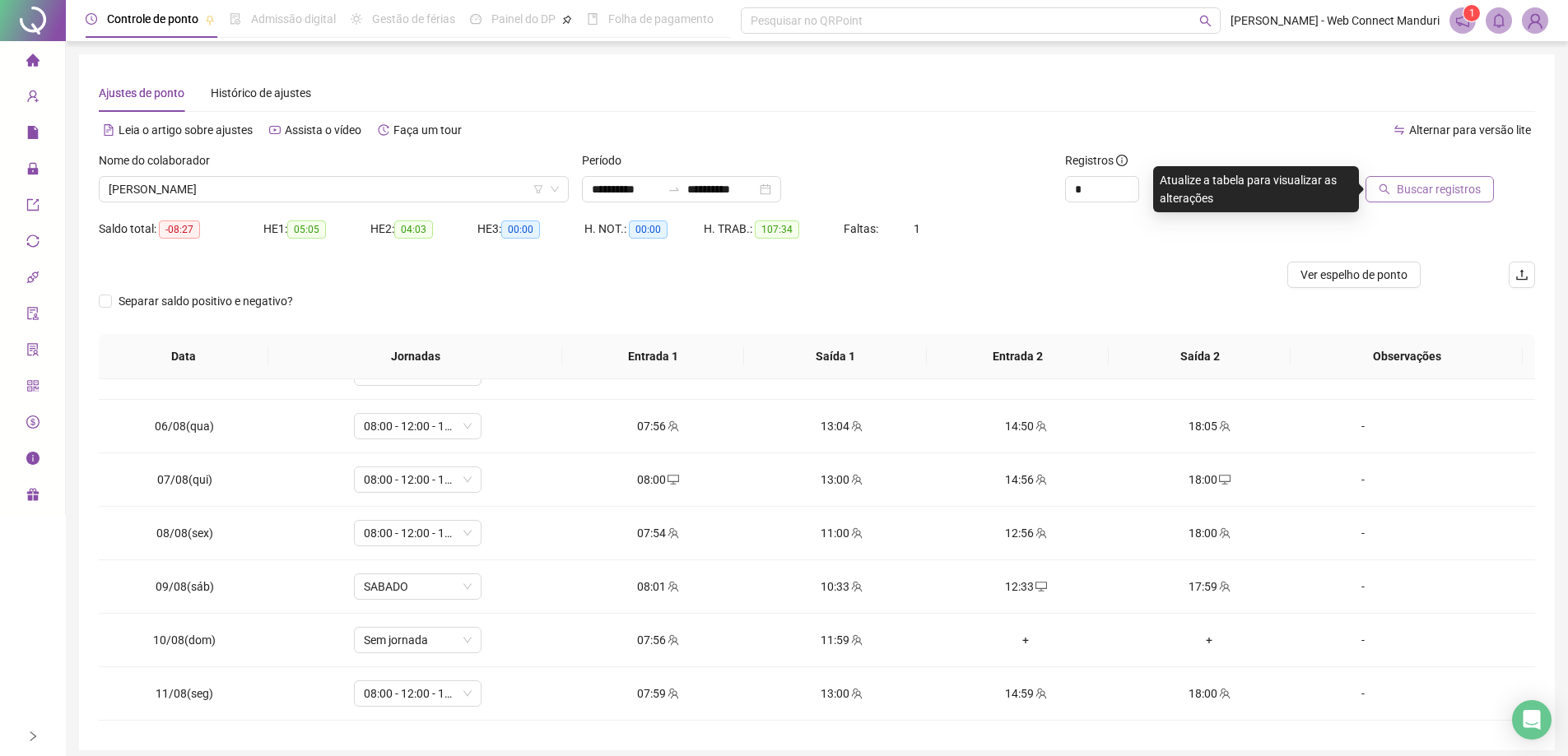
click at [1383, 197] on button "Buscar registros" at bounding box center [1429, 189] width 129 height 26
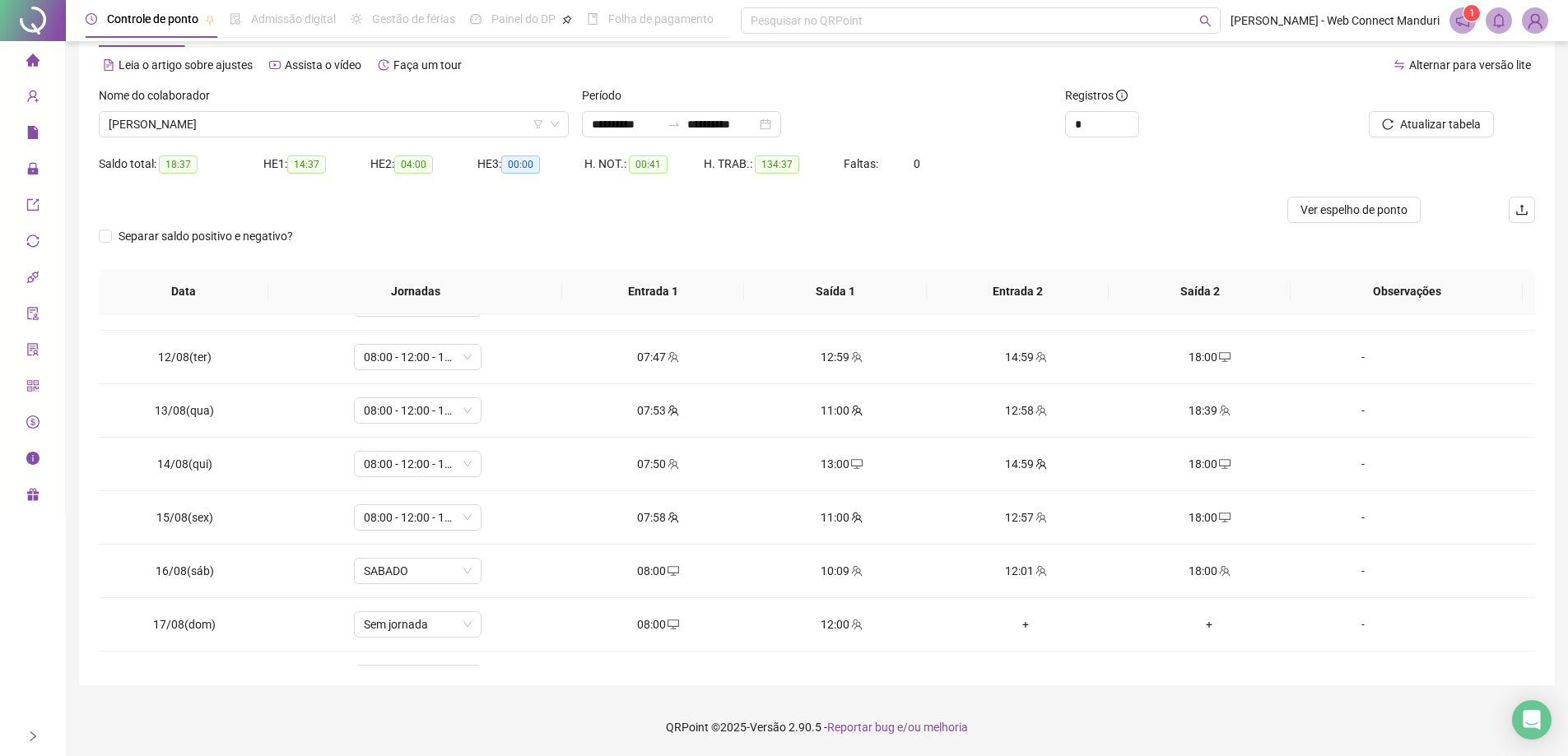
scroll to position [576, 0]
click at [179, 123] on span "[PERSON_NAME]" at bounding box center [333, 123] width 450 height 25
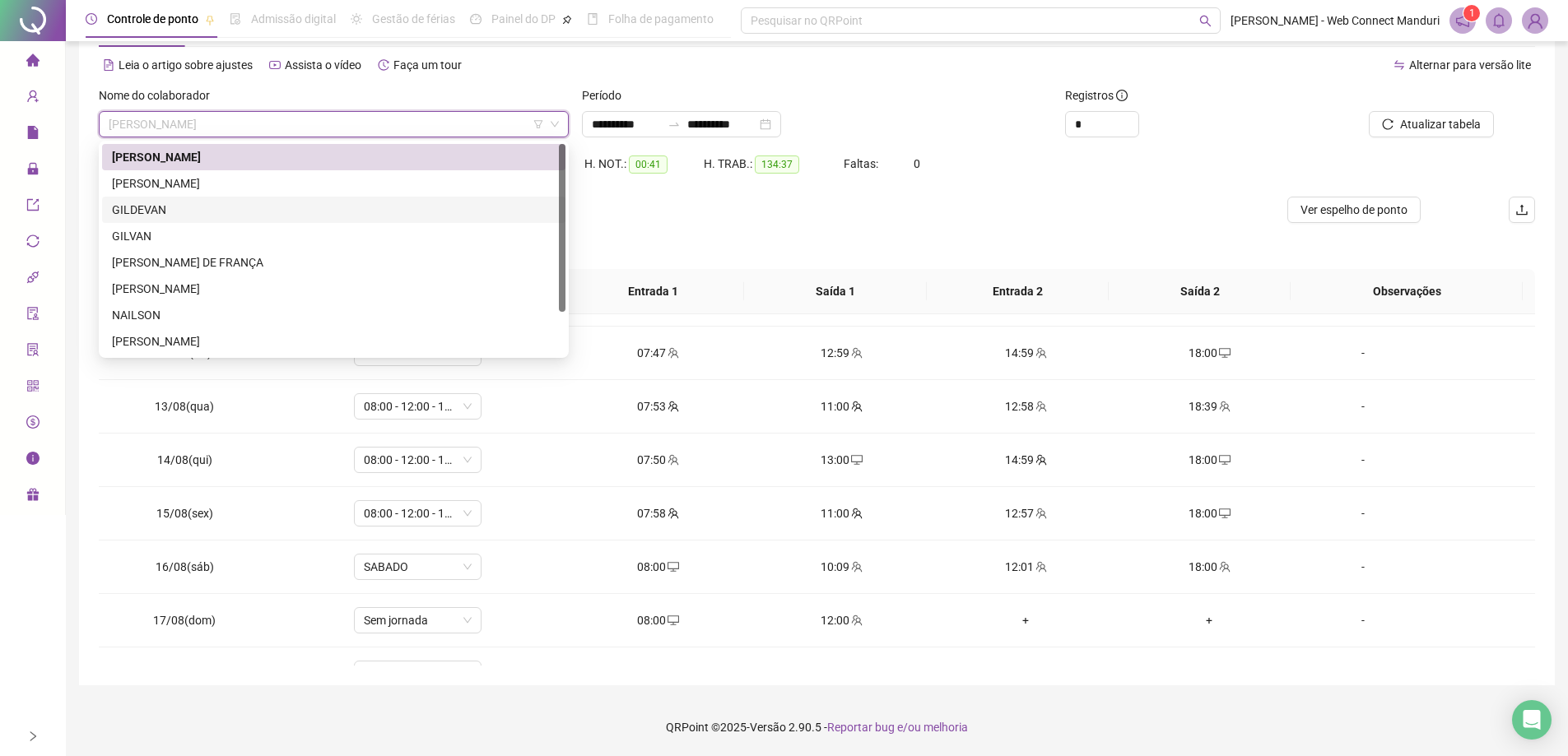
click at [150, 209] on div "GILDEVAN" at bounding box center [333, 209] width 443 height 18
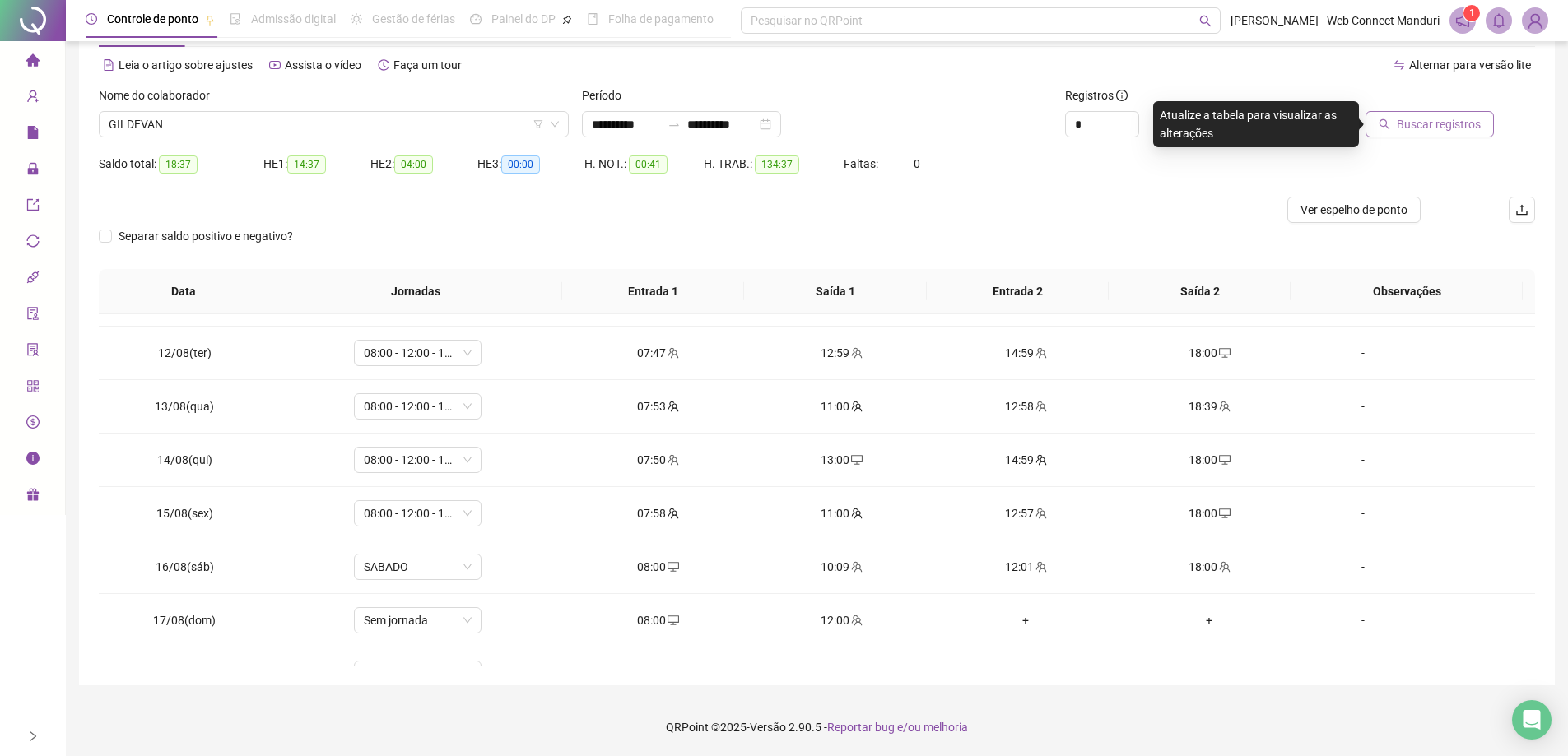
click at [1431, 132] on span "Buscar registros" at bounding box center [1438, 123] width 84 height 18
